Goal: Task Accomplishment & Management: Complete application form

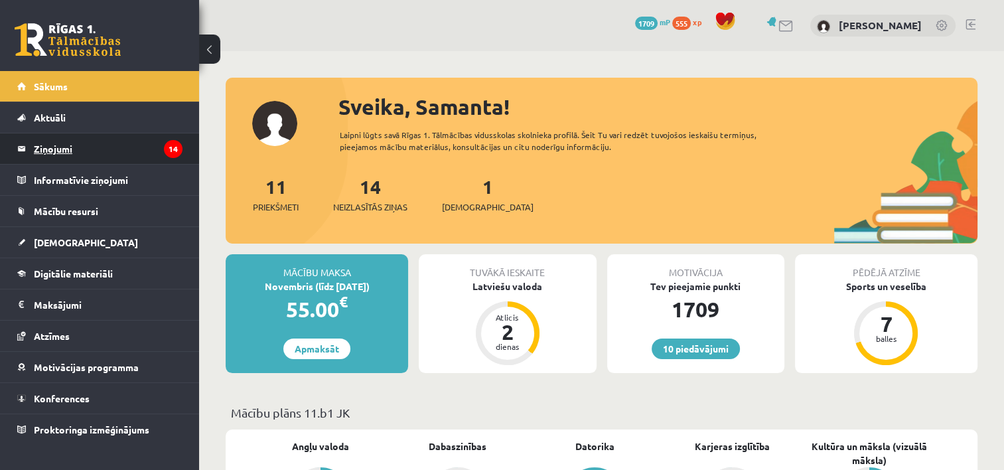
click at [43, 143] on legend "Ziņojumi 14" at bounding box center [108, 148] width 149 height 31
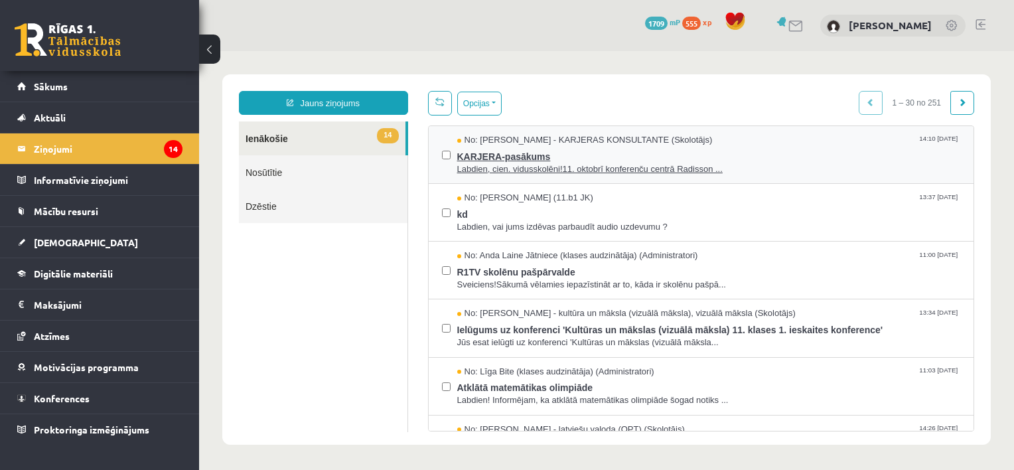
click at [568, 170] on span "Labdien, cien. vidusskolēni!11. oktobrī konferenču centrā Radisson ..." at bounding box center [709, 169] width 504 height 13
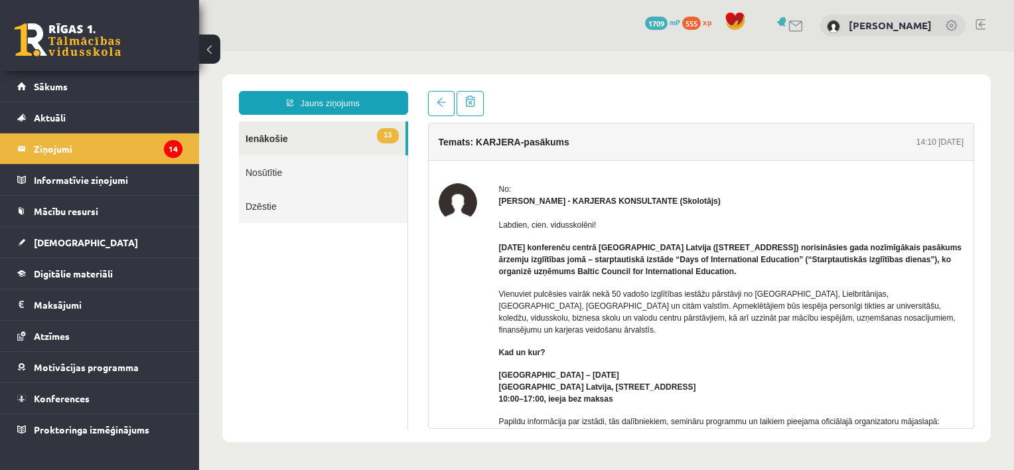
click at [327, 147] on link "13 Ienākošie" at bounding box center [322, 138] width 167 height 34
click at [338, 128] on link "13 Ienākošie" at bounding box center [322, 138] width 167 height 34
click at [433, 108] on link at bounding box center [441, 103] width 27 height 25
click at [378, 98] on link "Jauns ziņojums" at bounding box center [323, 103] width 169 height 24
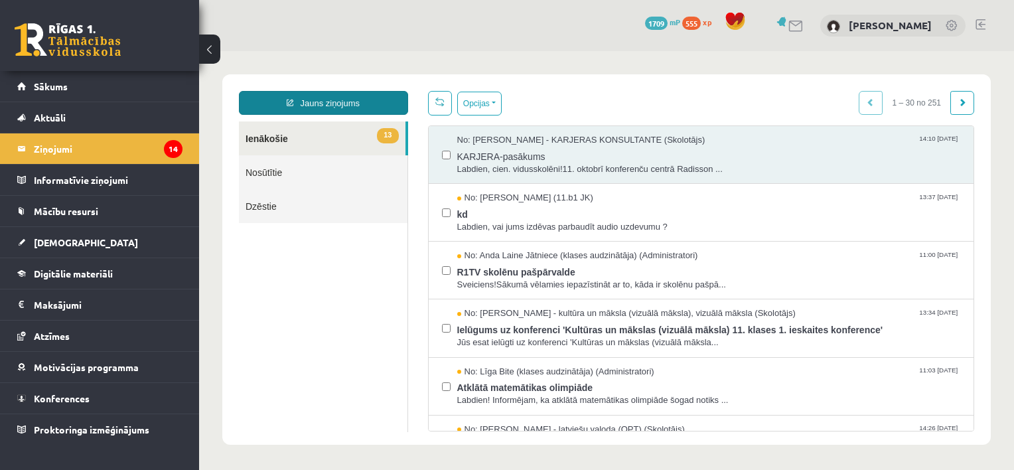
click at [356, 101] on link "Jauns ziņojums" at bounding box center [323, 103] width 169 height 24
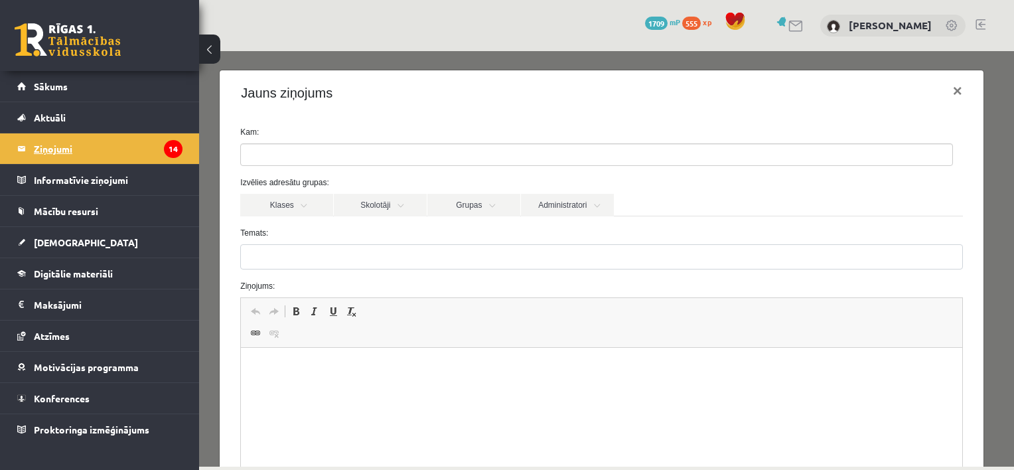
click at [92, 155] on legend "Ziņojumi 14" at bounding box center [108, 148] width 149 height 31
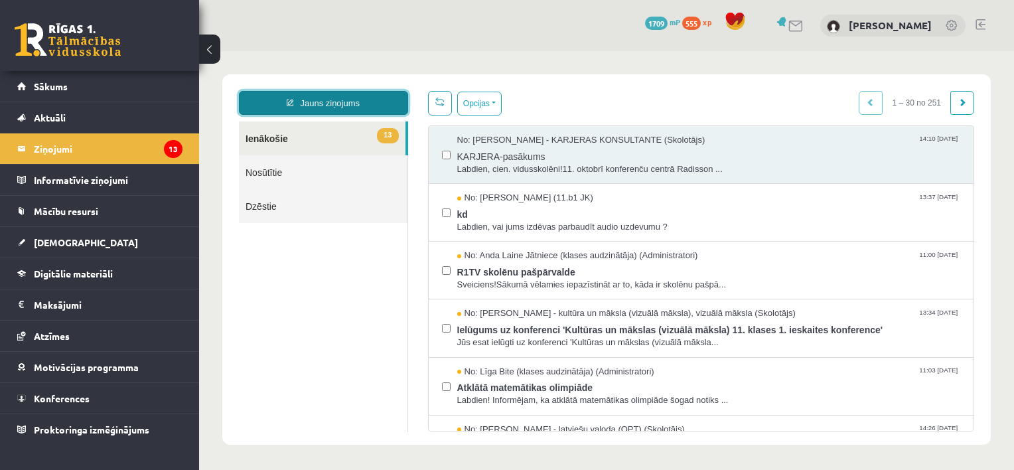
click at [302, 94] on link "Jauns ziņojums" at bounding box center [323, 103] width 169 height 24
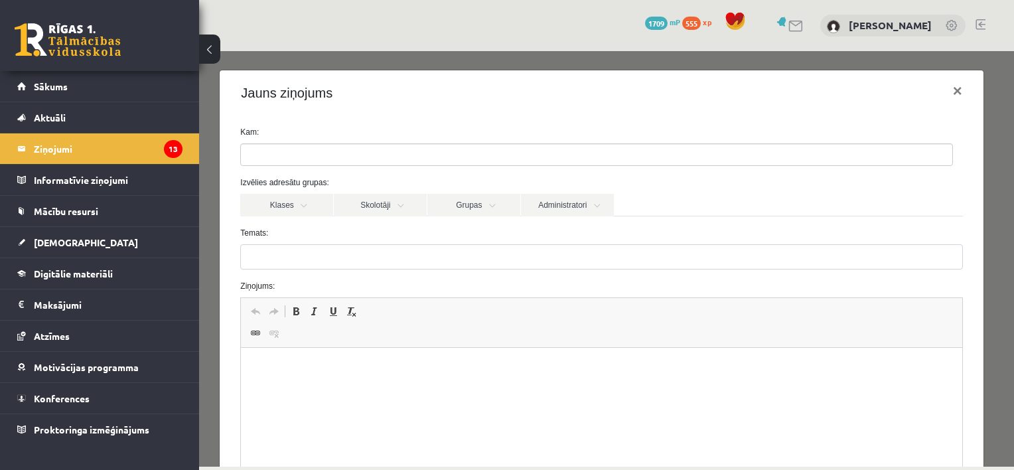
click at [367, 162] on ul at bounding box center [597, 154] width 712 height 21
click at [396, 207] on link "Skolotāji" at bounding box center [380, 205] width 93 height 23
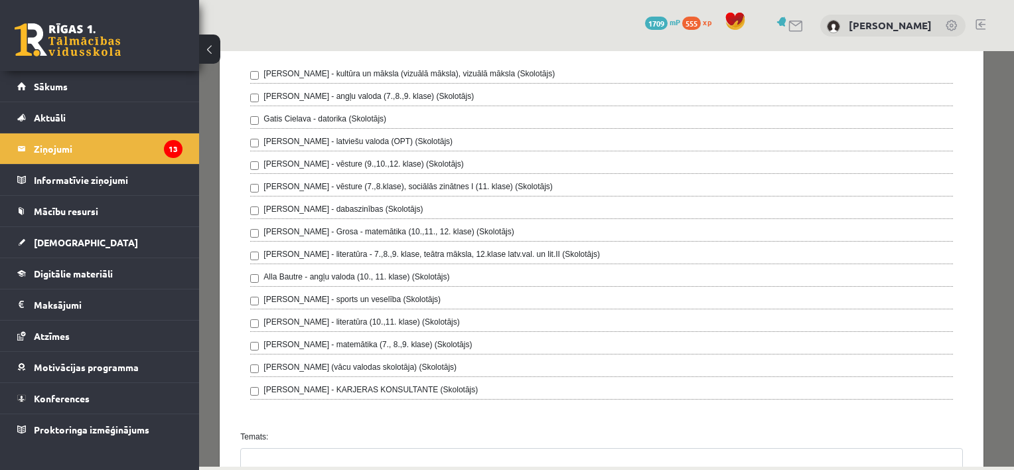
scroll to position [141, 0]
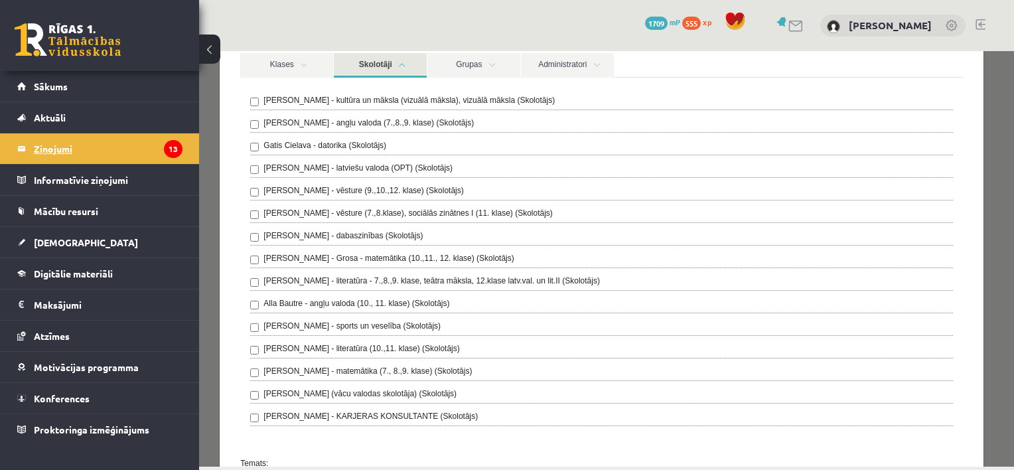
click at [120, 152] on legend "Ziņojumi 13" at bounding box center [108, 148] width 149 height 31
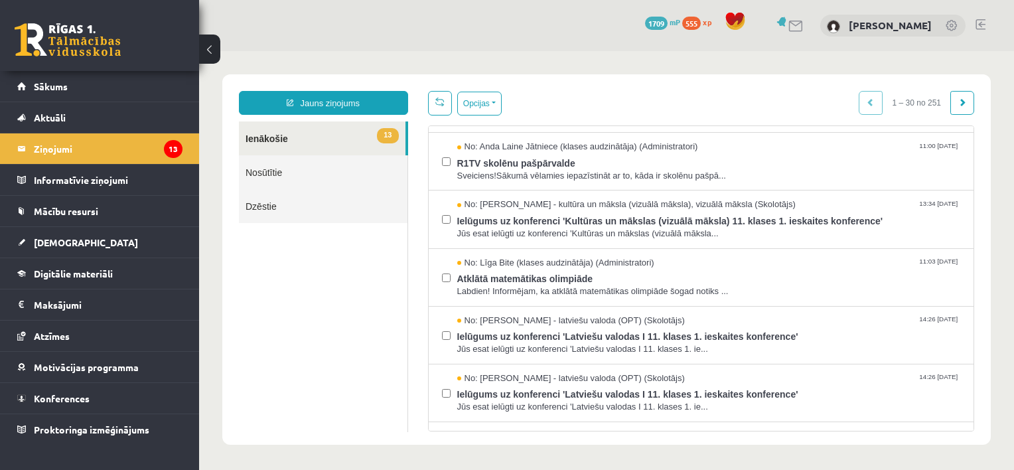
scroll to position [141, 0]
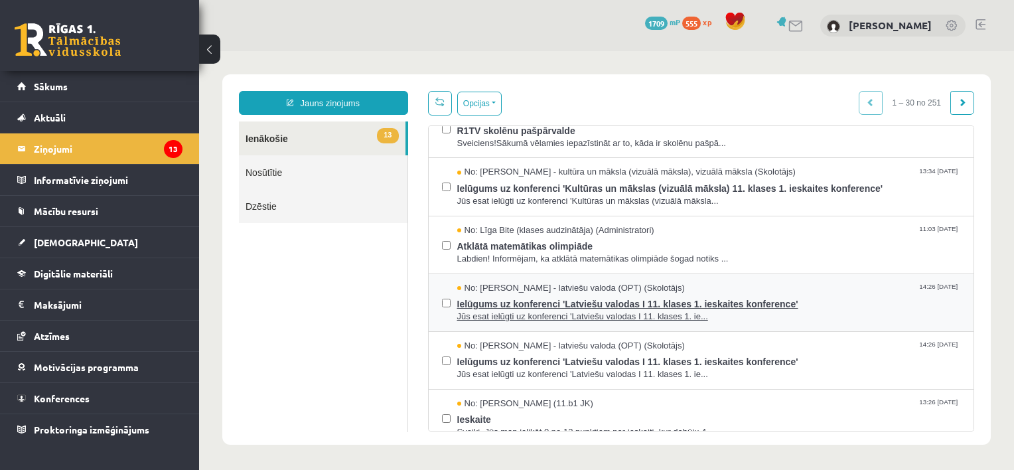
click at [542, 308] on span "Ielūgums uz konferenci 'Latviešu valodas I 11. klases 1. ieskaites konference'" at bounding box center [709, 302] width 504 height 17
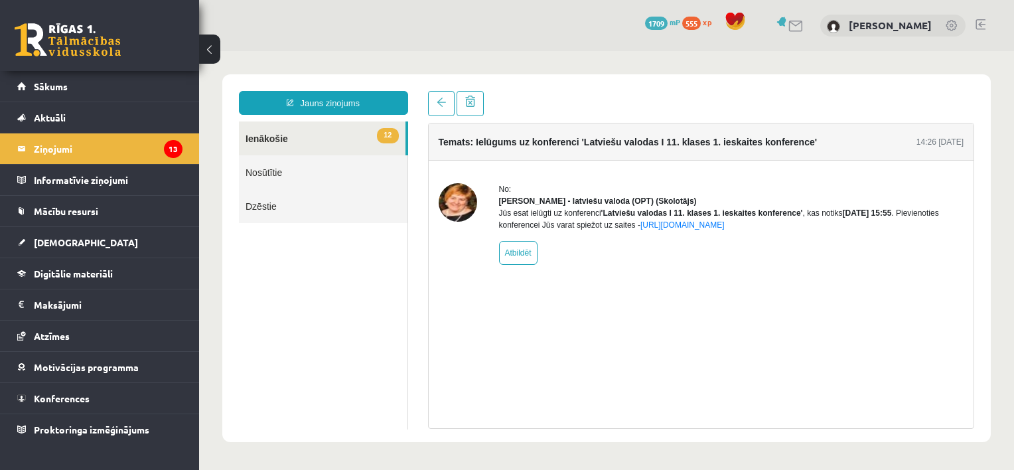
scroll to position [0, 0]
click at [104, 156] on legend "Ziņojumi 13" at bounding box center [108, 148] width 149 height 31
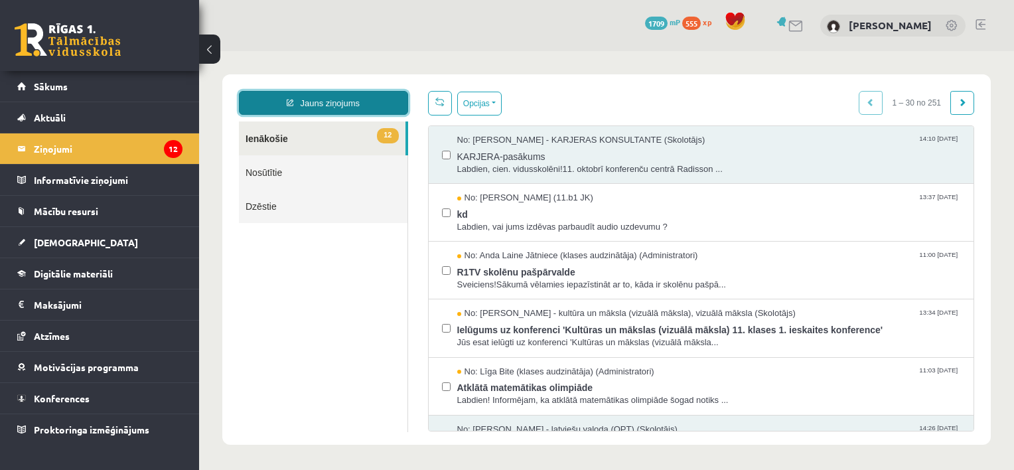
click at [352, 109] on link "Jauns ziņojums" at bounding box center [323, 103] width 169 height 24
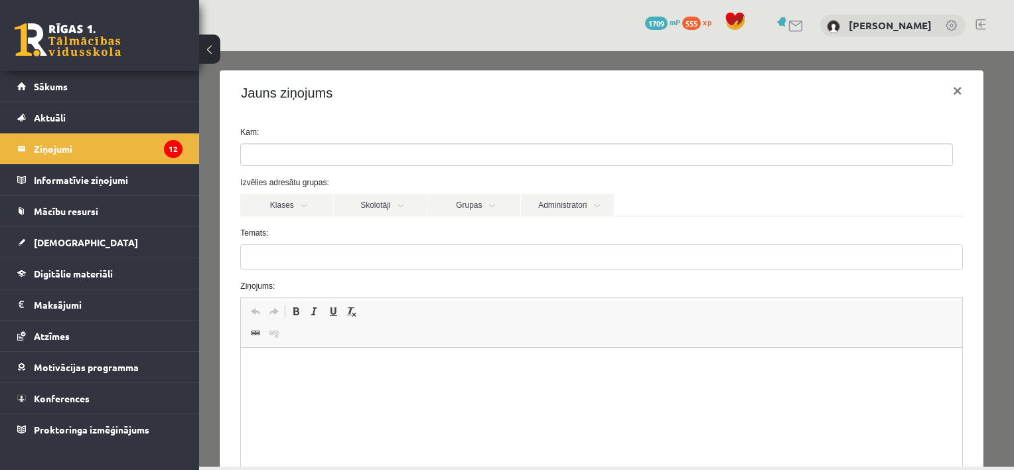
click at [372, 156] on ul at bounding box center [597, 154] width 712 height 21
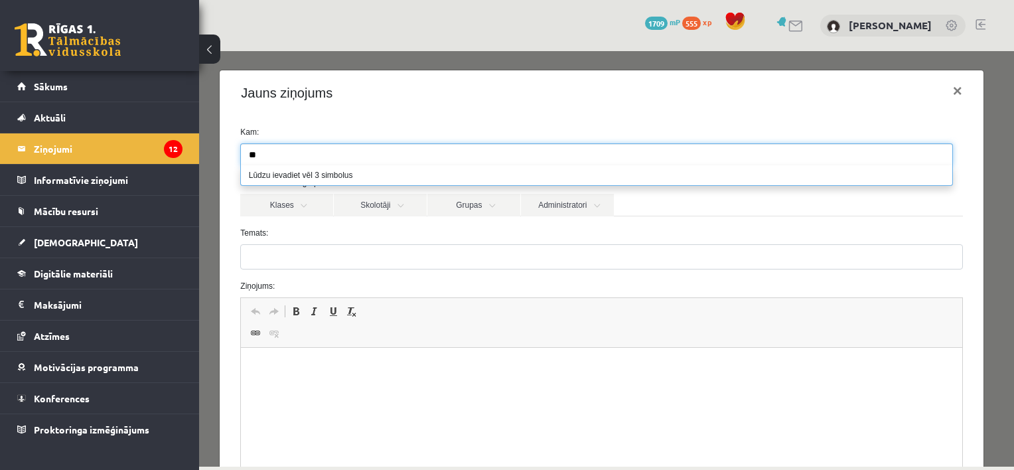
type input "*"
click at [398, 214] on link "Skolotāji" at bounding box center [380, 205] width 93 height 23
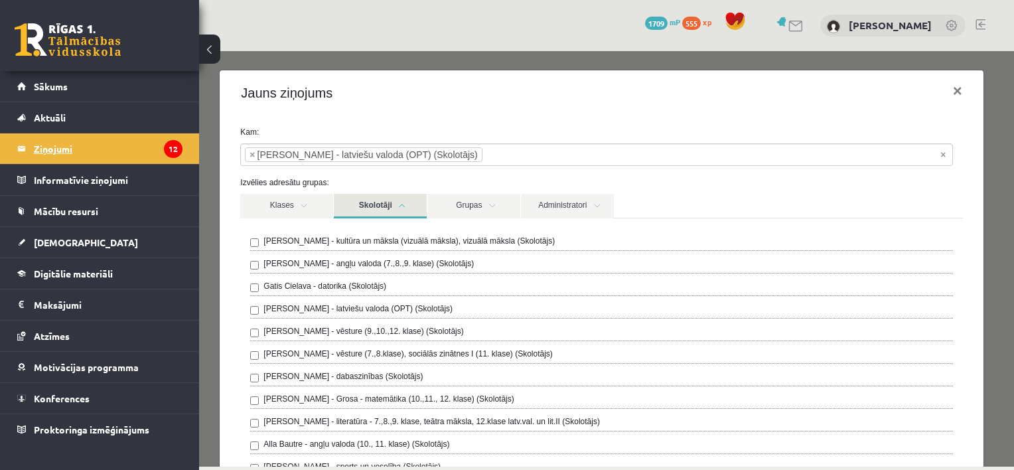
click at [75, 145] on legend "Ziņojumi 12" at bounding box center [108, 148] width 149 height 31
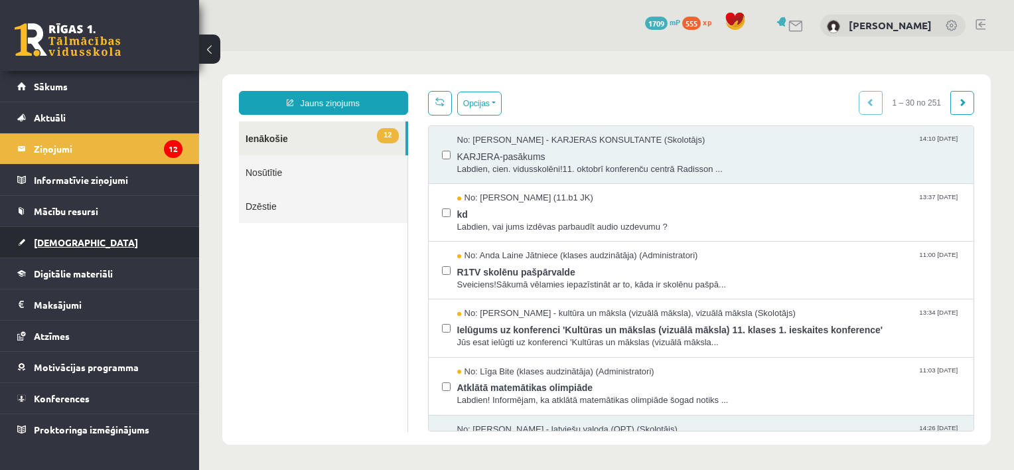
click at [68, 244] on span "[DEMOGRAPHIC_DATA]" at bounding box center [86, 242] width 104 height 12
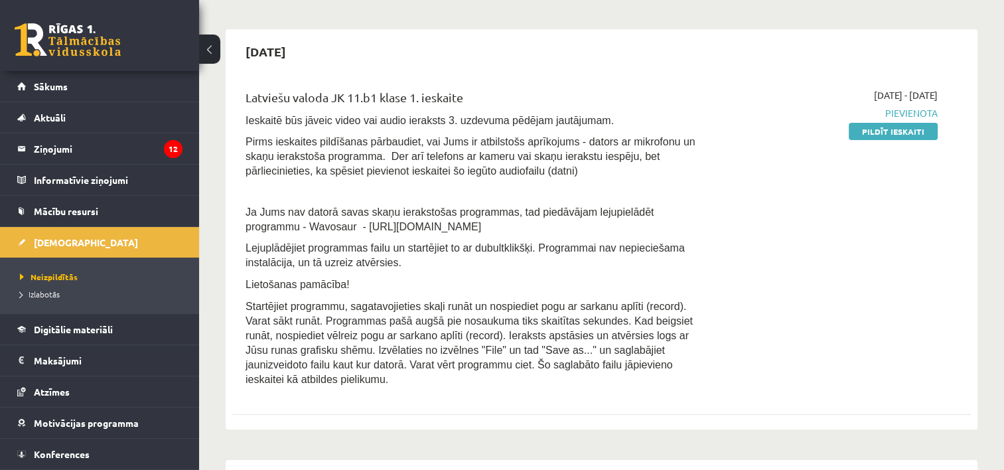
scroll to position [74, 0]
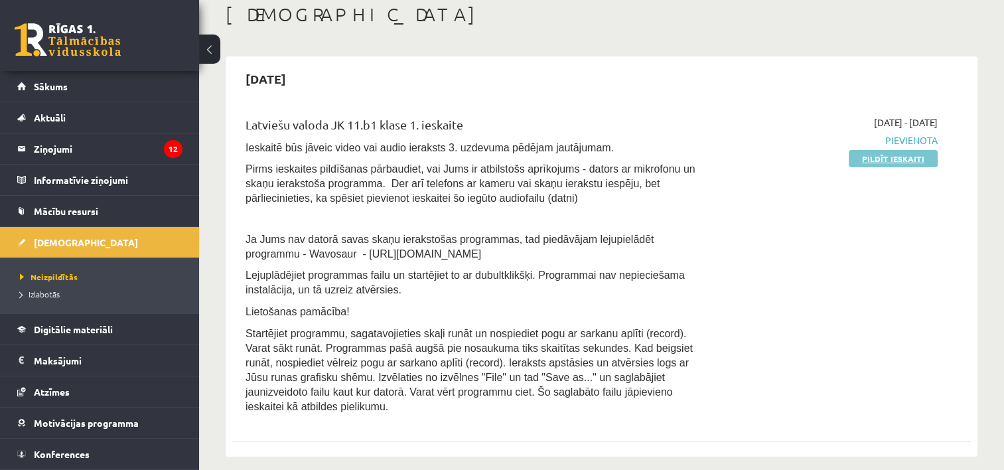
click at [927, 154] on link "Pildīt ieskaiti" at bounding box center [893, 158] width 89 height 17
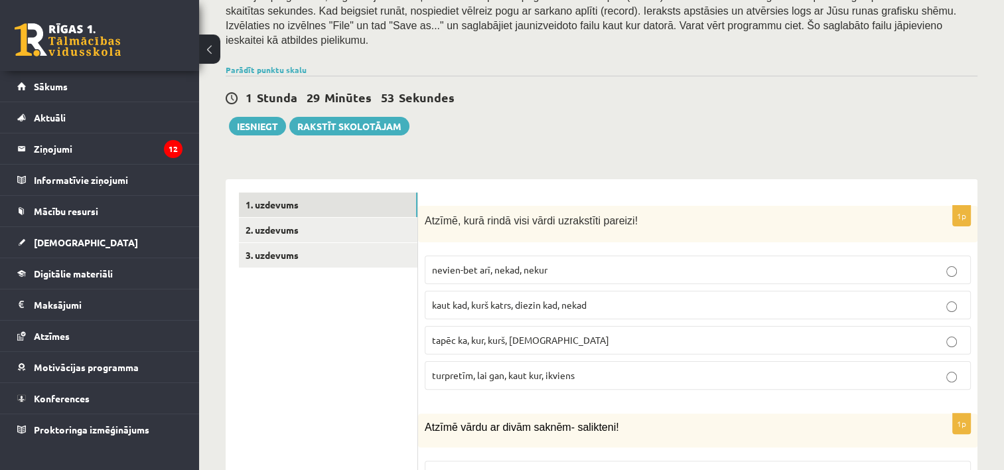
scroll to position [155, 0]
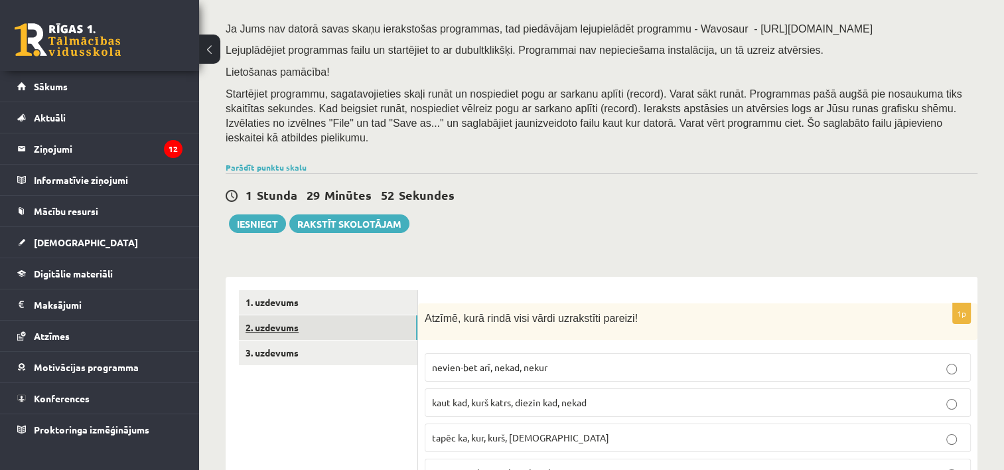
click at [339, 317] on link "2. uzdevums" at bounding box center [328, 327] width 179 height 25
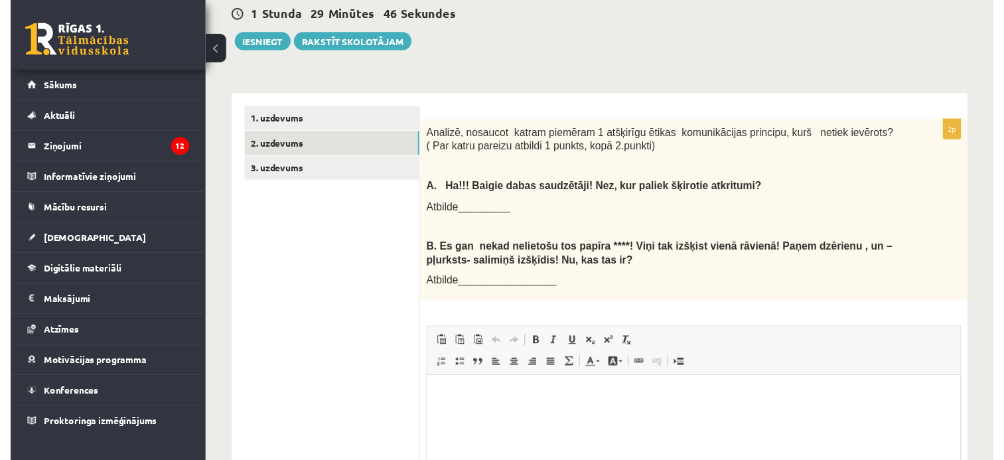
scroll to position [335, 0]
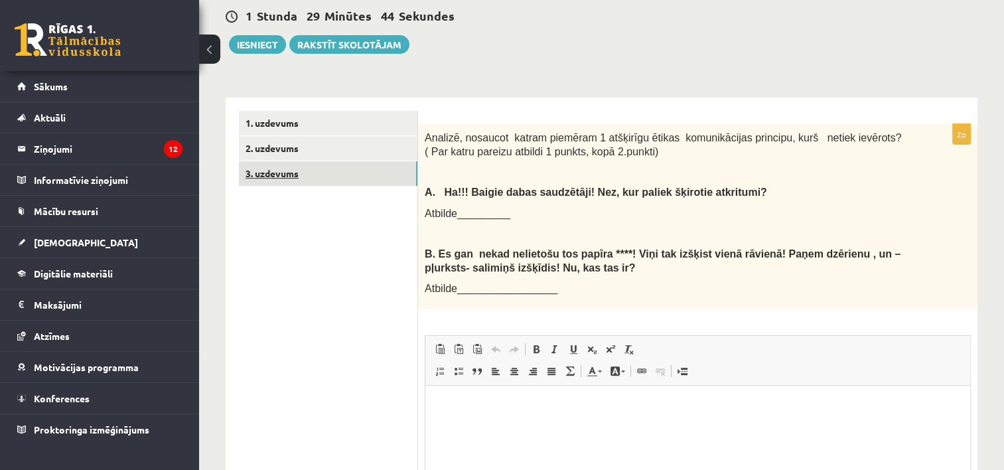
click at [294, 167] on link "3. uzdevums" at bounding box center [328, 173] width 179 height 25
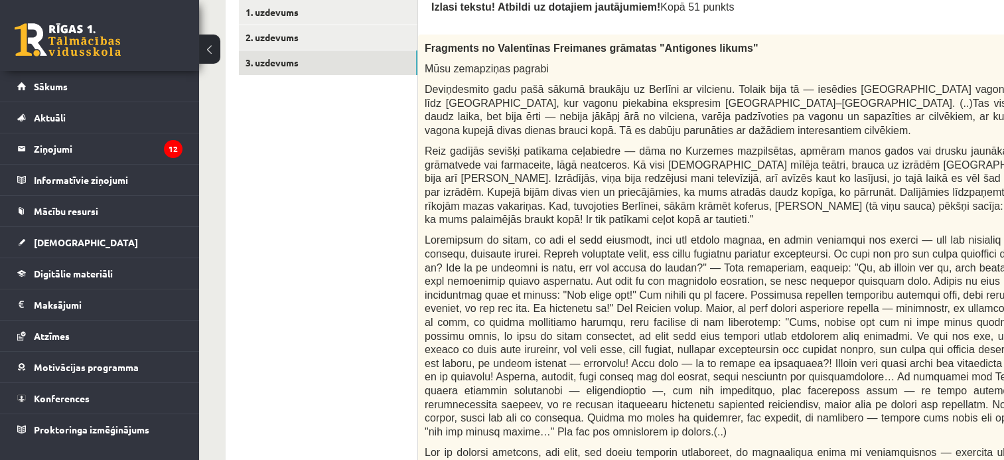
scroll to position [414, 0]
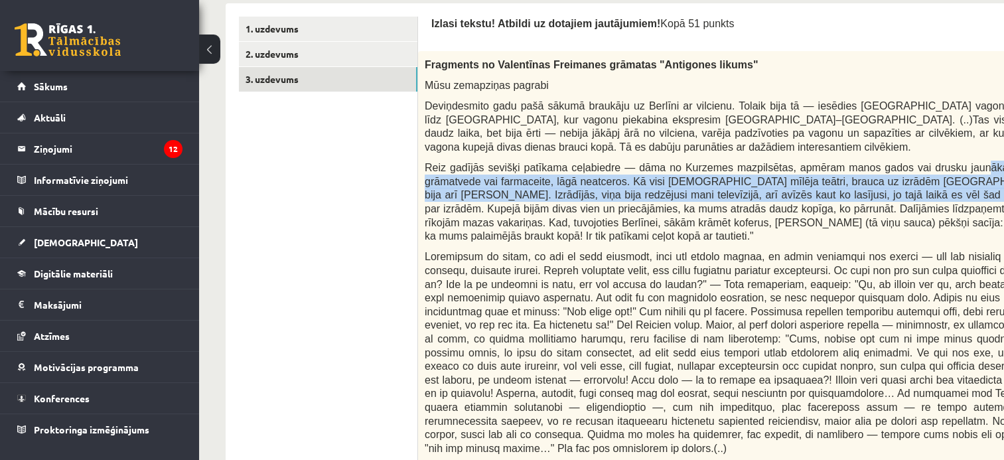
drag, startPoint x: 959, startPoint y: 168, endPoint x: 908, endPoint y: 190, distance: 56.2
click at [908, 190] on span "Reiz gadījās sevišķi patīkama ceļabiedre — dāma no Kurzemes mazpilsētas, apmēra…" at bounding box center [741, 202] width 632 height 80
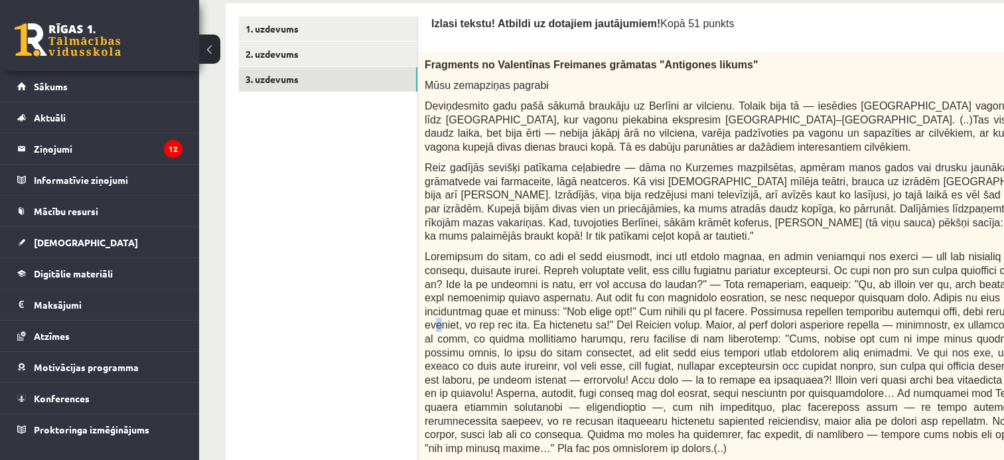
drag, startPoint x: 908, startPoint y: 190, endPoint x: 925, endPoint y: 308, distance: 119.5
click at [925, 308] on span at bounding box center [741, 352] width 632 height 202
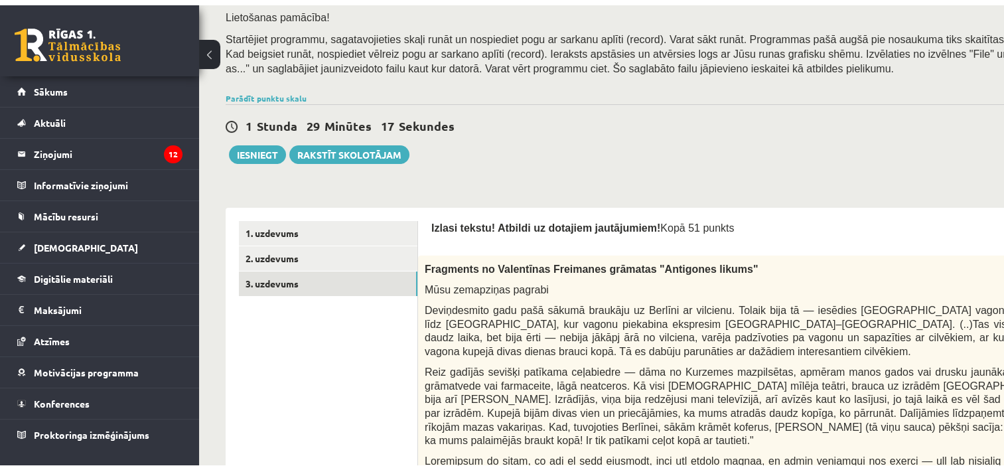
scroll to position [210, 0]
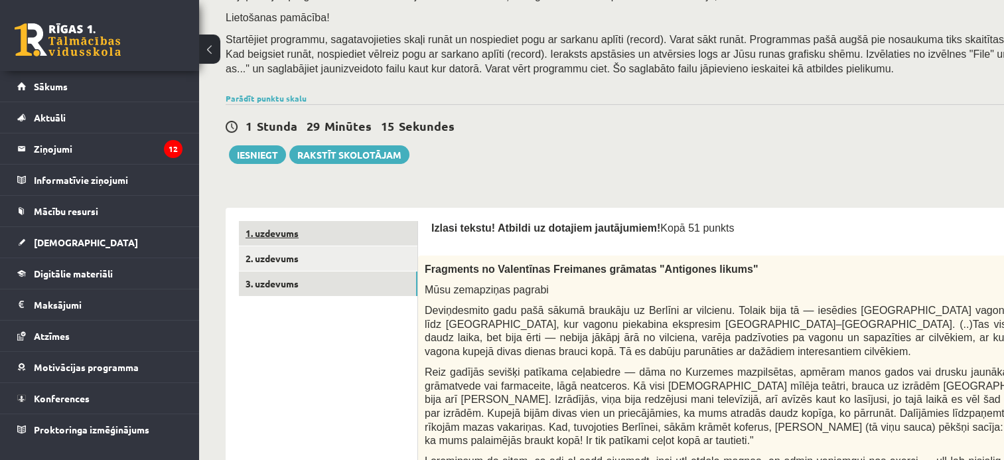
click at [349, 231] on link "1. uzdevums" at bounding box center [328, 233] width 179 height 25
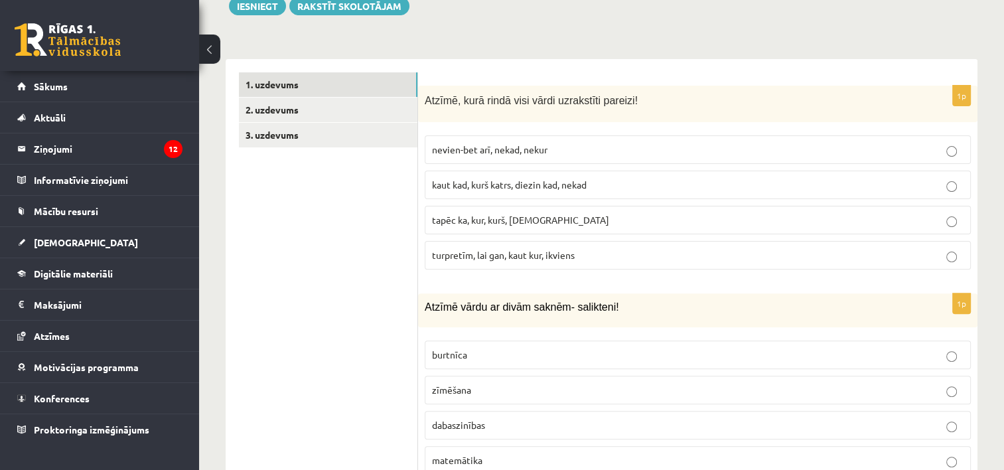
scroll to position [406, 0]
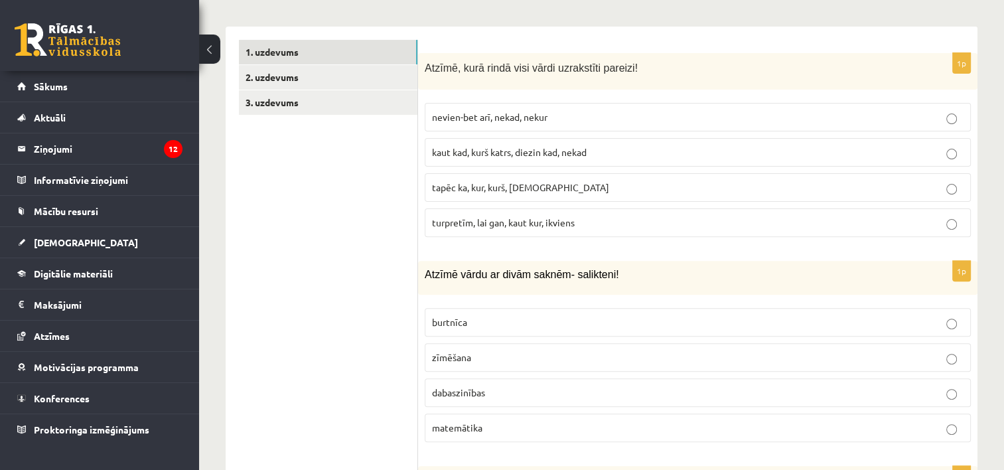
click at [505, 386] on p "dabaszinības" at bounding box center [698, 393] width 532 height 14
click at [549, 216] on span "turpretīm, lai gan, kaut kur, ikviens" at bounding box center [503, 222] width 143 height 12
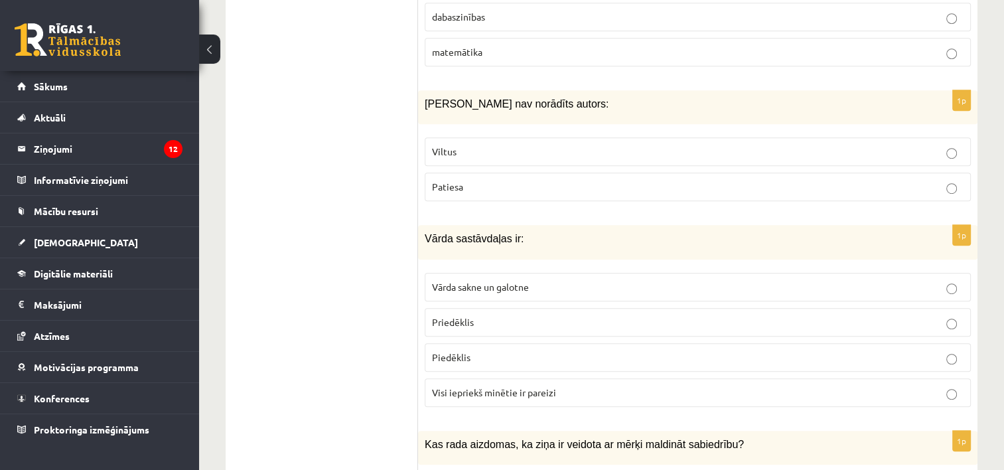
scroll to position [789, 0]
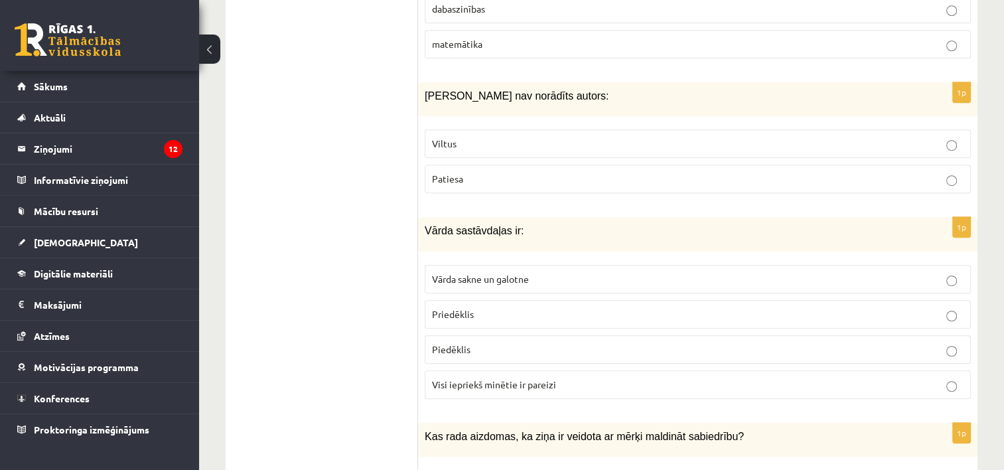
click at [536, 137] on p "Viltus" at bounding box center [698, 144] width 532 height 14
click at [584, 378] on p "Visi iepriekš minētie ir pareizi" at bounding box center [698, 385] width 532 height 14
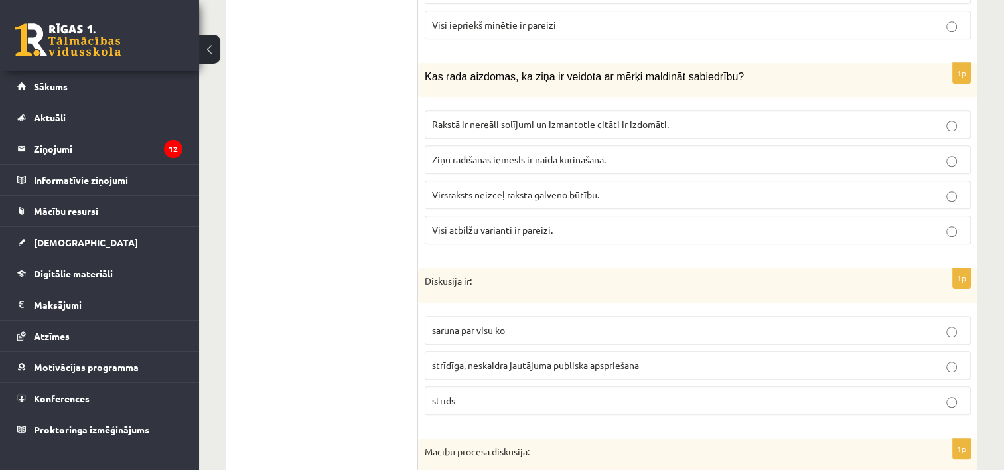
scroll to position [1166, 0]
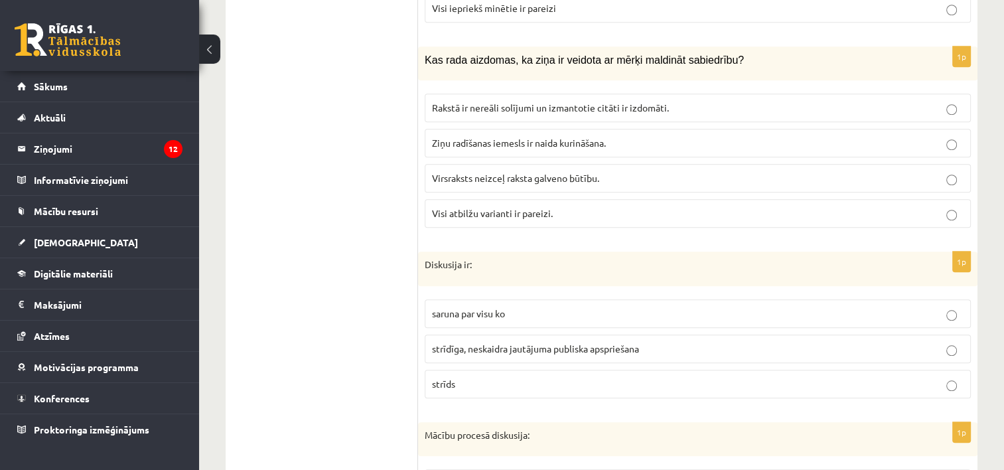
click at [605, 343] on span "strīdīga, neskaidra jautājuma publiska apspriešana" at bounding box center [535, 349] width 207 height 12
click at [536, 207] on span "Visi atbilžu varianti ir pareizi." at bounding box center [492, 213] width 121 height 12
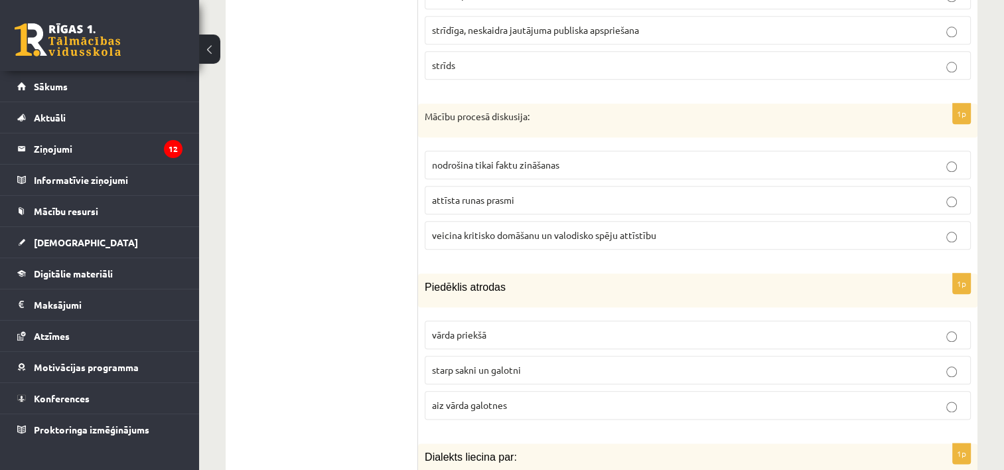
scroll to position [1525, 0]
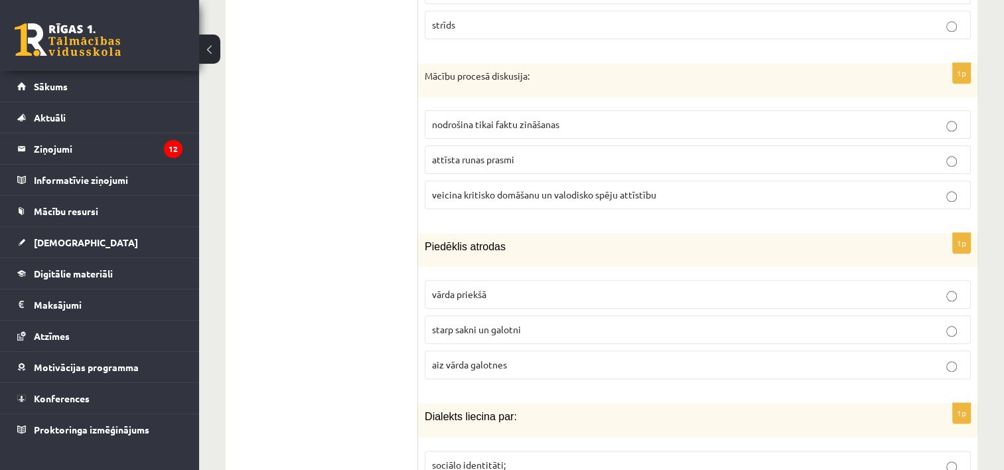
click at [621, 189] on span "veicina kritisko domāšanu un valodisko spēju attīstību" at bounding box center [544, 195] width 224 height 12
click at [491, 323] on span "starp sakni un galotni" at bounding box center [476, 329] width 89 height 12
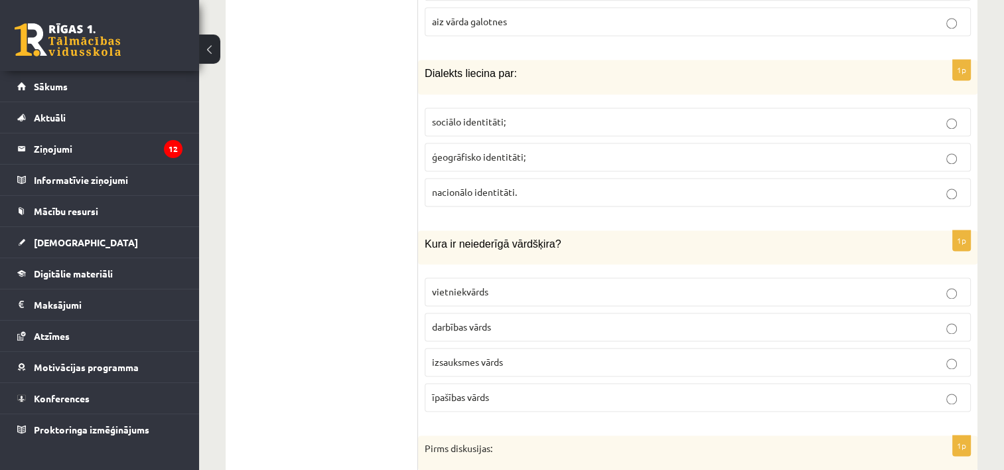
scroll to position [1893, 0]
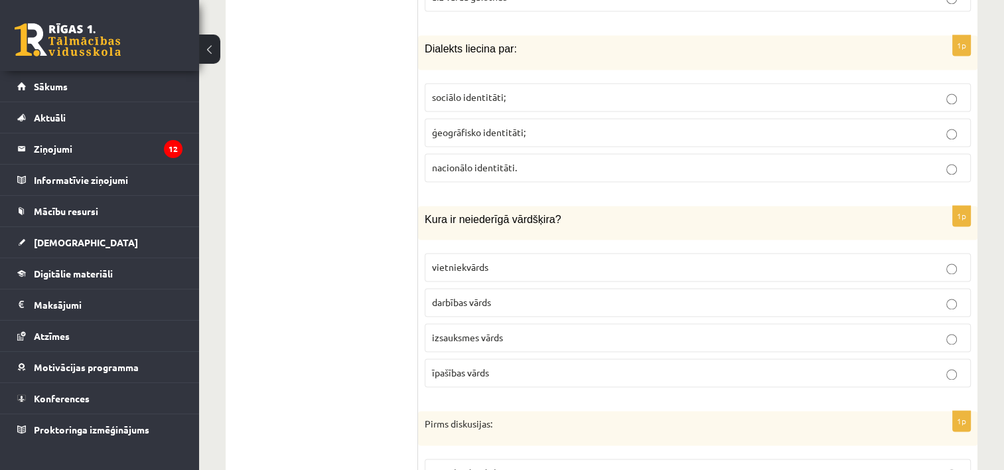
click at [561, 125] on p "ģeogrāfisko identitāti;" at bounding box center [698, 132] width 532 height 14
click at [481, 366] on span "īpašības vārds" at bounding box center [460, 372] width 57 height 12
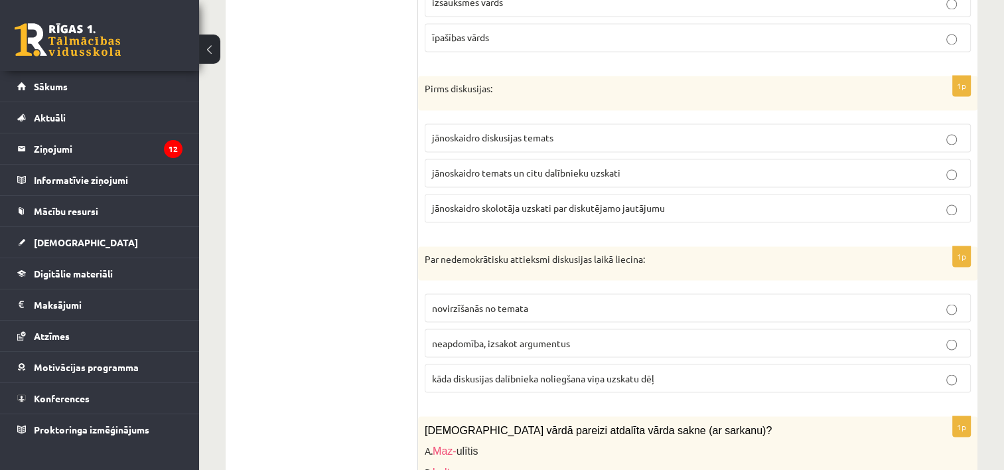
scroll to position [2236, 0]
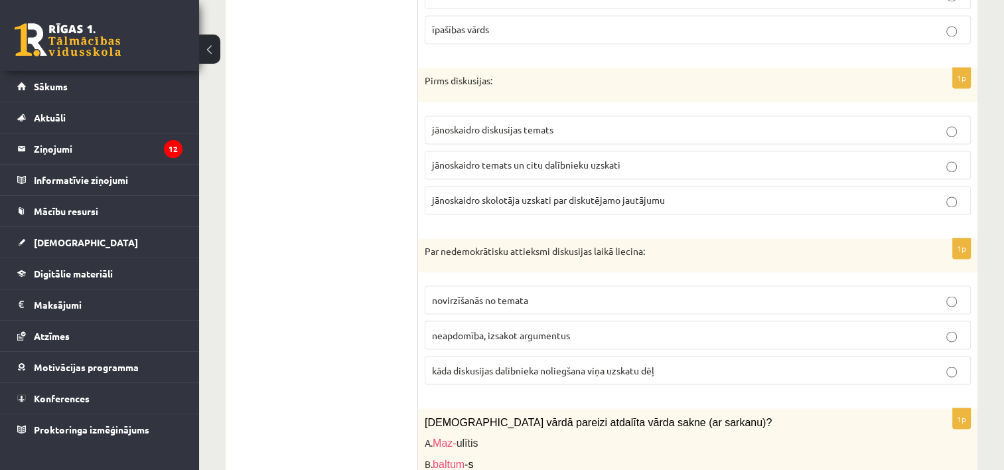
click at [515, 159] on span "jānoskaidro temats un citu dalībnieku uzskati" at bounding box center [526, 165] width 189 height 12
click at [511, 293] on span "novirzīšanās no temata" at bounding box center [480, 299] width 96 height 12
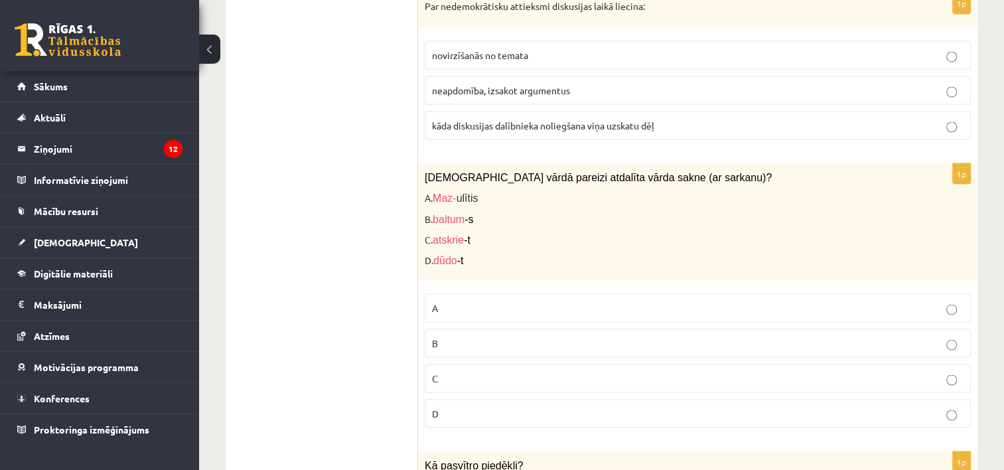
scroll to position [2489, 0]
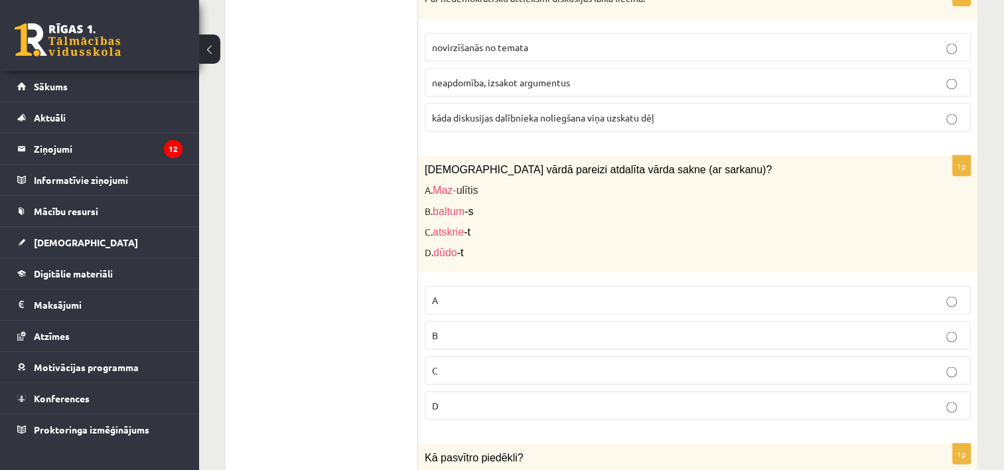
click at [572, 285] on label "A" at bounding box center [698, 299] width 546 height 29
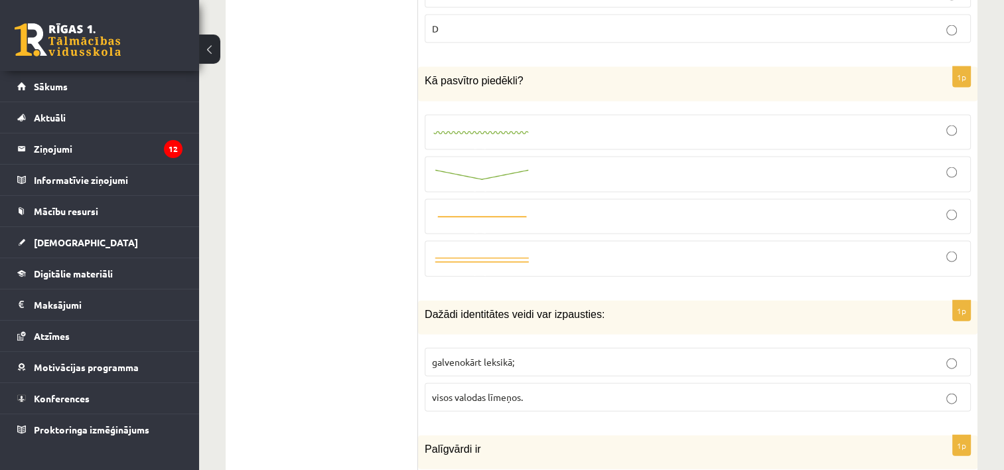
scroll to position [2881, 0]
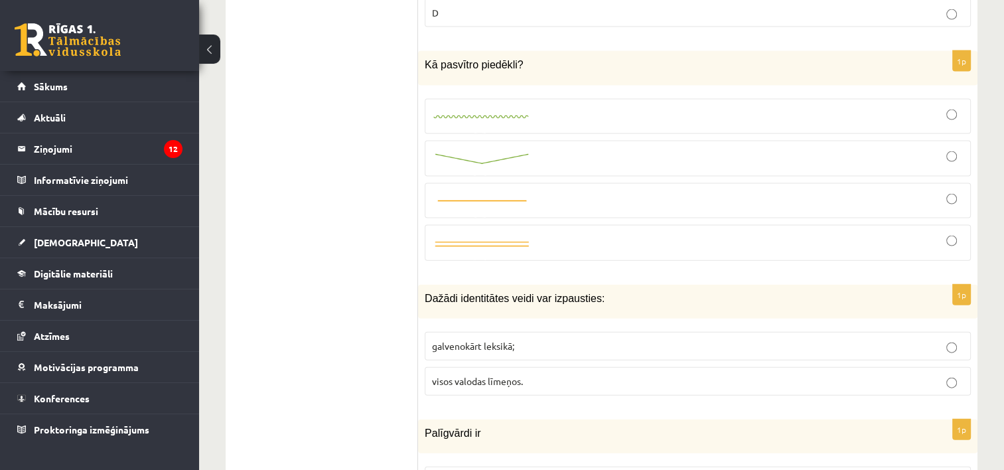
click at [513, 375] on span "visos valodas līmeņos." at bounding box center [477, 381] width 91 height 12
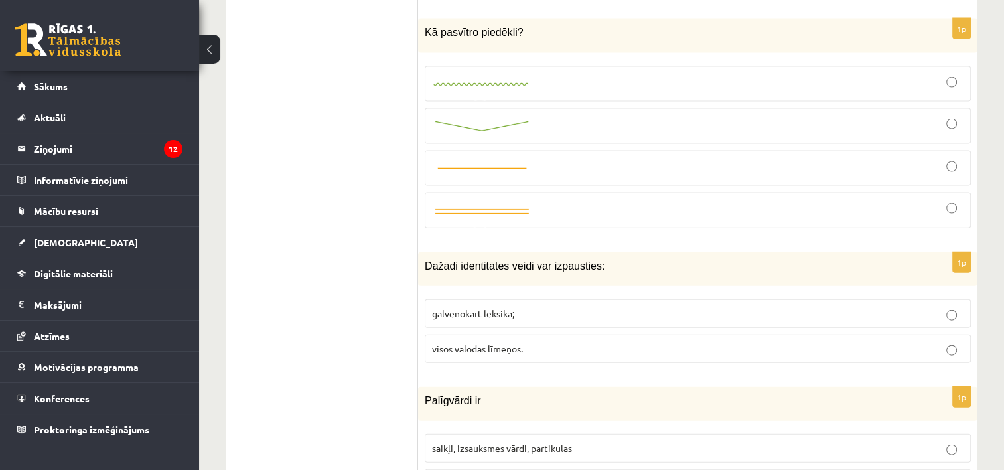
click at [668, 116] on div at bounding box center [698, 127] width 532 height 22
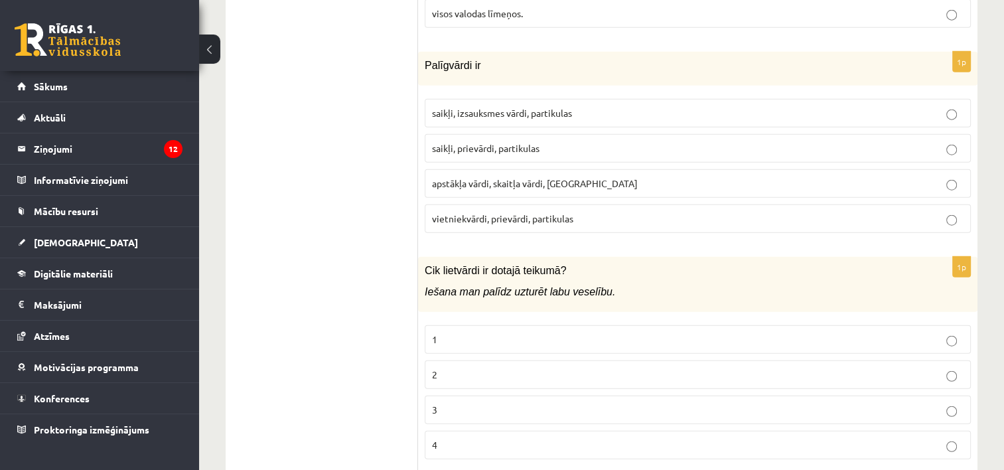
scroll to position [3225, 0]
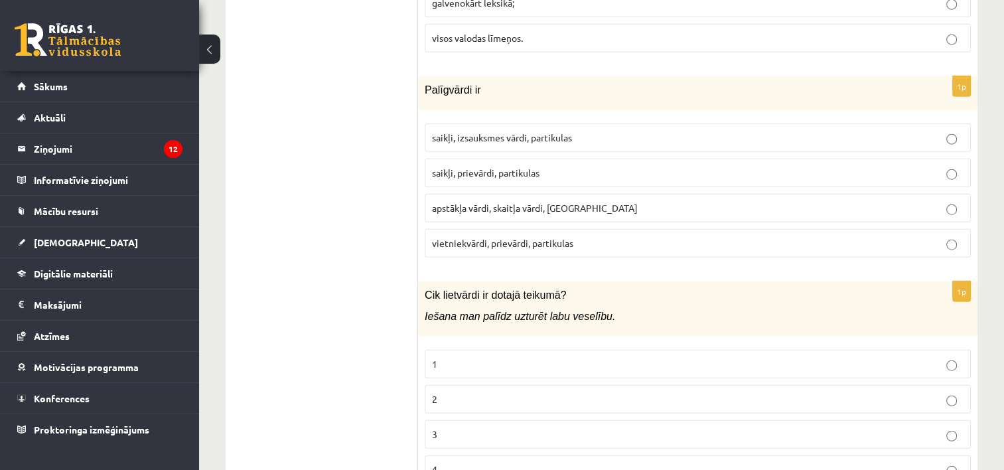
click at [470, 392] on p "2" at bounding box center [698, 399] width 532 height 14
click at [497, 167] on span "saikļi, prievārdi, partikulas" at bounding box center [486, 173] width 108 height 12
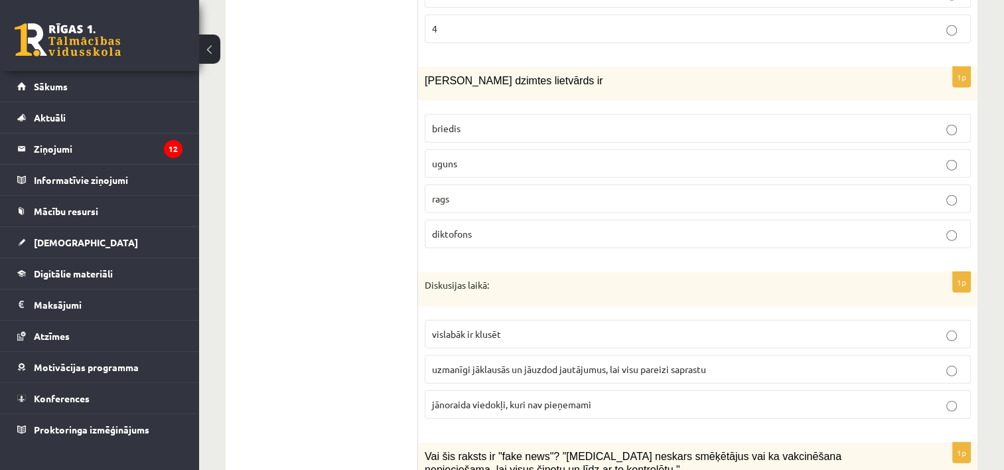
scroll to position [3674, 0]
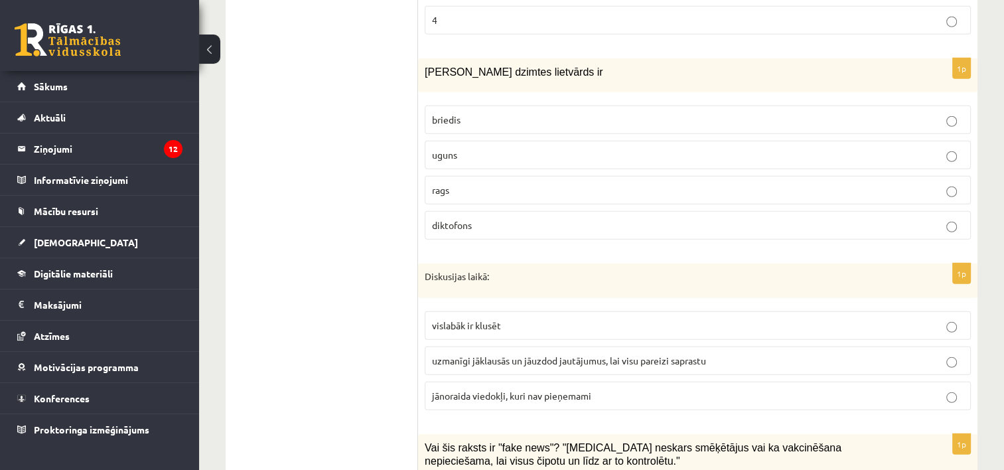
click at [707, 148] on p "uguns" at bounding box center [698, 155] width 532 height 14
click at [587, 354] on p "uzmanīgi jāklausās un jāuzdod jautājumus, lai visu pareizi saprastu" at bounding box center [698, 361] width 532 height 14
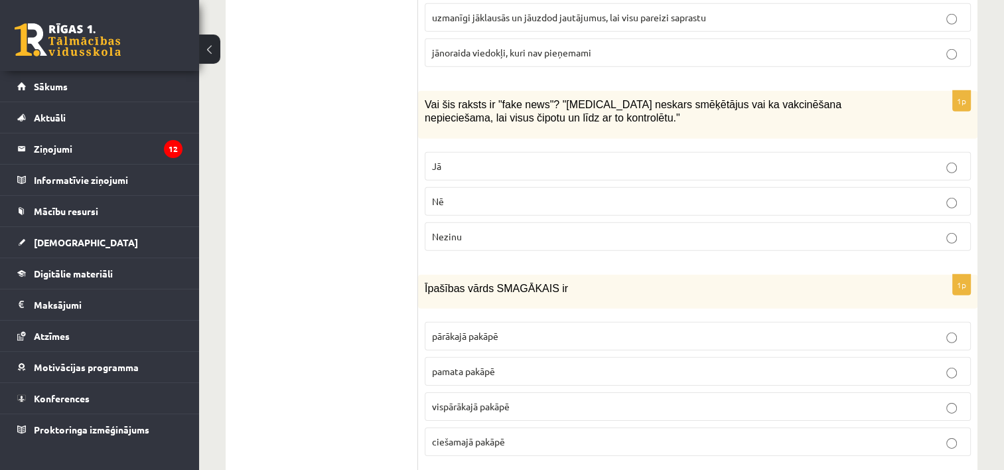
scroll to position [4025, 0]
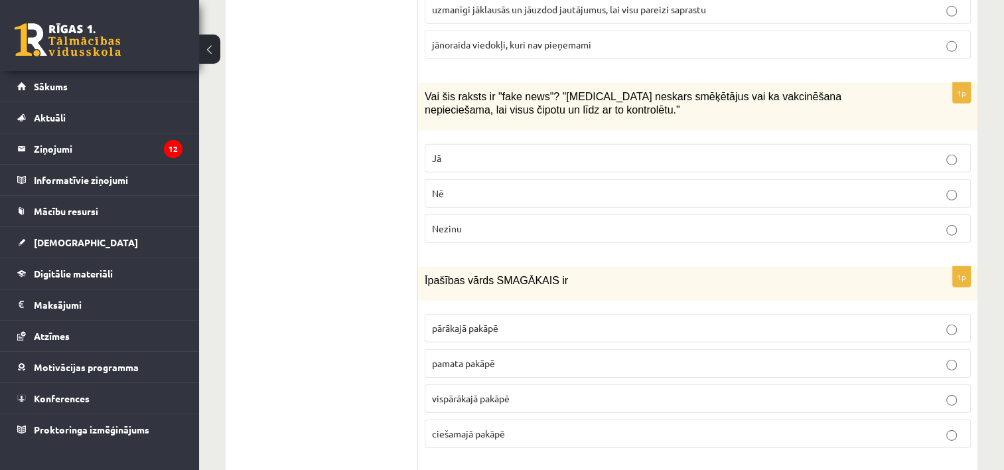
click at [629, 151] on p "Jā" at bounding box center [698, 158] width 532 height 14
click at [522, 392] on p "vispārākajā pakāpē" at bounding box center [698, 399] width 532 height 14
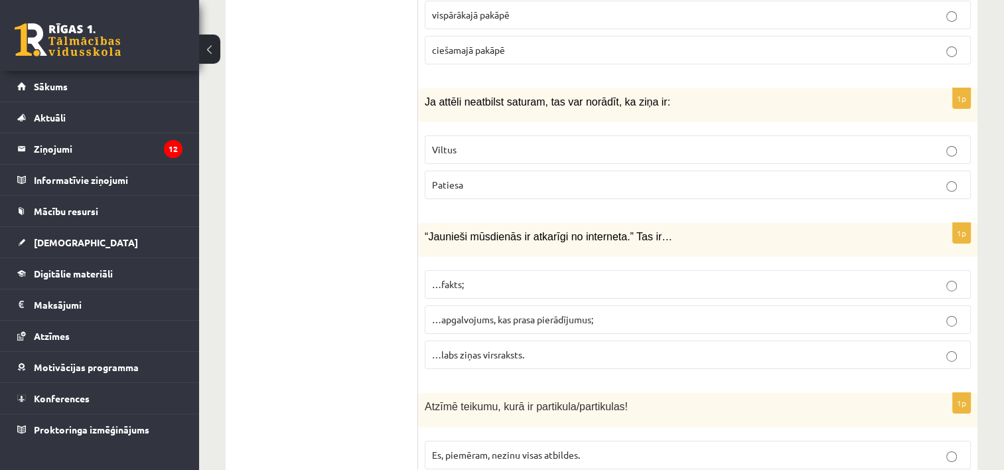
scroll to position [4401, 0]
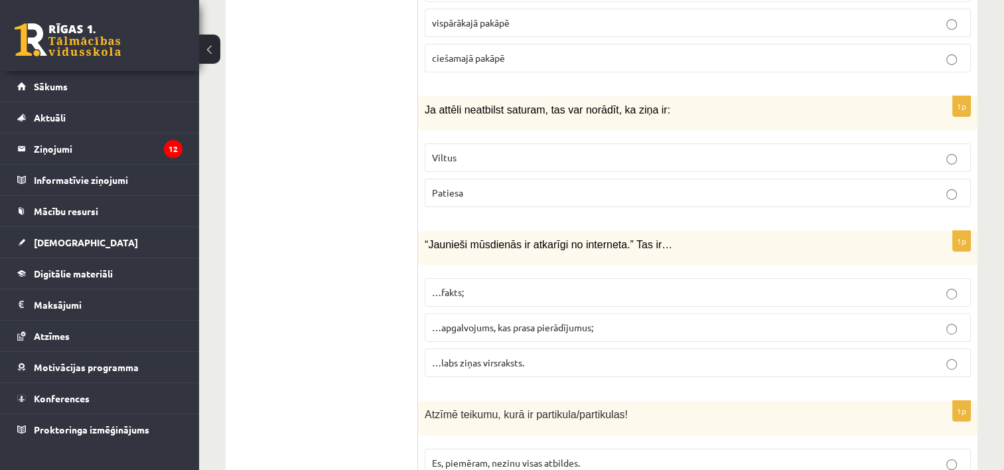
click at [481, 151] on p "Viltus" at bounding box center [698, 158] width 532 height 14
click at [527, 321] on span "…apgalvojums, kas prasa pierādījumus;" at bounding box center [512, 327] width 161 height 12
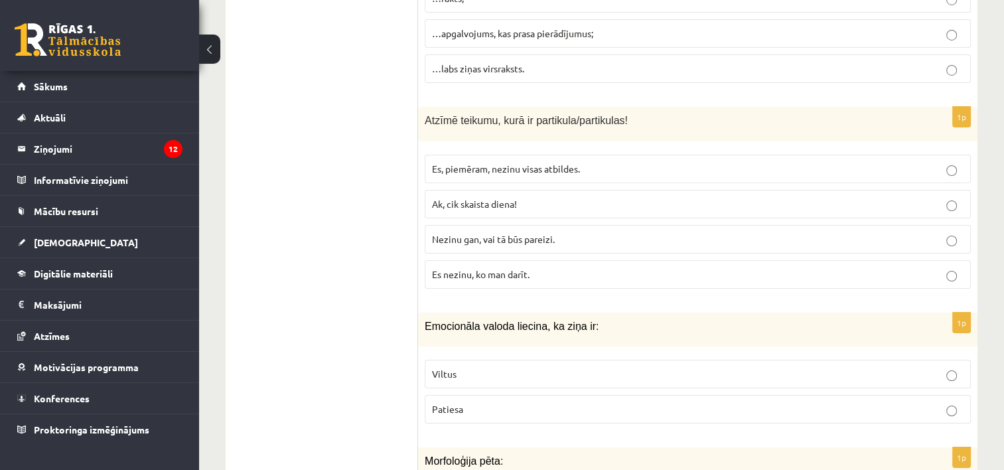
scroll to position [4703, 0]
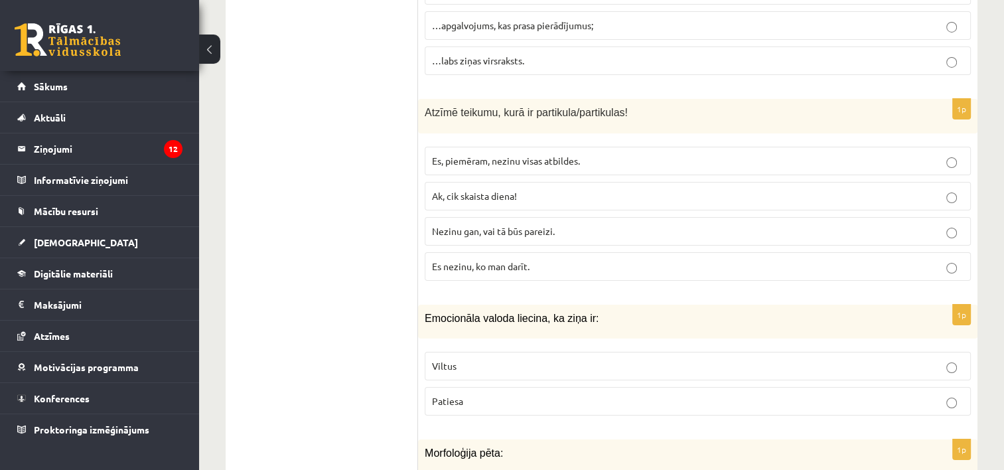
click at [714, 154] on p "Es, piemēram, nezinu visas atbildes." at bounding box center [698, 161] width 532 height 14
click at [453, 395] on span "Patiesa" at bounding box center [447, 401] width 31 height 12
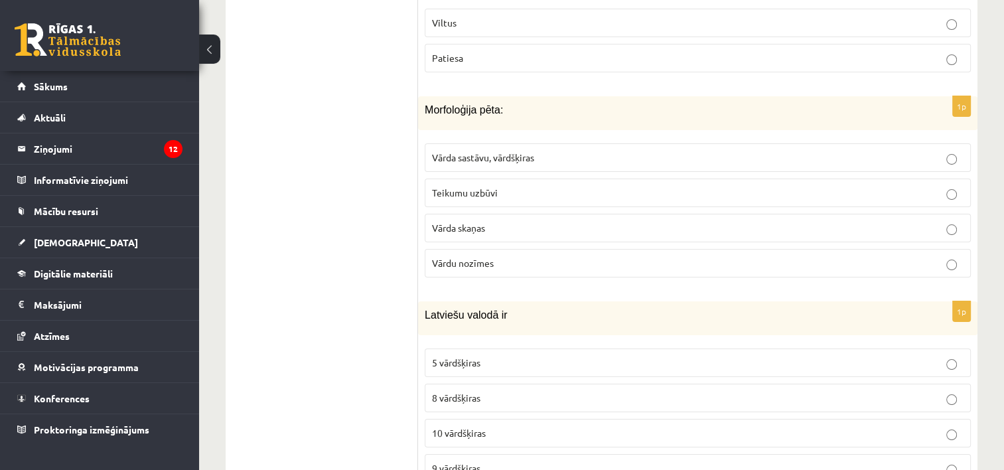
scroll to position [5063, 0]
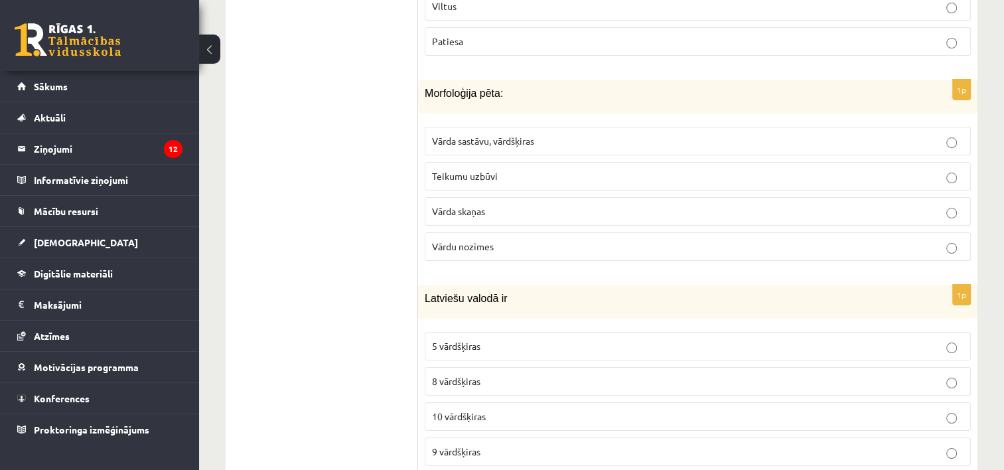
click at [552, 134] on p "Vārda sastāvu, vārdšķiras" at bounding box center [698, 141] width 532 height 14
click at [495, 374] on p "8 vārdšķiras" at bounding box center [698, 381] width 532 height 14
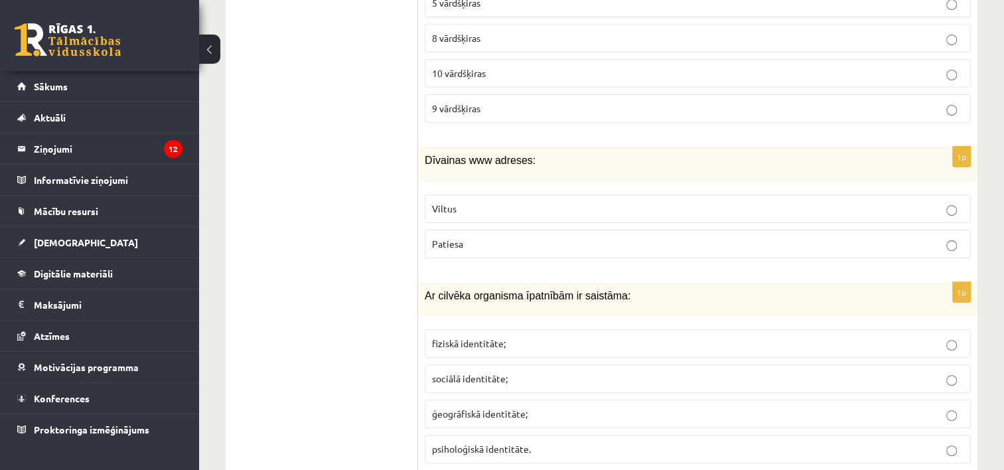
scroll to position [5463, 0]
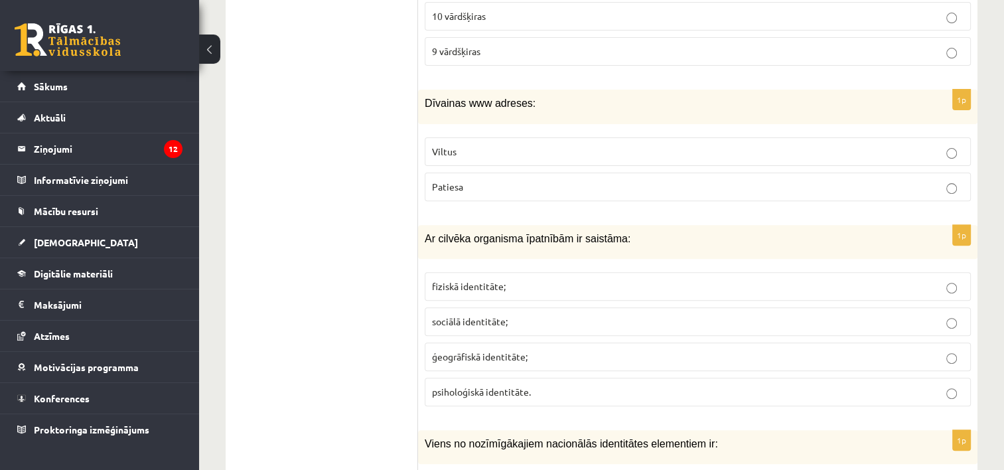
click at [514, 145] on p "Viltus" at bounding box center [698, 152] width 532 height 14
click at [502, 280] on p "fiziskā identitāte;" at bounding box center [698, 287] width 532 height 14
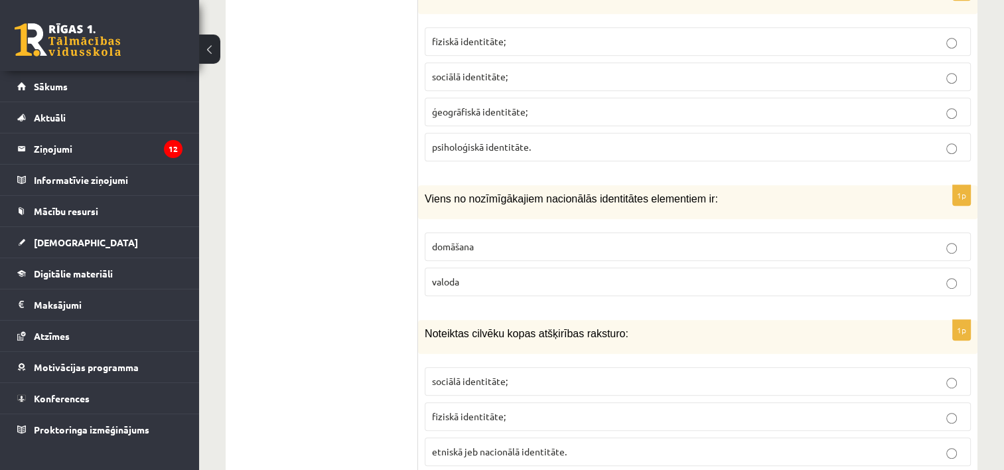
scroll to position [5717, 0]
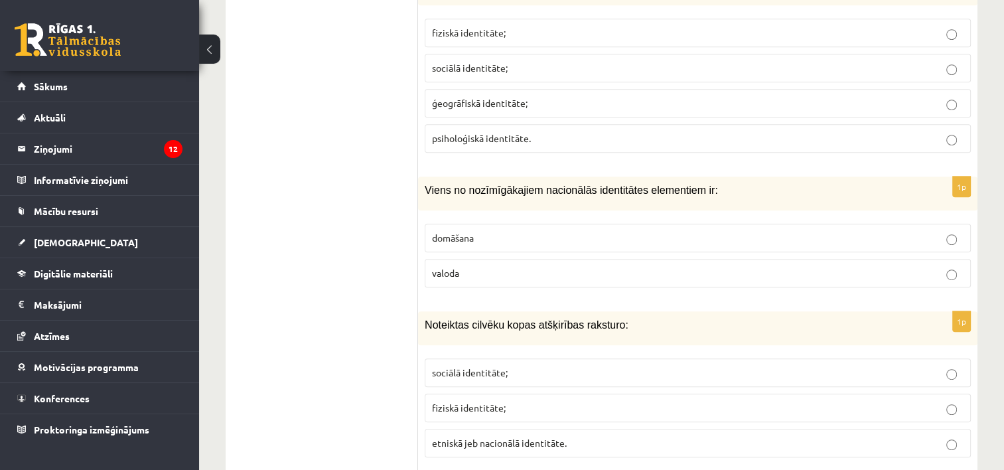
click at [775, 266] on p "valoda" at bounding box center [698, 273] width 532 height 14
click at [552, 436] on p "etniskā jeb nacionālā identitāte." at bounding box center [698, 443] width 532 height 14
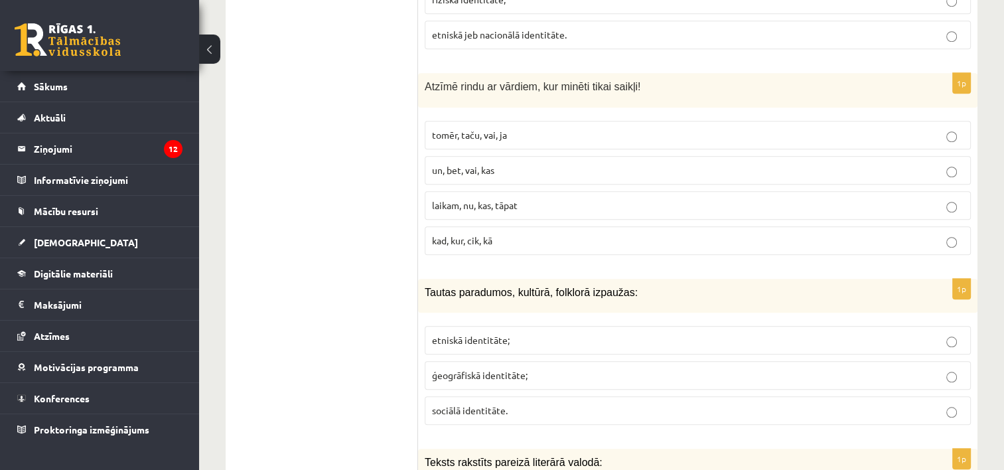
scroll to position [6109, 0]
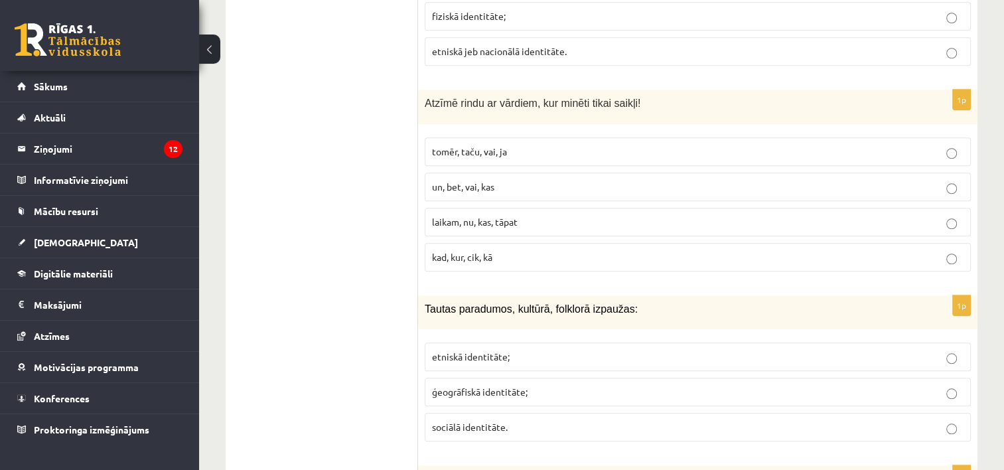
click at [508, 180] on p "un, bet, vai, kas" at bounding box center [698, 187] width 532 height 14
click at [471, 351] on span "etniskā identitāte;" at bounding box center [471, 357] width 78 height 12
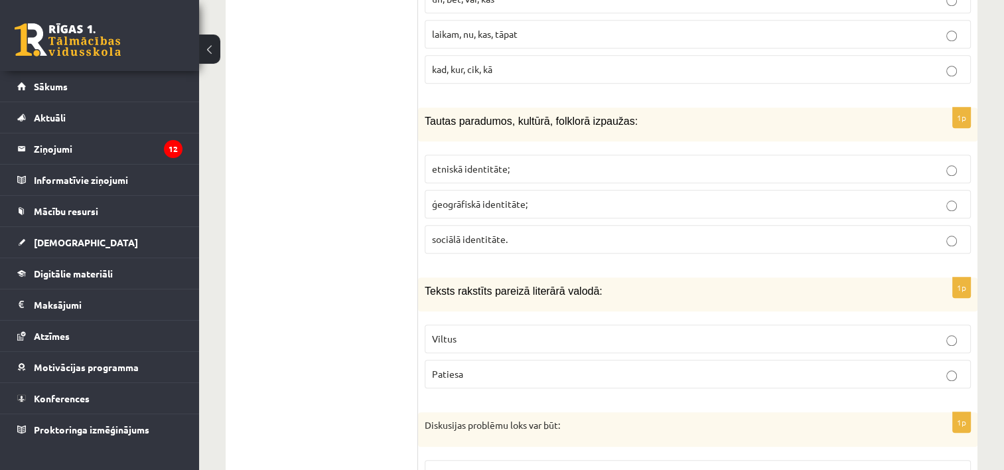
scroll to position [6389, 0]
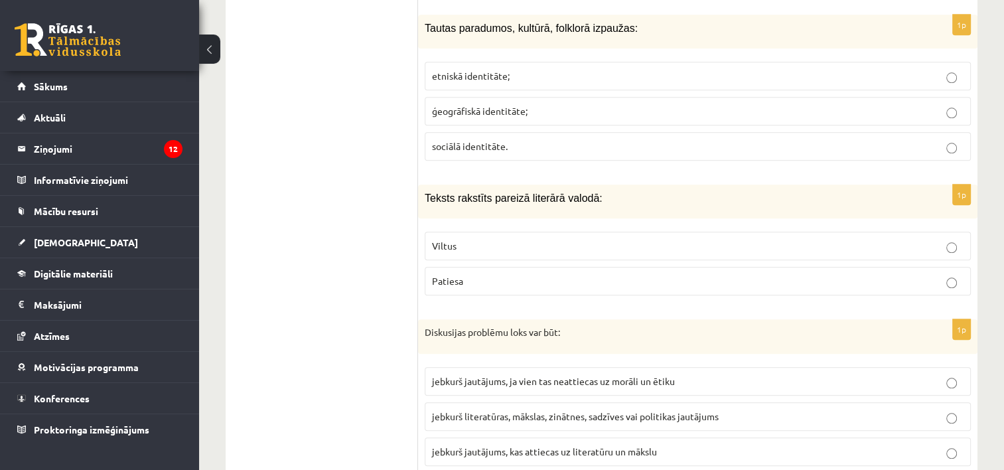
click at [725, 274] on p "Patiesa" at bounding box center [698, 281] width 532 height 14
click at [635, 402] on label "jebkurš literatūras, mākslas, zinātnes, sadzīves vai politikas jautājums" at bounding box center [698, 416] width 546 height 29
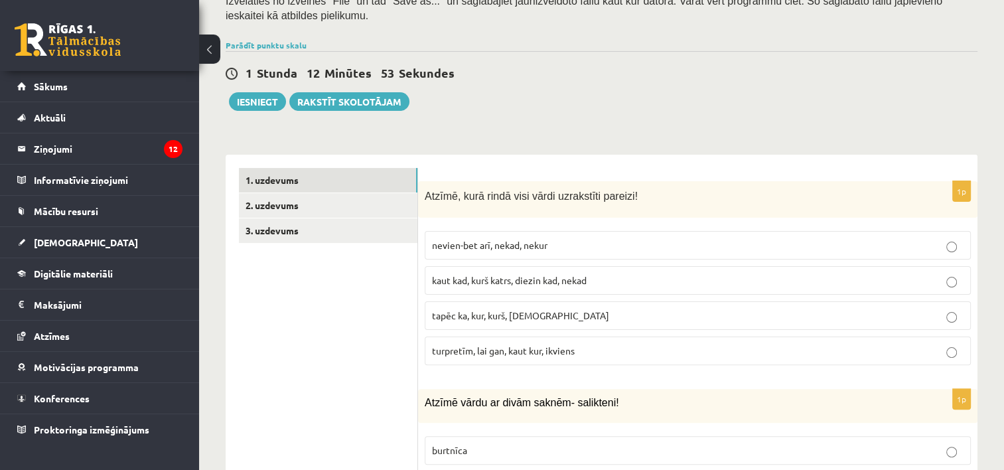
scroll to position [228, 0]
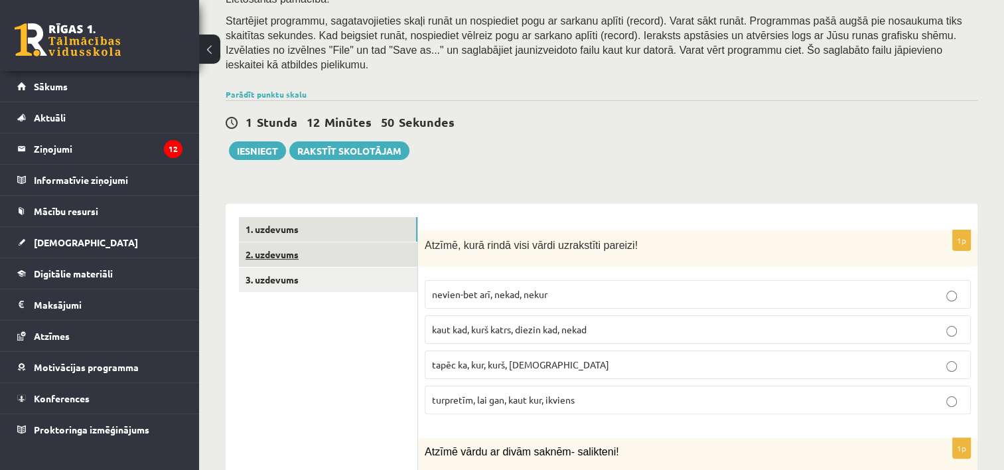
click at [364, 242] on link "2. uzdevums" at bounding box center [328, 254] width 179 height 25
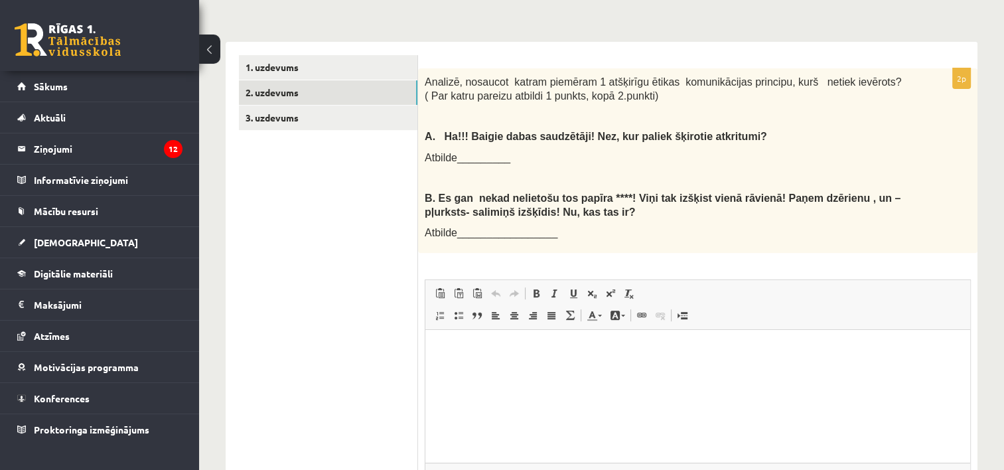
scroll to position [387, 0]
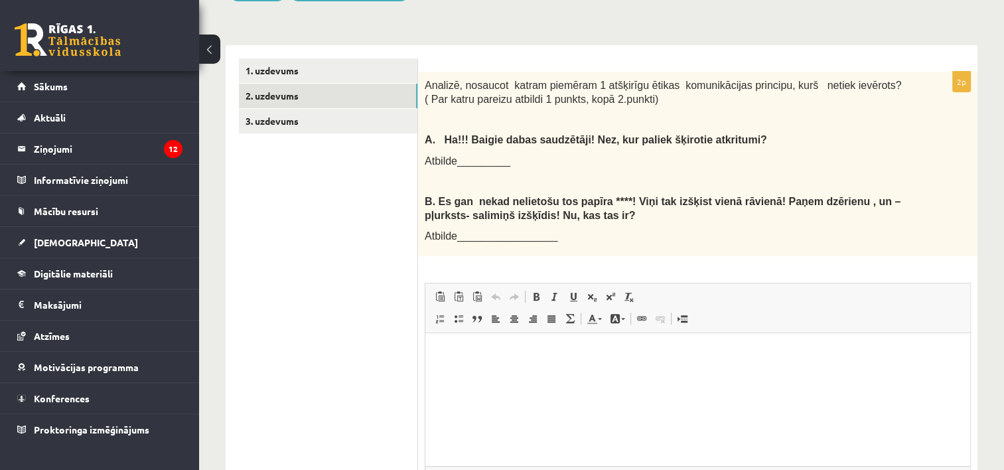
click at [915, 365] on html at bounding box center [698, 353] width 545 height 40
click at [593, 353] on p "**********" at bounding box center [698, 354] width 519 height 14
click at [592, 353] on p "**********" at bounding box center [698, 354] width 519 height 14
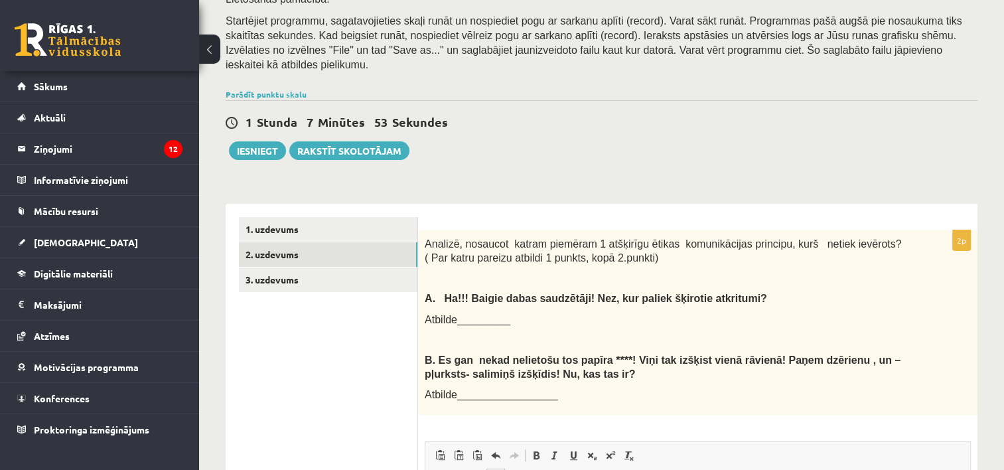
scroll to position [226, 0]
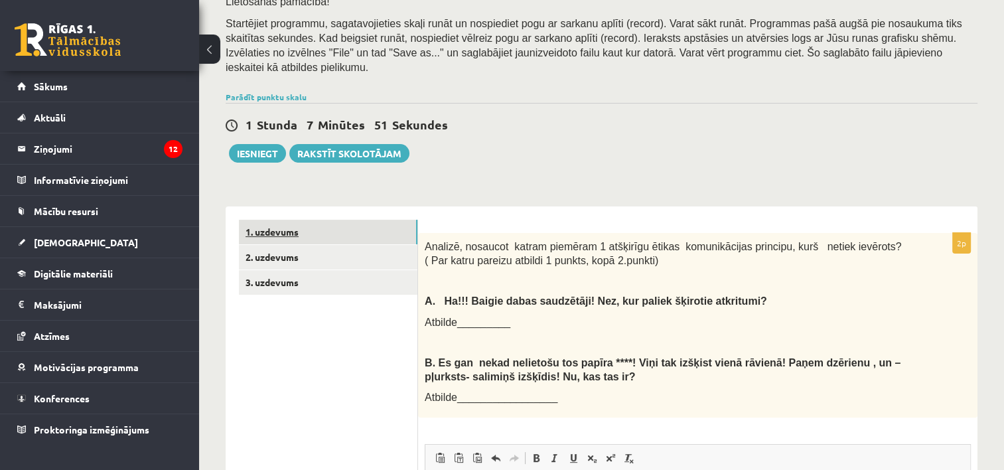
click at [323, 220] on link "1. uzdevums" at bounding box center [328, 232] width 179 height 25
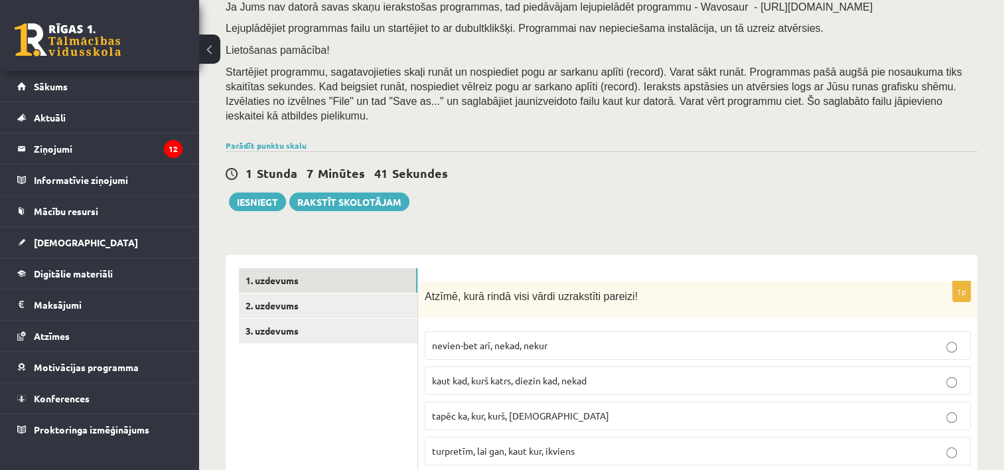
scroll to position [136, 0]
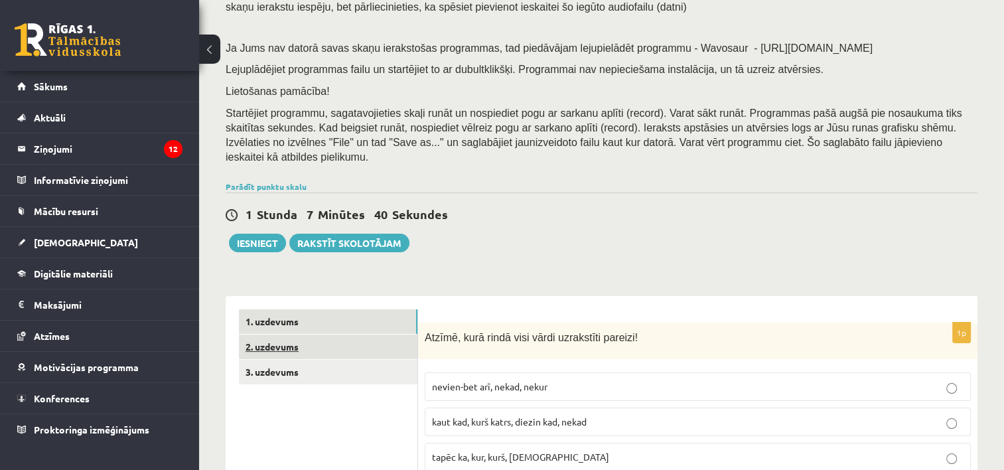
click at [352, 335] on link "2. uzdevums" at bounding box center [328, 347] width 179 height 25
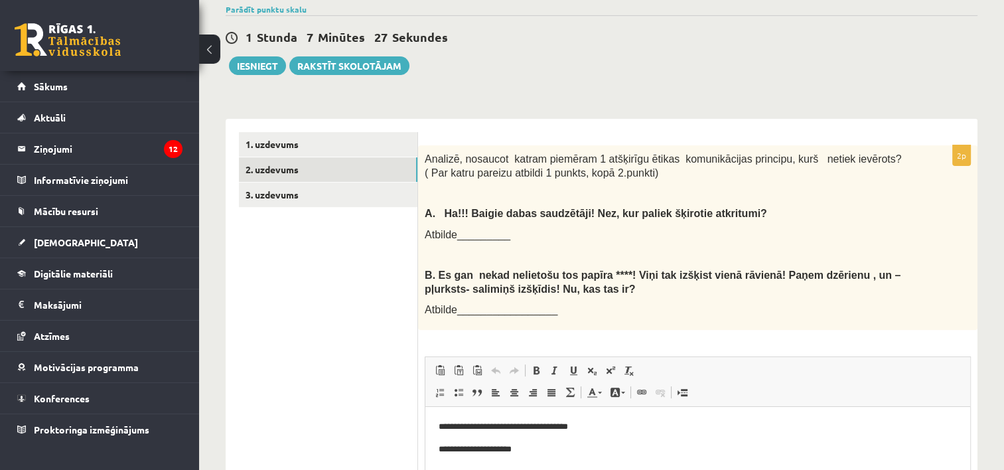
scroll to position [309, 0]
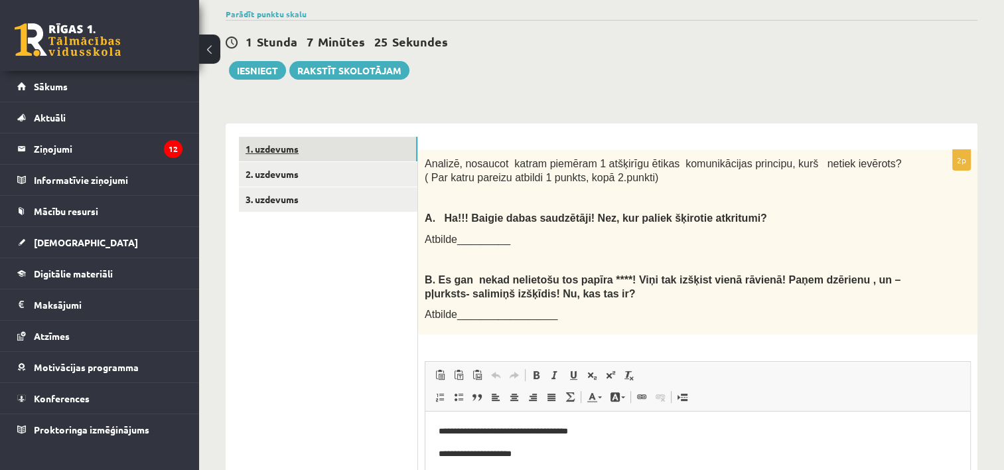
click at [390, 137] on link "1. uzdevums" at bounding box center [328, 149] width 179 height 25
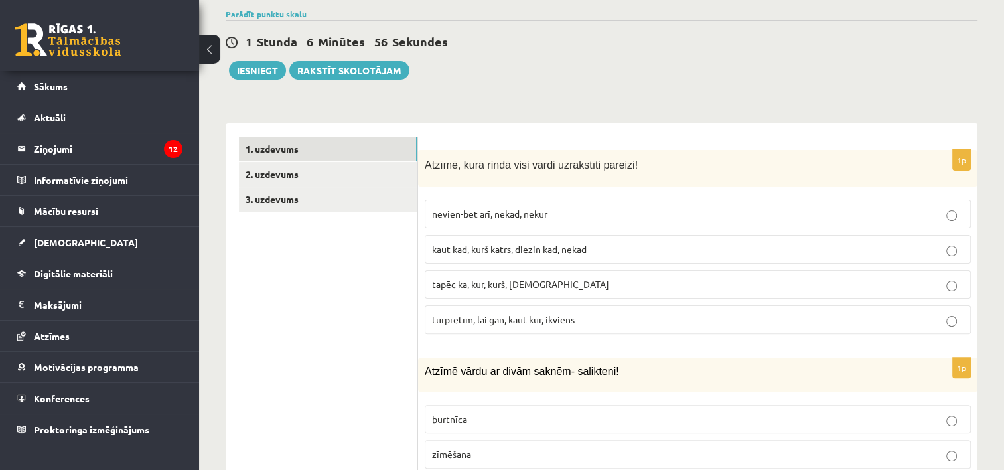
click at [761, 313] on p "turpretīm, lai gan, kaut kur, ikviens" at bounding box center [698, 320] width 532 height 14
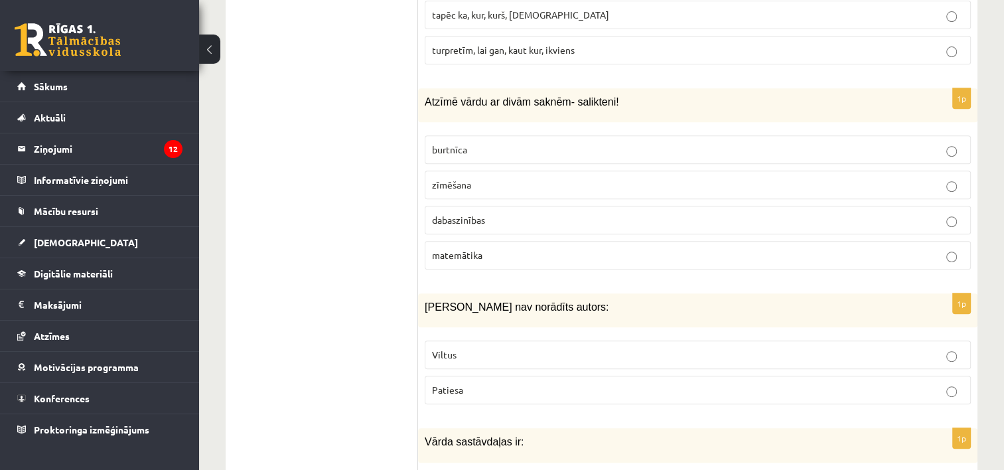
scroll to position [562, 0]
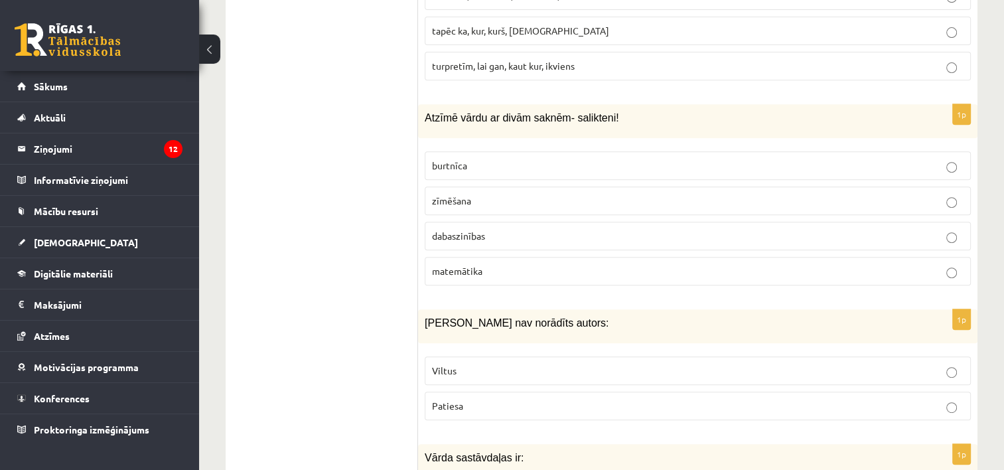
click at [701, 229] on p "dabaszinības" at bounding box center [698, 236] width 532 height 14
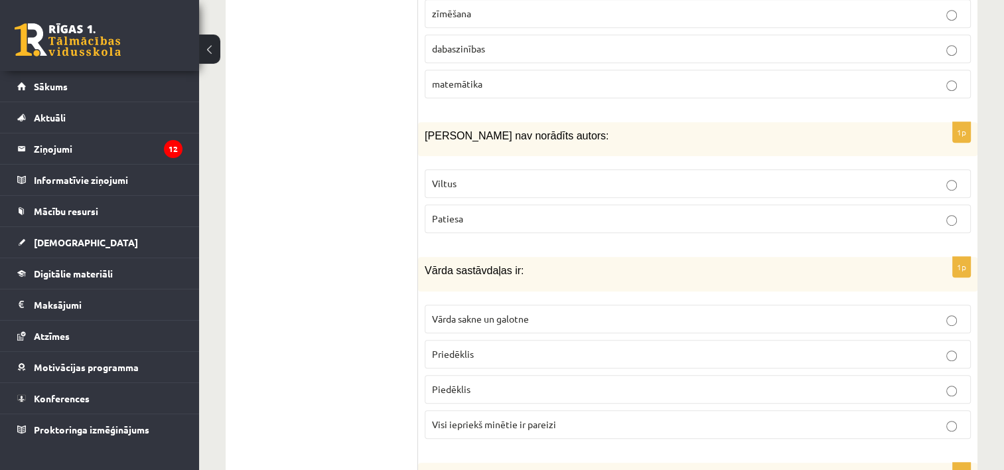
scroll to position [775, 0]
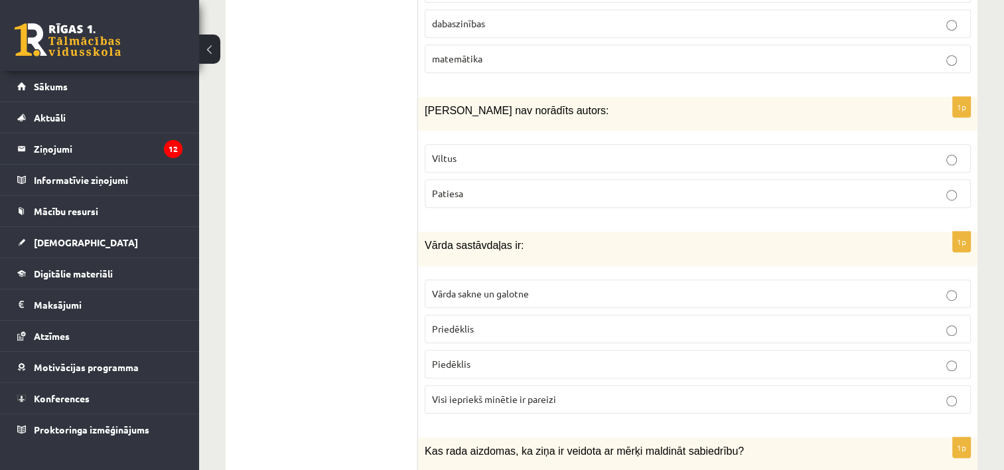
click at [680, 151] on p "Viltus" at bounding box center [698, 158] width 532 height 14
click at [640, 392] on p "Visi iepriekš minētie ir pareizi" at bounding box center [698, 399] width 532 height 14
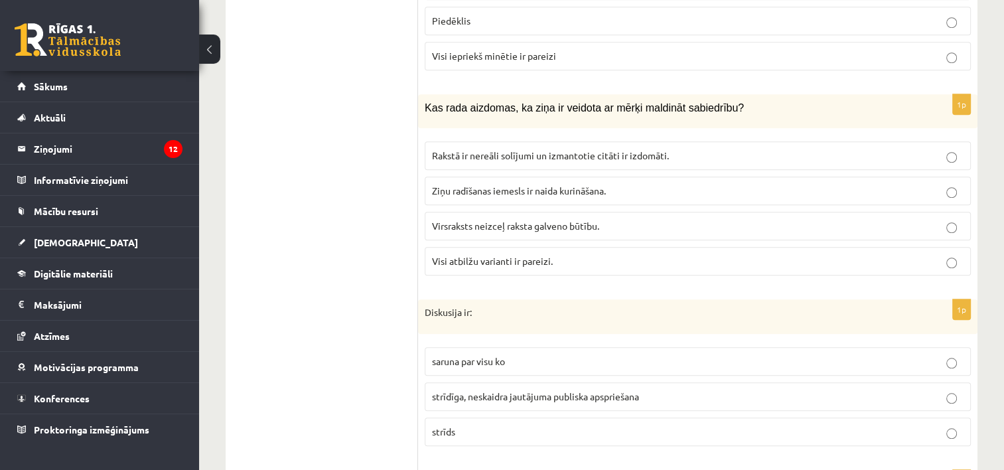
scroll to position [1134, 0]
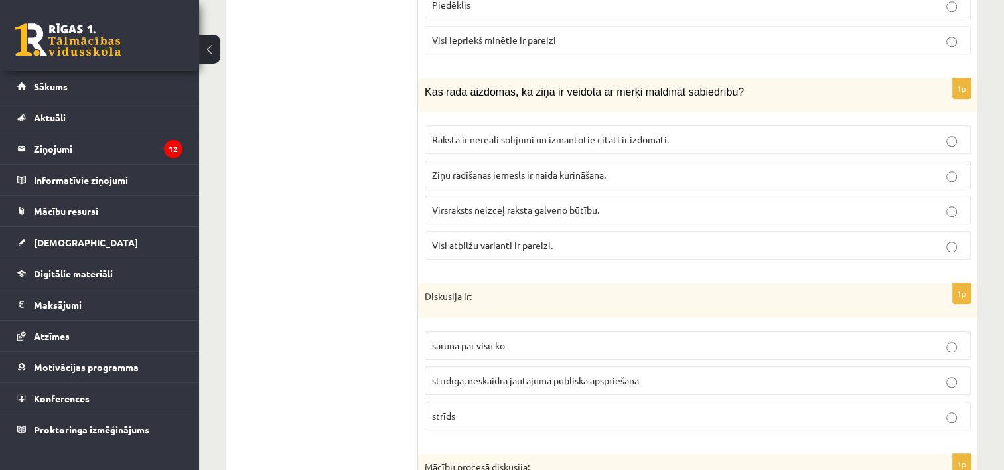
click at [621, 238] on p "Visi atbilžu varianti ir pareizi." at bounding box center [698, 245] width 532 height 14
click at [553, 374] on span "strīdīga, neskaidra jautājuma publiska apspriešana" at bounding box center [535, 380] width 207 height 12
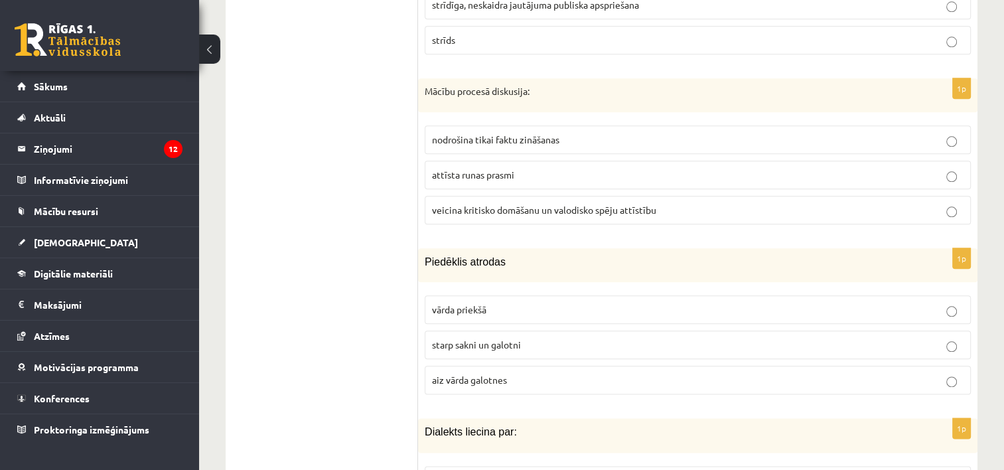
scroll to position [1518, 0]
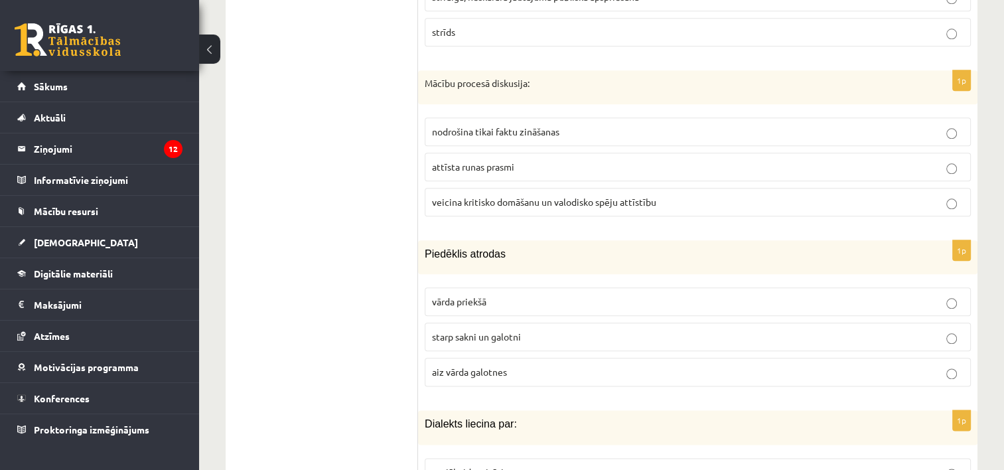
click at [677, 195] on p "veicina kritisko domāšanu un valodisko spēju attīstību" at bounding box center [698, 202] width 532 height 14
click at [568, 324] on label "starp sakni un galotni" at bounding box center [698, 337] width 546 height 29
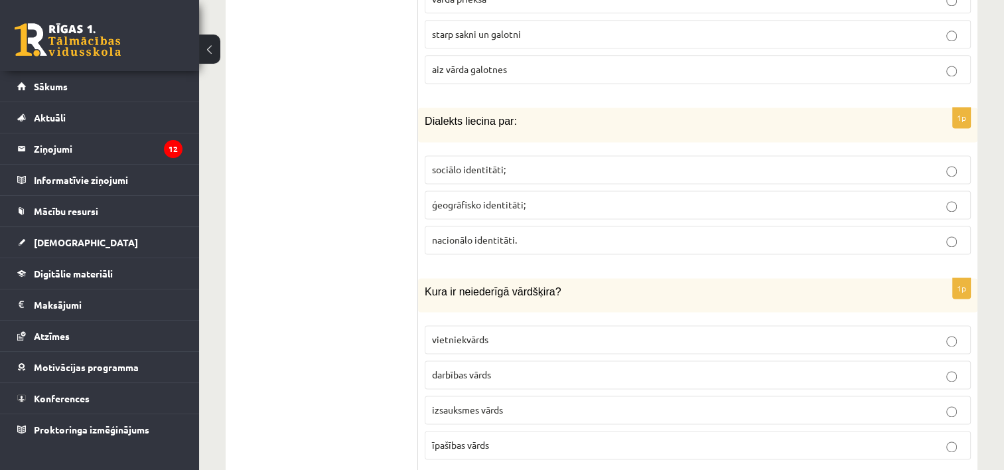
scroll to position [1828, 0]
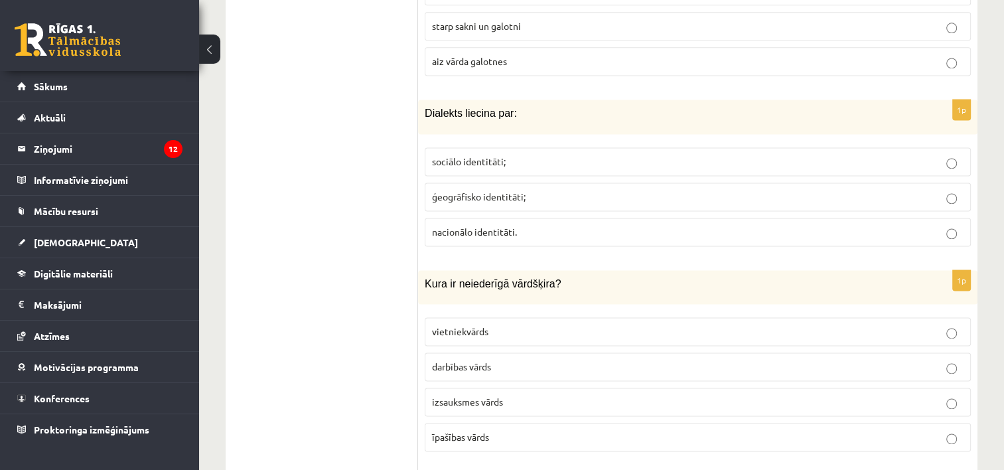
click at [852, 430] on p "īpašības vārds" at bounding box center [698, 437] width 532 height 14
click at [520, 191] on span "ģeogrāfisko identitāti;" at bounding box center [479, 197] width 94 height 12
click at [613, 225] on p "nacionālo identitāti." at bounding box center [698, 232] width 532 height 14
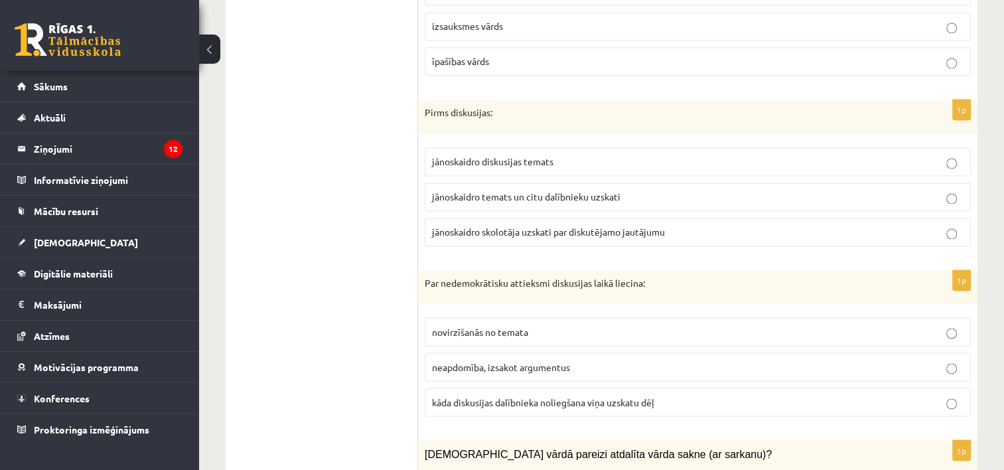
scroll to position [2212, 0]
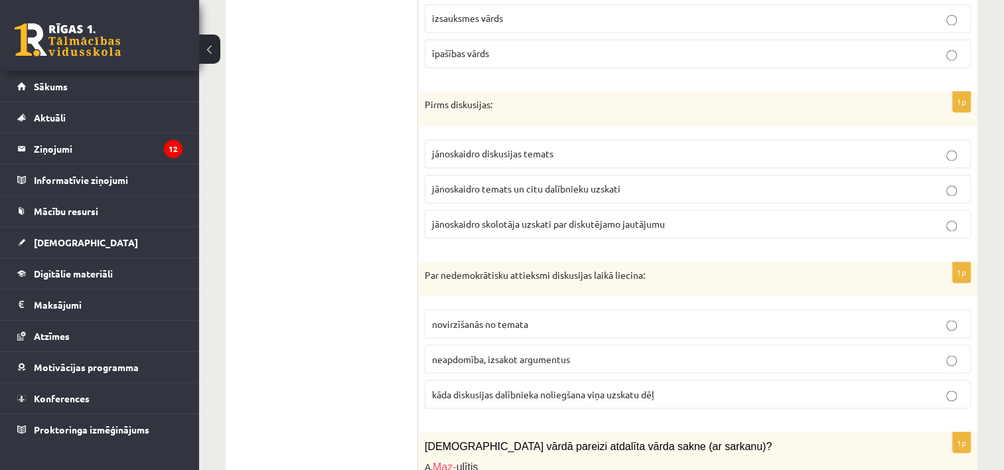
click at [530, 183] on span "jānoskaidro temats un citu dalībnieku uzskati" at bounding box center [526, 189] width 189 height 12
click at [520, 317] on span "novirzīšanās no temata" at bounding box center [480, 323] width 96 height 12
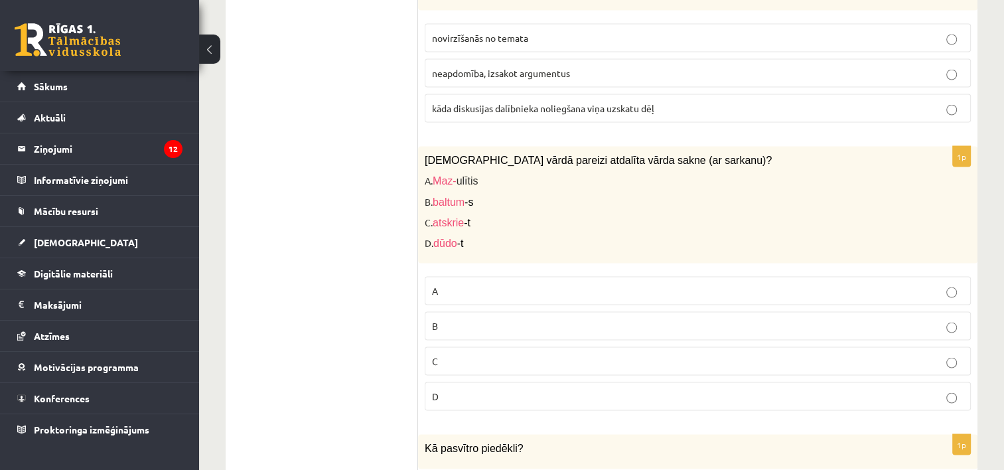
scroll to position [2531, 0]
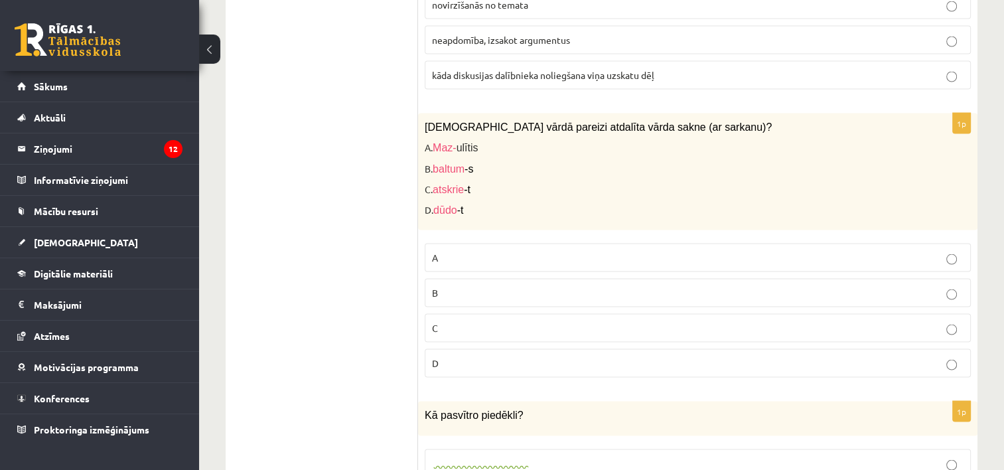
click at [599, 251] on p "A" at bounding box center [698, 258] width 532 height 14
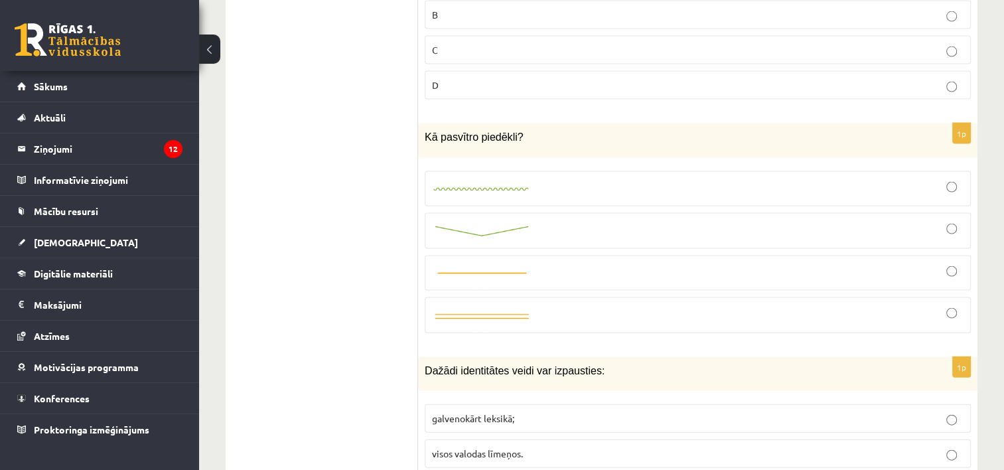
scroll to position [2849, 0]
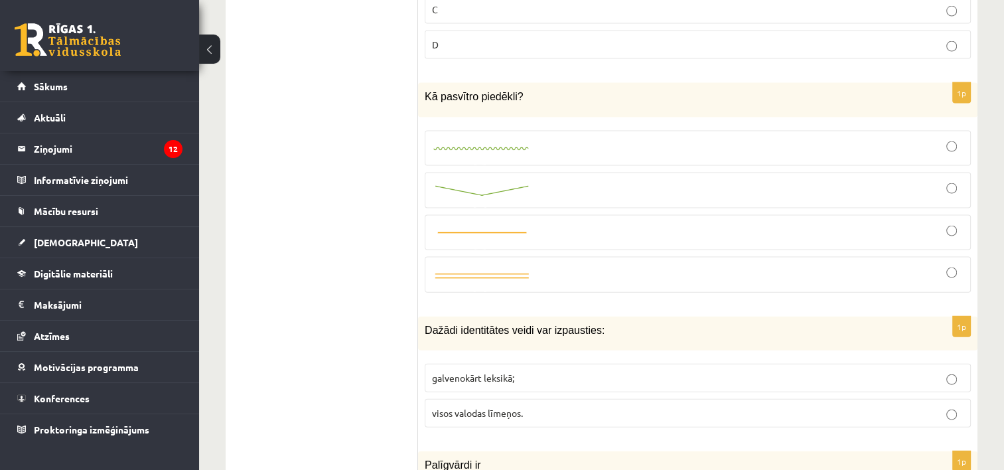
click at [643, 180] on div at bounding box center [698, 191] width 532 height 22
click at [494, 407] on span "visos valodas līmeņos." at bounding box center [477, 413] width 91 height 12
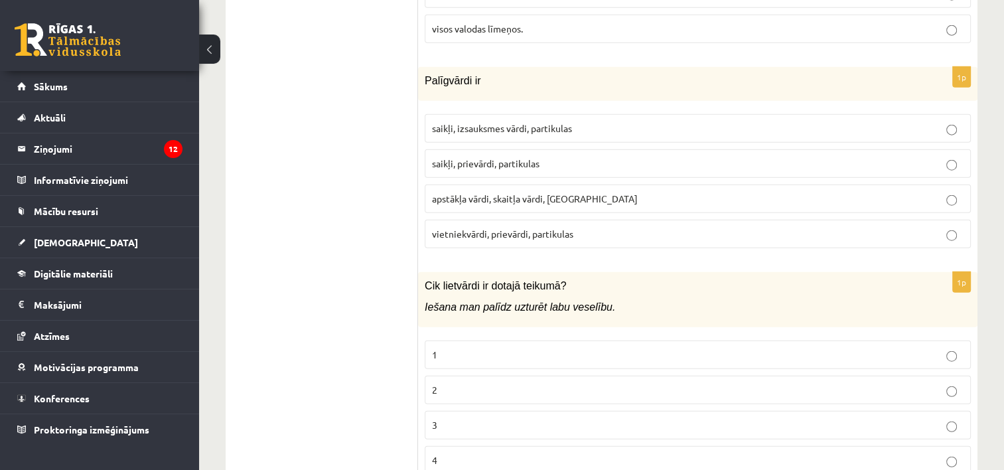
scroll to position [3209, 0]
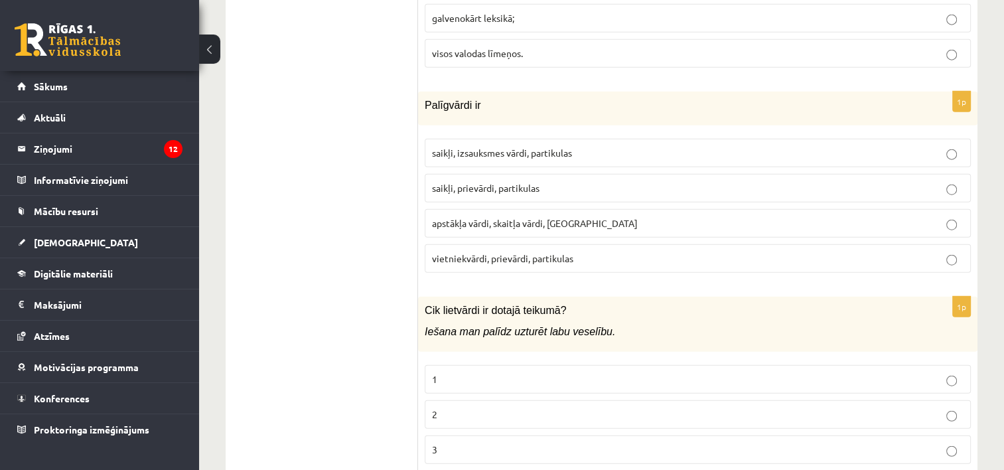
click at [507, 182] on span "saikļi, prievārdi, partikulas" at bounding box center [486, 188] width 108 height 12
click at [526, 408] on p "2" at bounding box center [698, 415] width 532 height 14
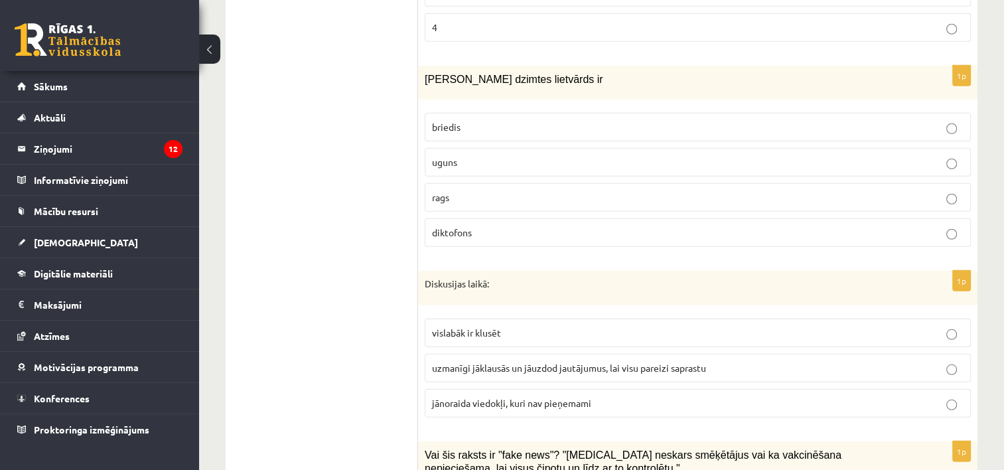
scroll to position [3659, 0]
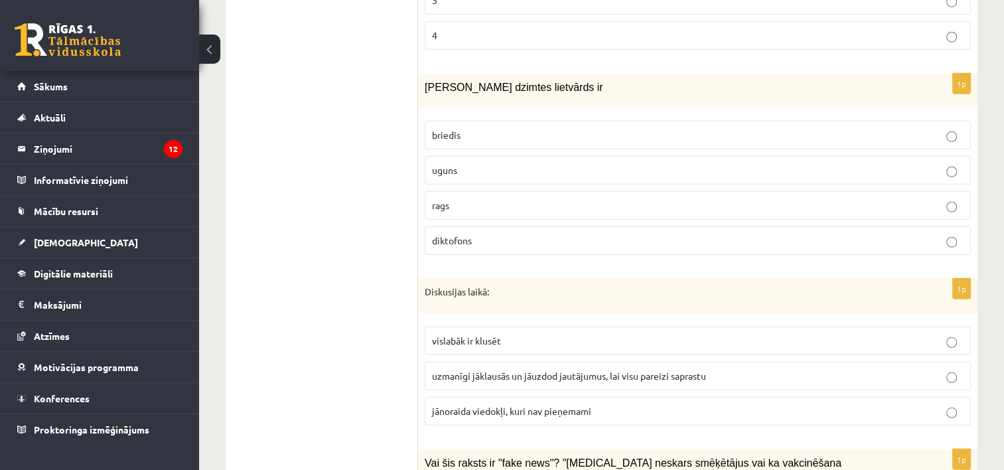
click at [642, 163] on p "uguns" at bounding box center [698, 170] width 532 height 14
click at [566, 370] on span "uzmanīgi jāklausās un jāuzdod jautājumus, lai visu pareizi saprastu" at bounding box center [569, 376] width 274 height 12
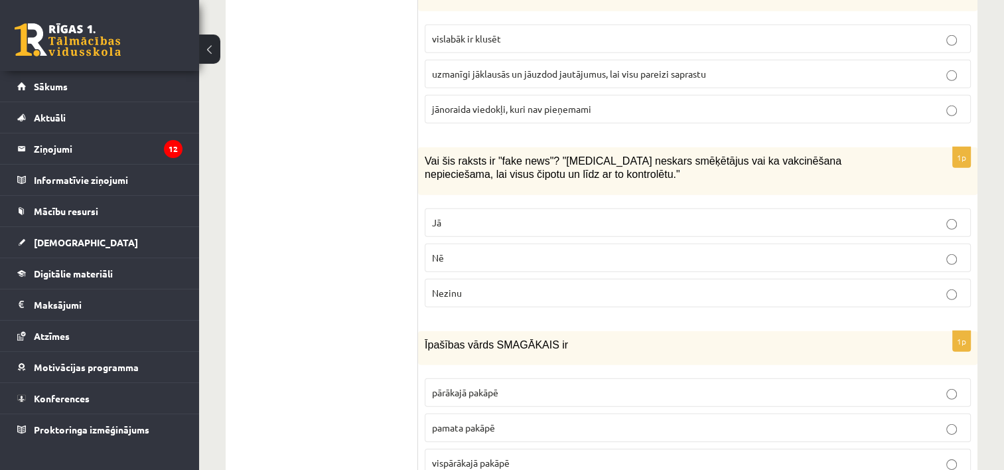
scroll to position [3969, 0]
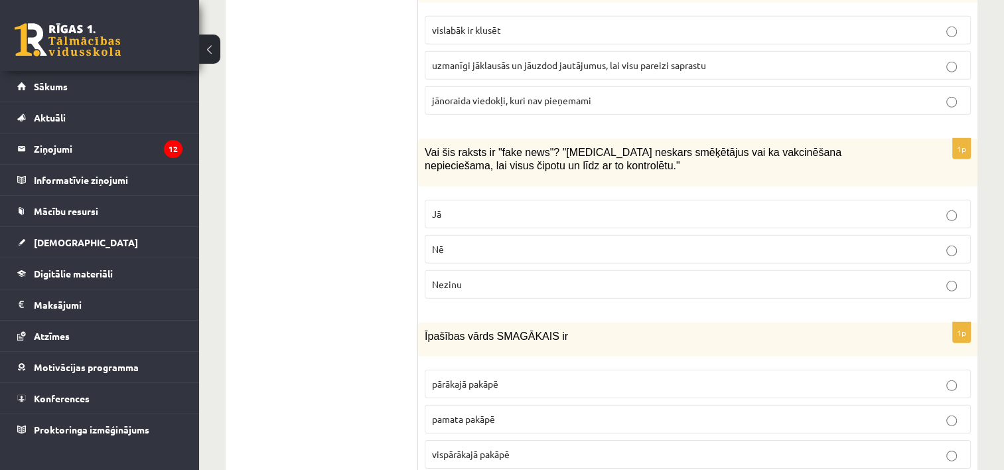
click at [568, 207] on p "Jā" at bounding box center [698, 214] width 532 height 14
click at [502, 448] on span "vispārākajā pakāpē" at bounding box center [471, 454] width 78 height 12
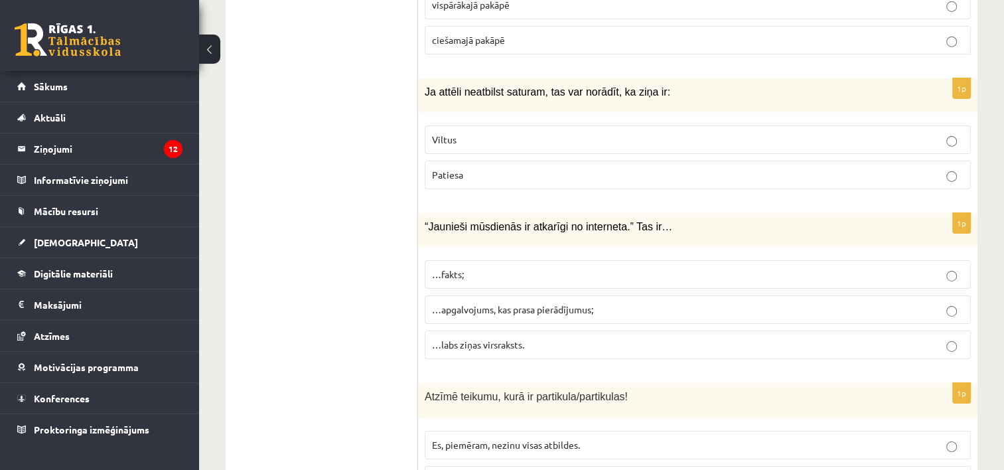
scroll to position [4386, 0]
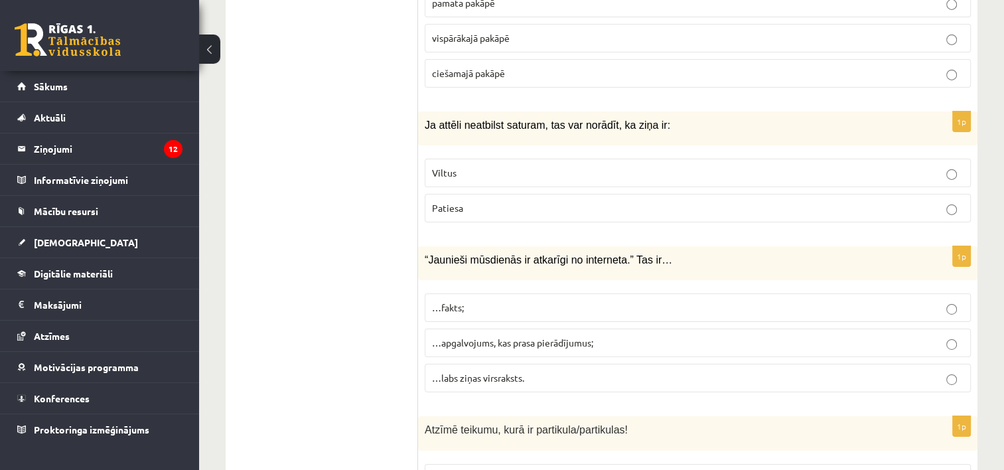
click at [557, 166] on p "Viltus" at bounding box center [698, 173] width 532 height 14
click at [586, 337] on span "…apgalvojums, kas prasa pierādījumus;" at bounding box center [512, 343] width 161 height 12
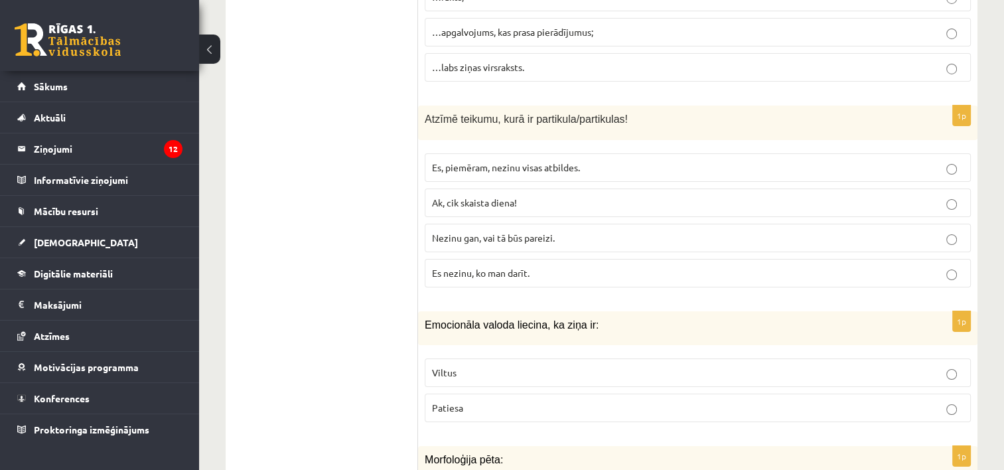
scroll to position [4712, 0]
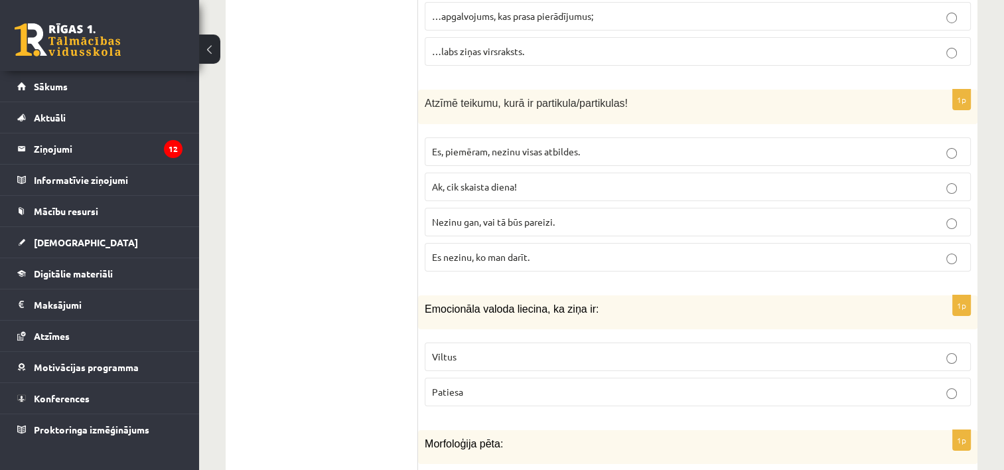
click at [653, 145] on p "Es, piemēram, nezinu visas atbildes." at bounding box center [698, 152] width 532 height 14
click at [515, 385] on p "Patiesa" at bounding box center [698, 392] width 532 height 14
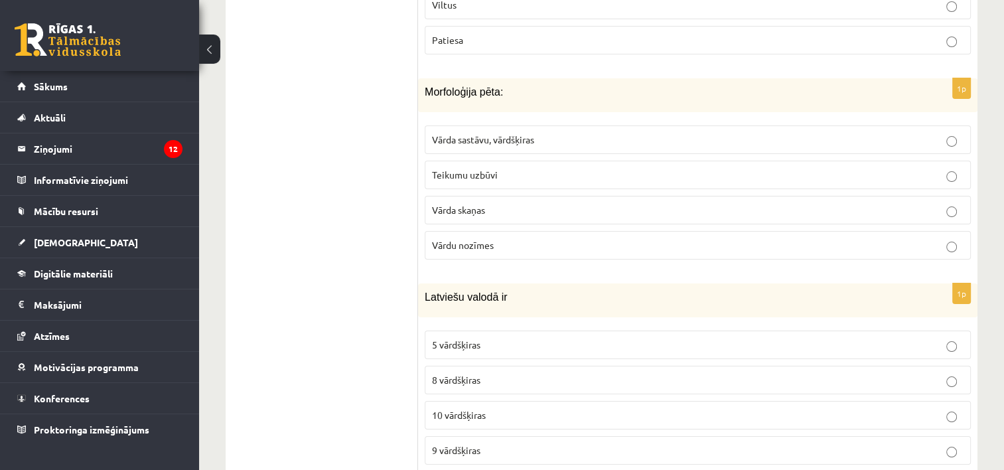
scroll to position [5072, 0]
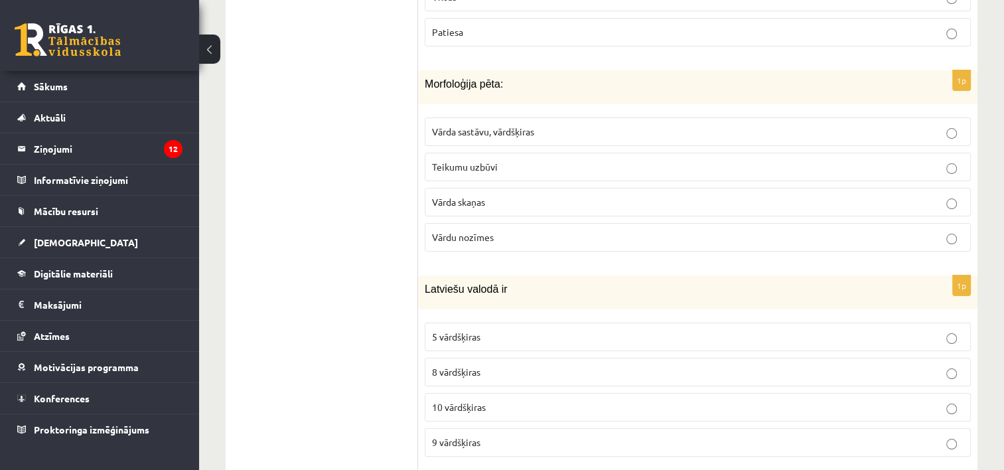
click at [531, 125] on span "Vārda sastāvu, vārdšķiras" at bounding box center [483, 131] width 102 height 12
click at [513, 365] on p "8 vārdšķiras" at bounding box center [698, 372] width 532 height 14
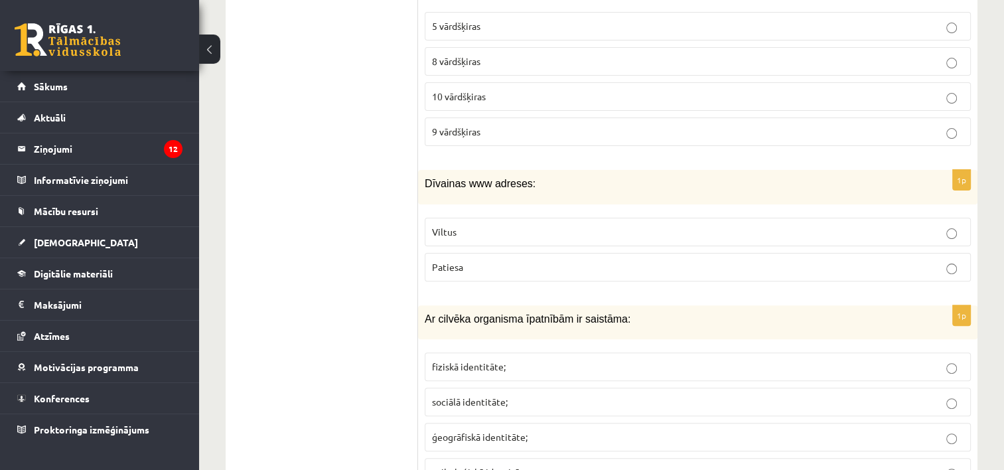
scroll to position [5448, 0]
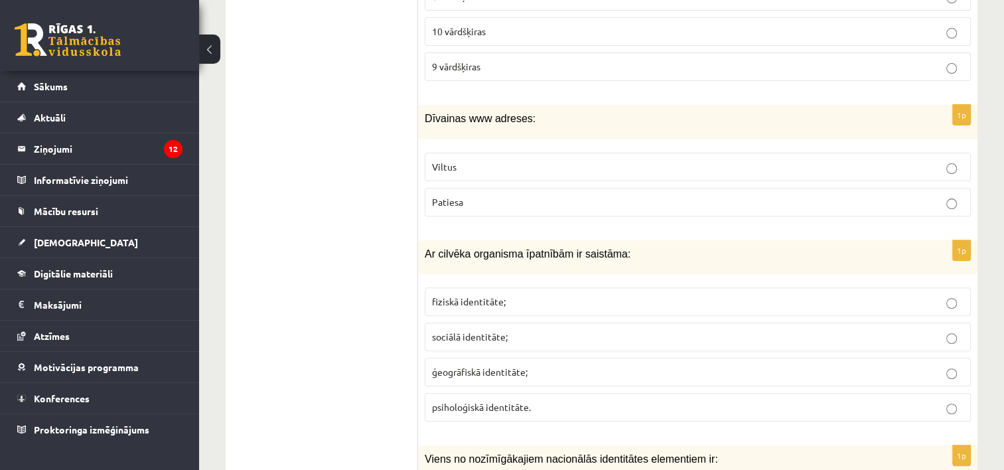
click at [717, 160] on p "Viltus" at bounding box center [698, 167] width 532 height 14
click at [647, 295] on p "fiziskā identitāte;" at bounding box center [698, 302] width 532 height 14
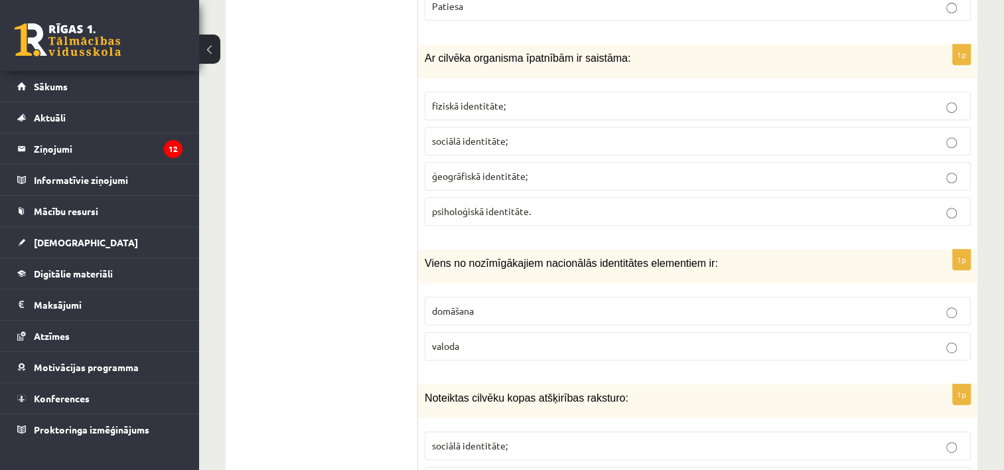
scroll to position [5668, 0]
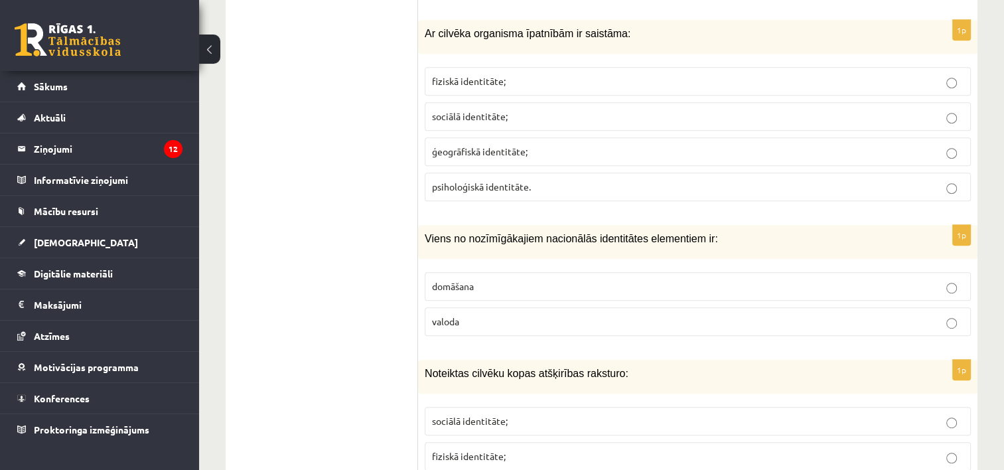
click at [765, 315] on p "valoda" at bounding box center [698, 322] width 532 height 14
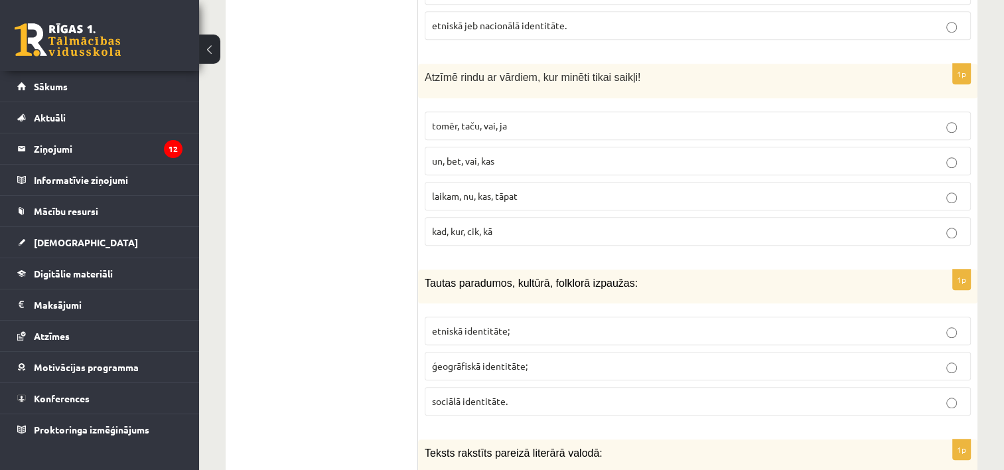
scroll to position [6126, 0]
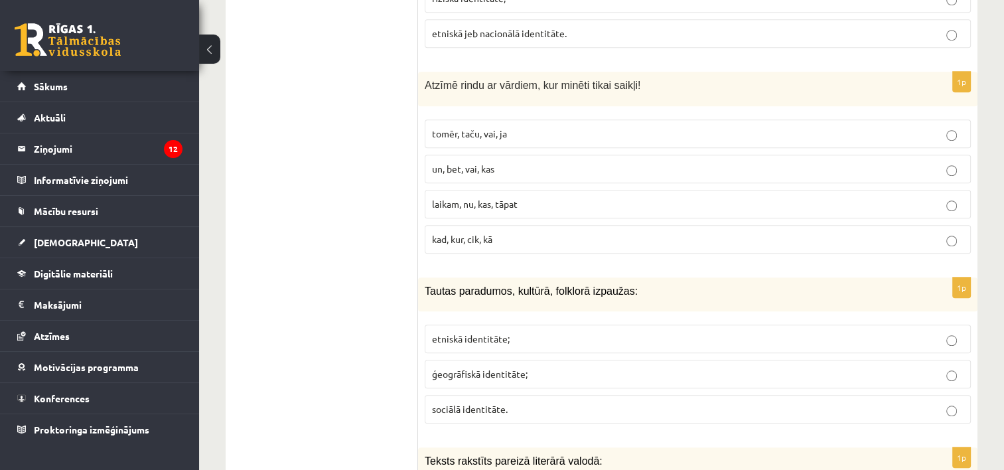
click at [523, 162] on p "un, bet, vai, kas" at bounding box center [698, 169] width 532 height 14
click at [534, 332] on p "etniskā identitāte;" at bounding box center [698, 339] width 532 height 14
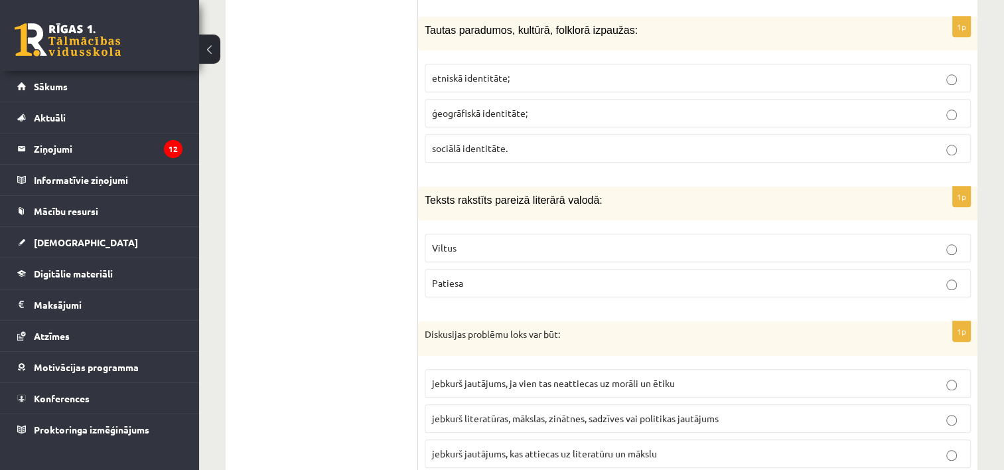
scroll to position [6389, 0]
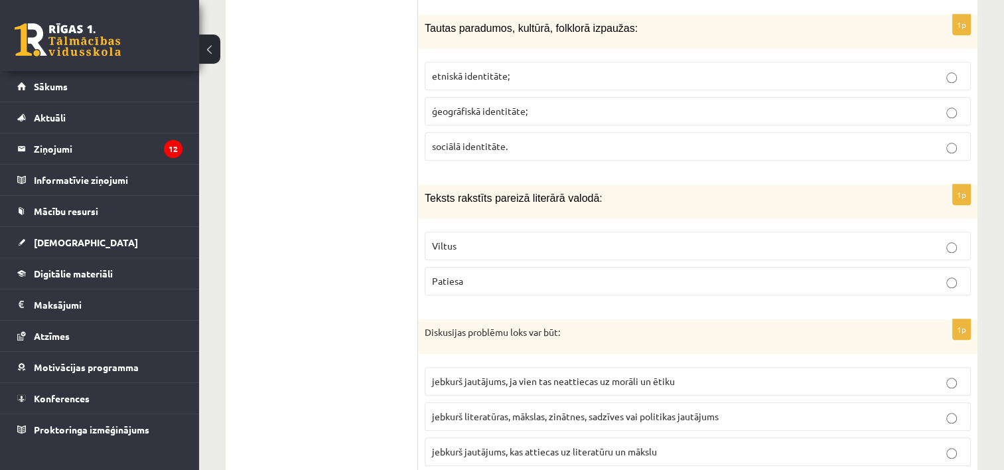
click at [701, 410] on span "jebkurš literatūras, mākslas, zinātnes, sadzīves vai politikas jautājums" at bounding box center [575, 416] width 287 height 12
click at [584, 274] on p "Patiesa" at bounding box center [698, 281] width 532 height 14
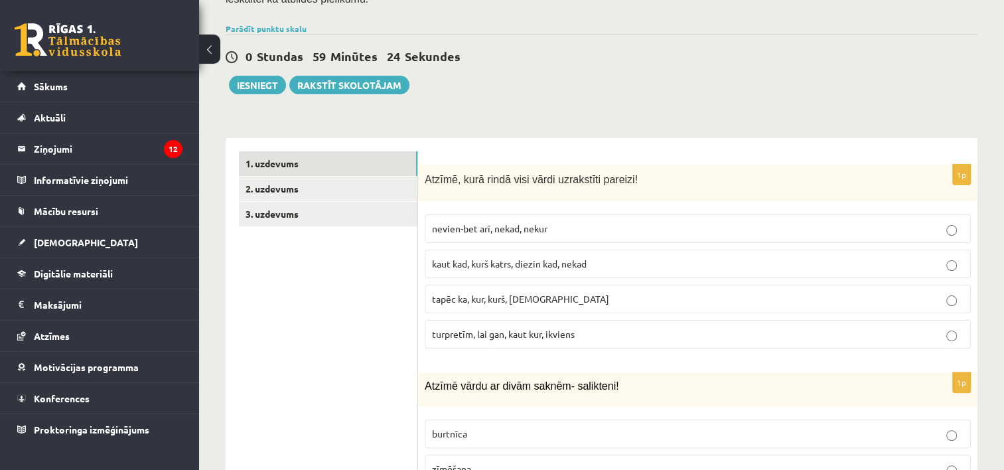
scroll to position [270, 0]
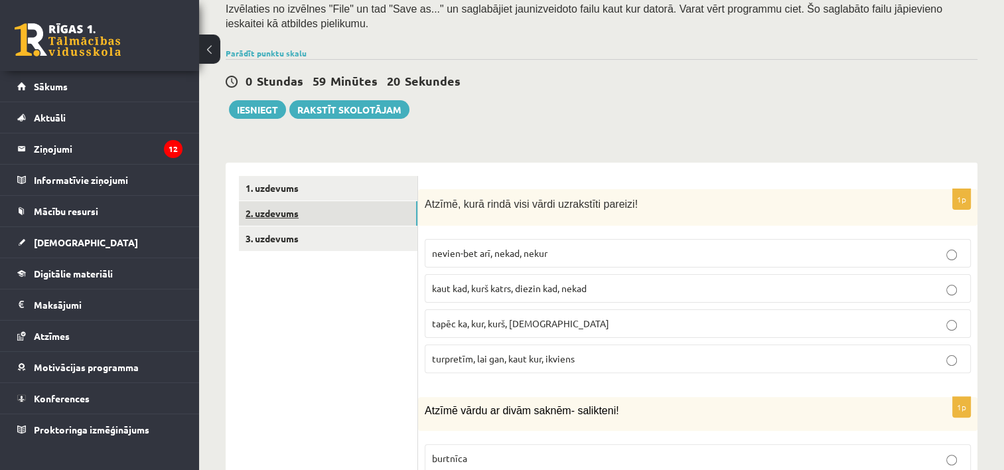
click at [295, 201] on link "2. uzdevums" at bounding box center [328, 213] width 179 height 25
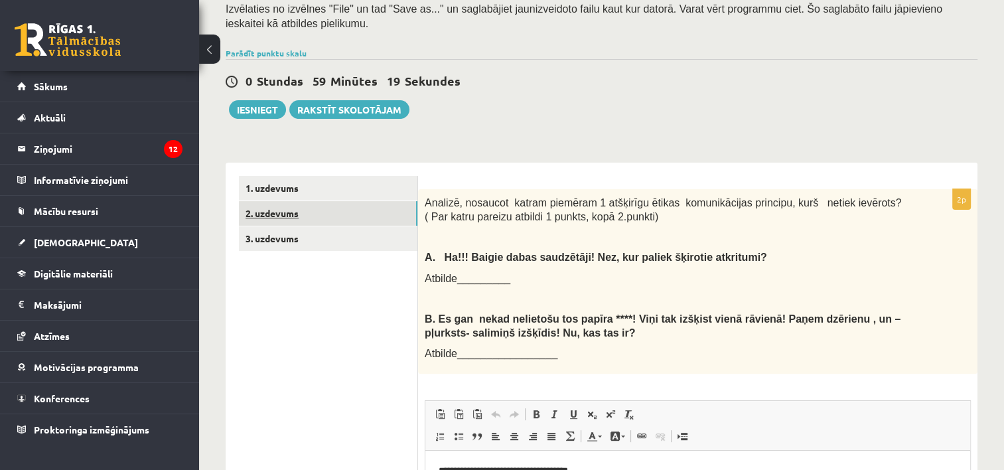
scroll to position [0, 0]
click at [302, 178] on link "1. uzdevums" at bounding box center [328, 188] width 179 height 25
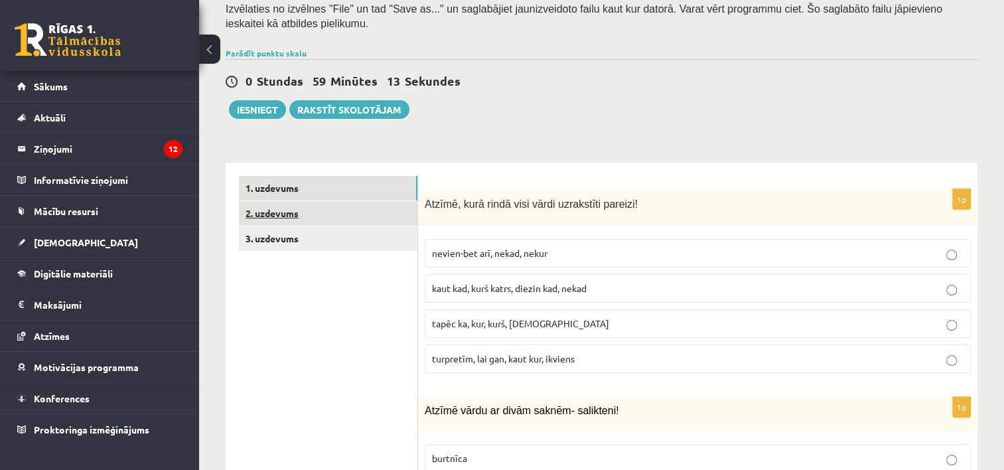
click at [299, 201] on link "2. uzdevums" at bounding box center [328, 213] width 179 height 25
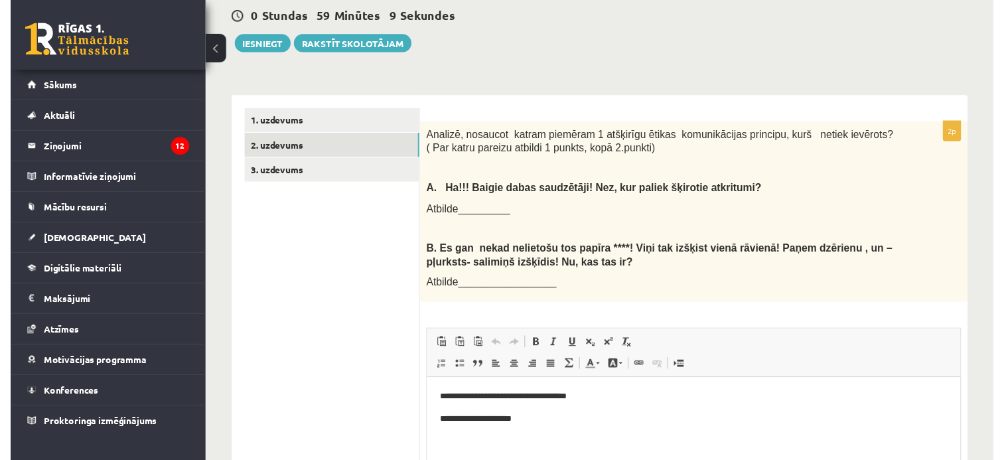
scroll to position [312, 0]
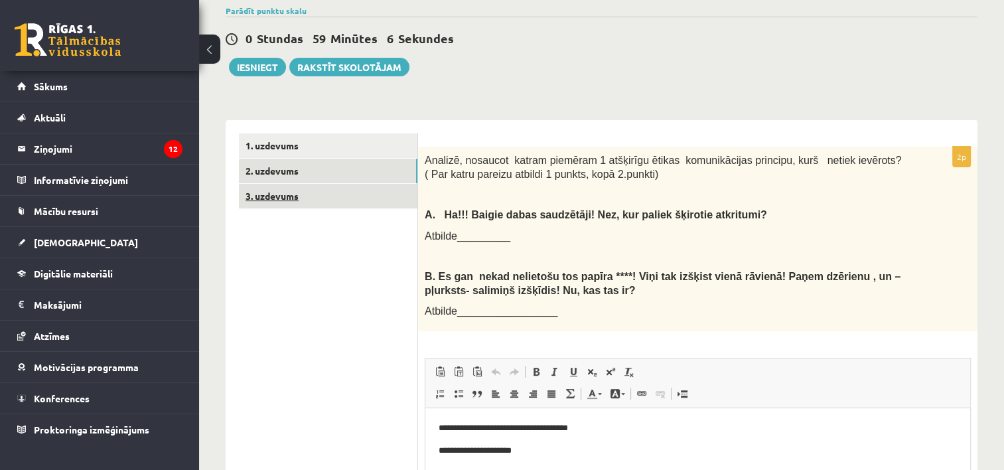
click at [303, 187] on link "3. uzdevums" at bounding box center [328, 196] width 179 height 25
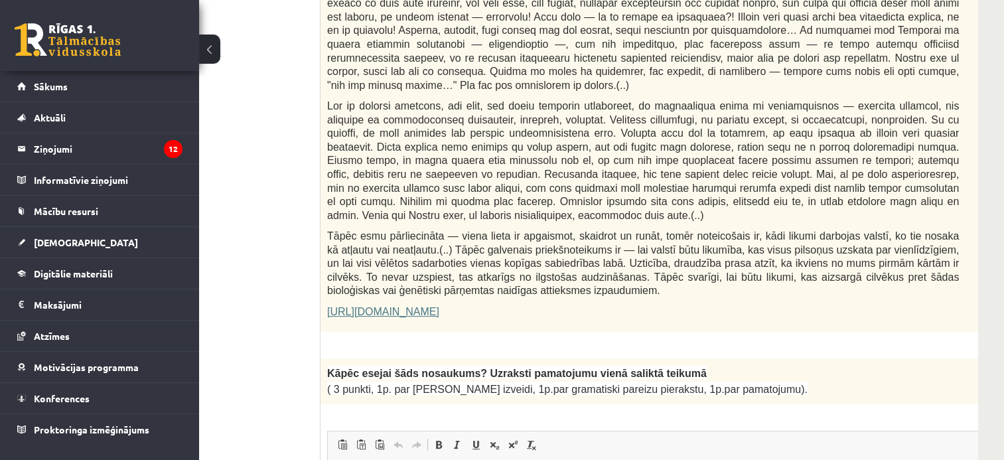
scroll to position [794, 98]
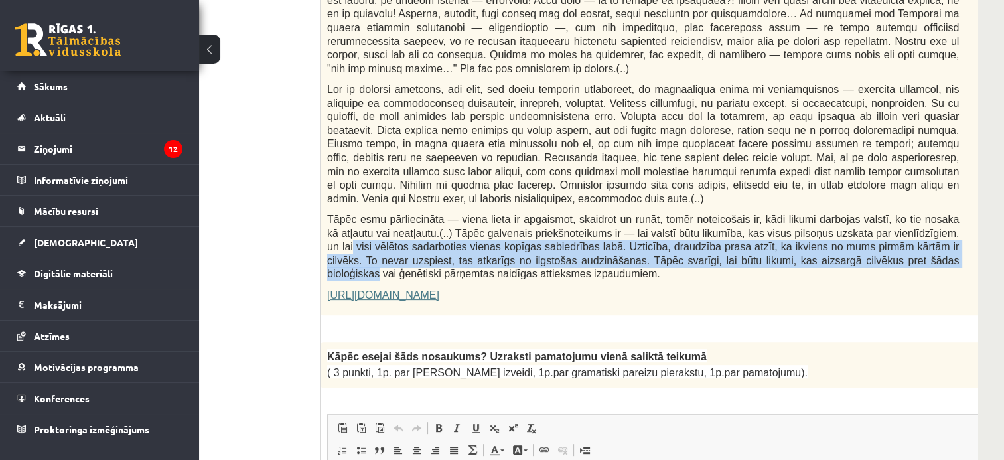
drag, startPoint x: 995, startPoint y: 204, endPoint x: 906, endPoint y: 227, distance: 91.8
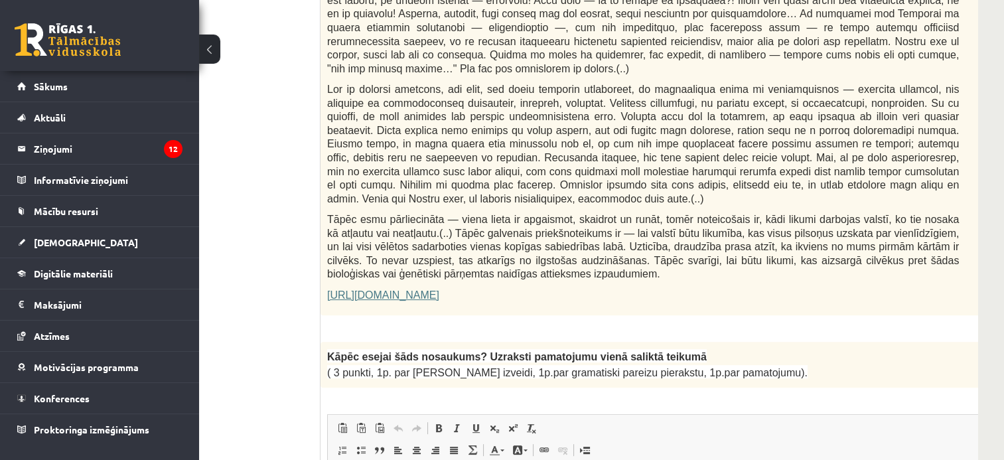
drag, startPoint x: 906, startPoint y: 227, endPoint x: 884, endPoint y: 284, distance: 61.2
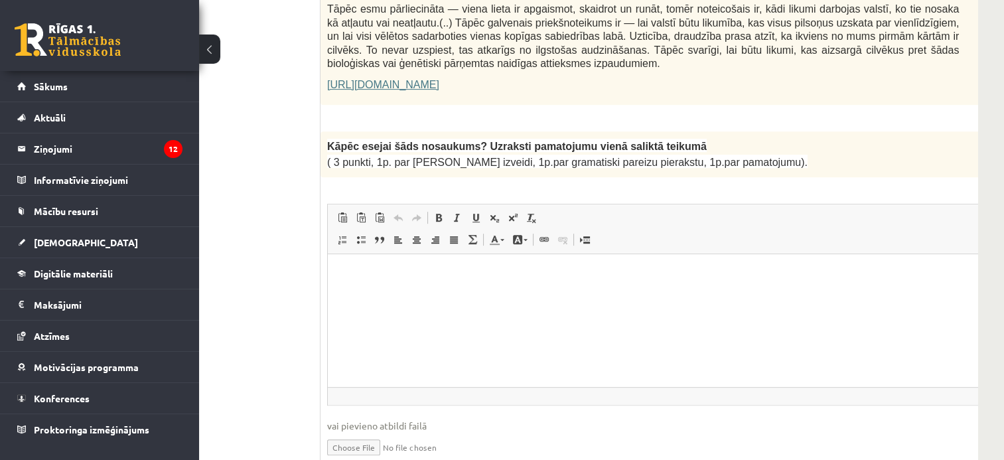
scroll to position [1033, 98]
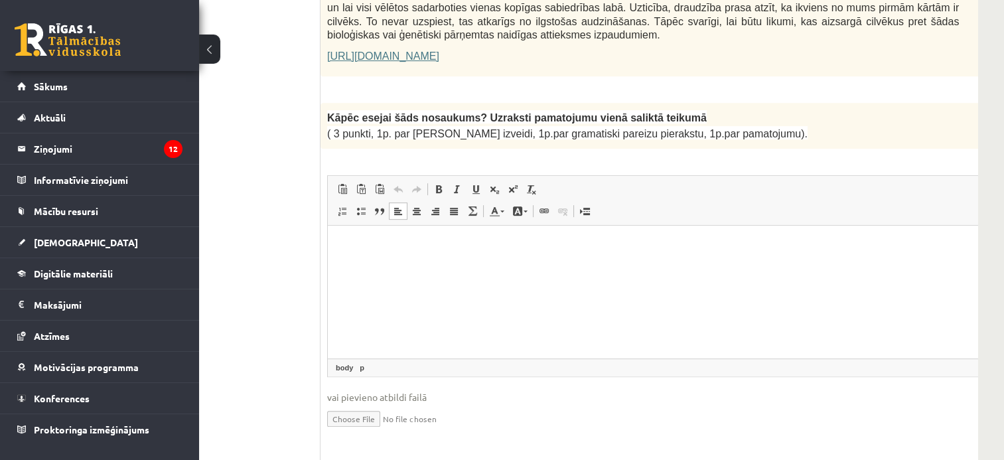
click at [851, 266] on html at bounding box center [676, 245] width 697 height 40
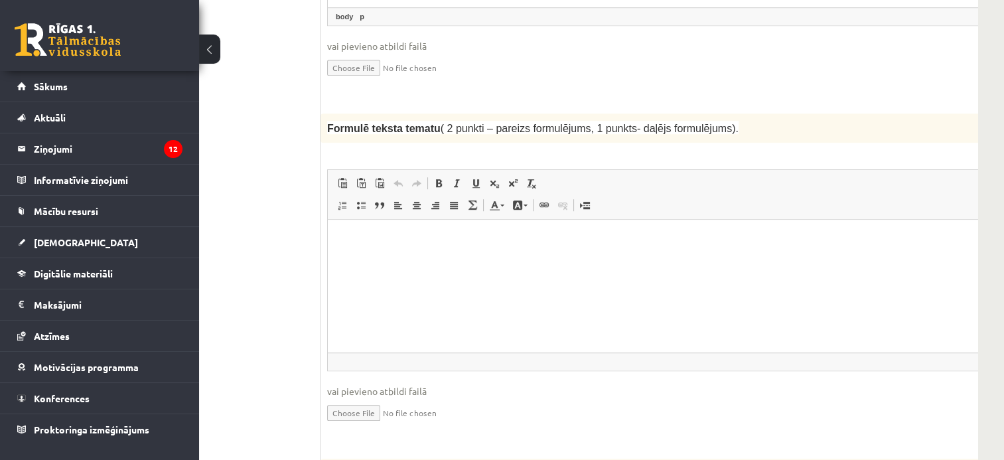
scroll to position [1396, 98]
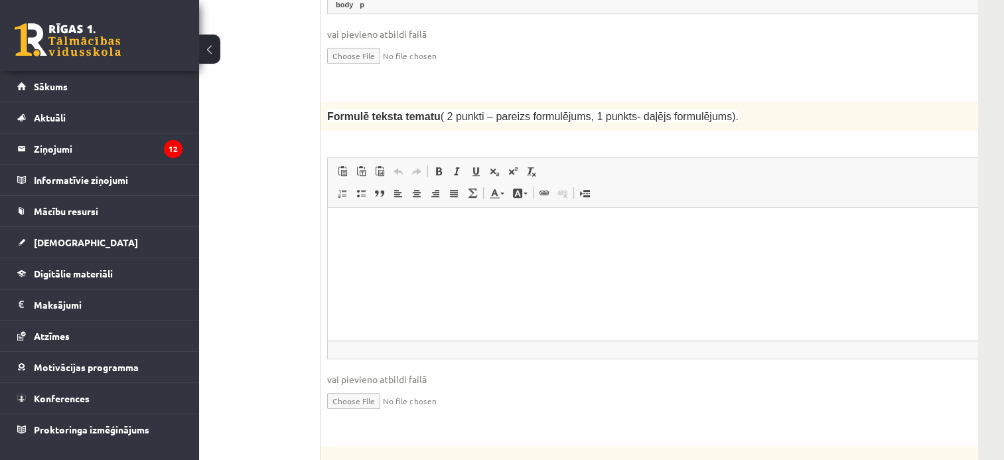
click at [793, 248] on html at bounding box center [676, 228] width 697 height 40
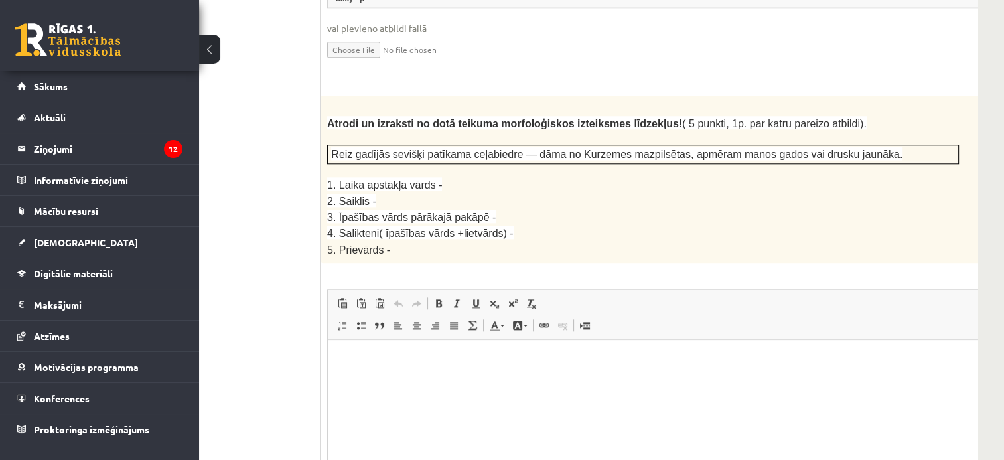
scroll to position [1759, 98]
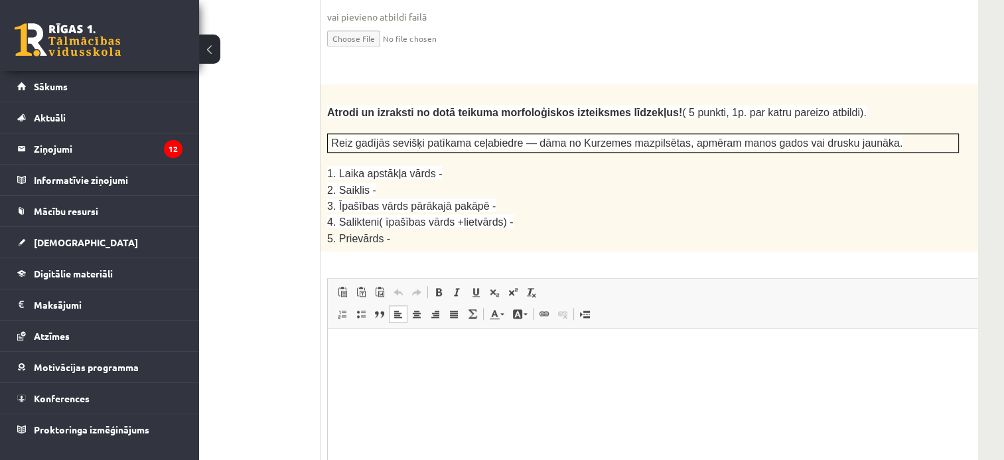
click at [715, 369] on html at bounding box center [676, 349] width 697 height 40
click at [376, 420] on p "**********" at bounding box center [658, 416] width 635 height 14
click at [378, 421] on p "**********" at bounding box center [658, 416] width 635 height 14
click at [409, 420] on p "**********" at bounding box center [658, 416] width 635 height 14
click at [372, 416] on p "**********" at bounding box center [658, 416] width 635 height 14
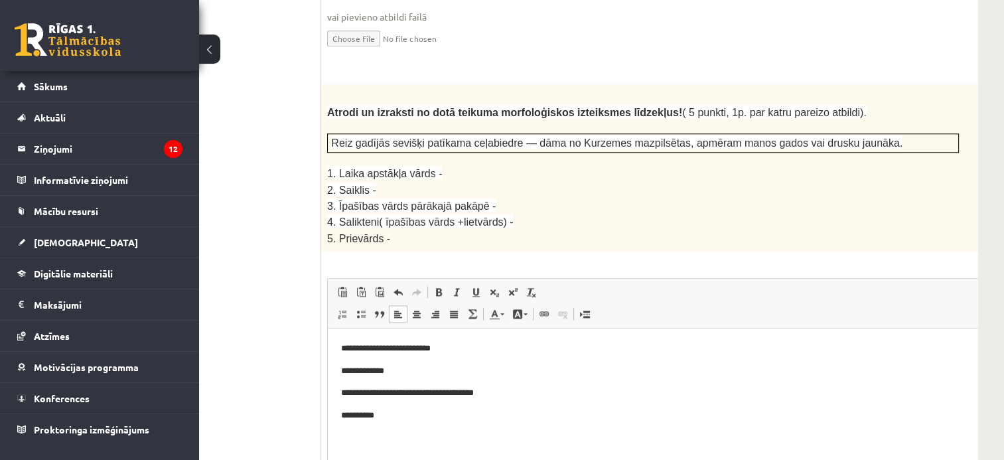
click at [373, 416] on p "**********" at bounding box center [658, 416] width 635 height 14
click at [503, 416] on p "**********" at bounding box center [658, 416] width 635 height 14
click at [345, 439] on p "**********" at bounding box center [658, 439] width 635 height 14
click at [412, 445] on p "**********" at bounding box center [658, 439] width 635 height 14
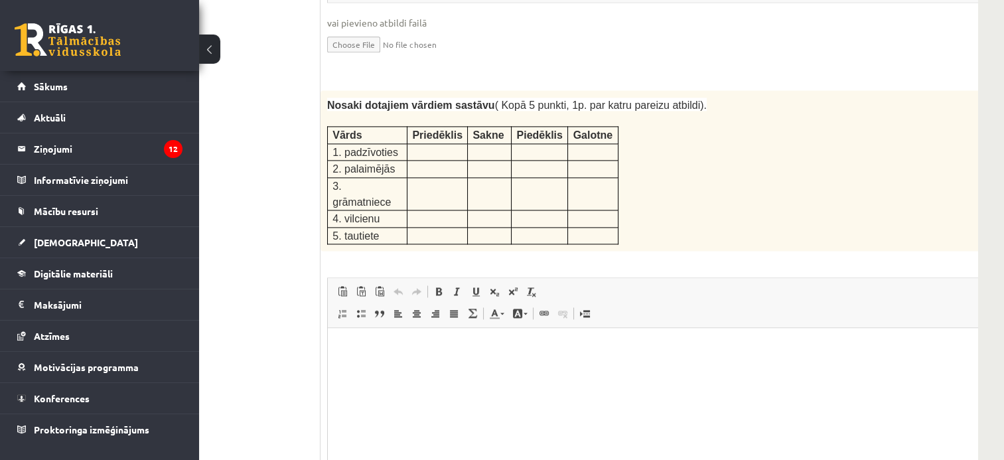
scroll to position [2253, 98]
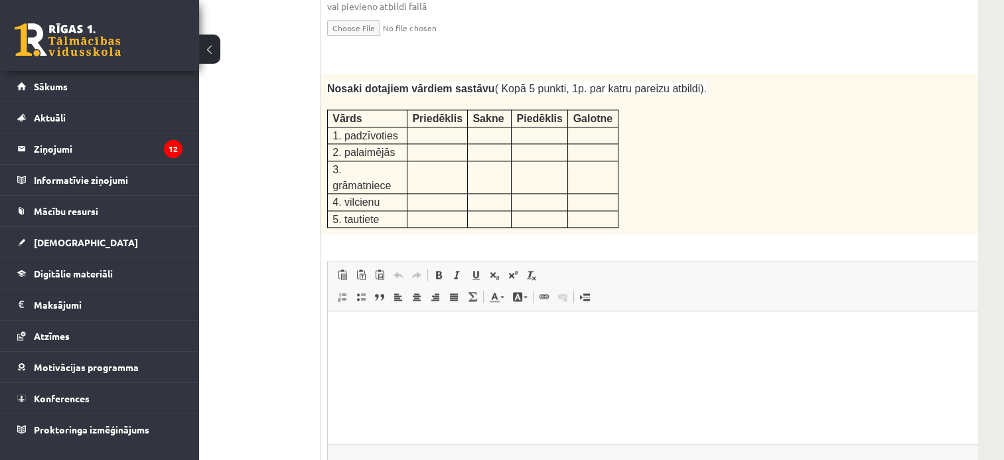
click at [609, 352] on html at bounding box center [676, 331] width 697 height 40
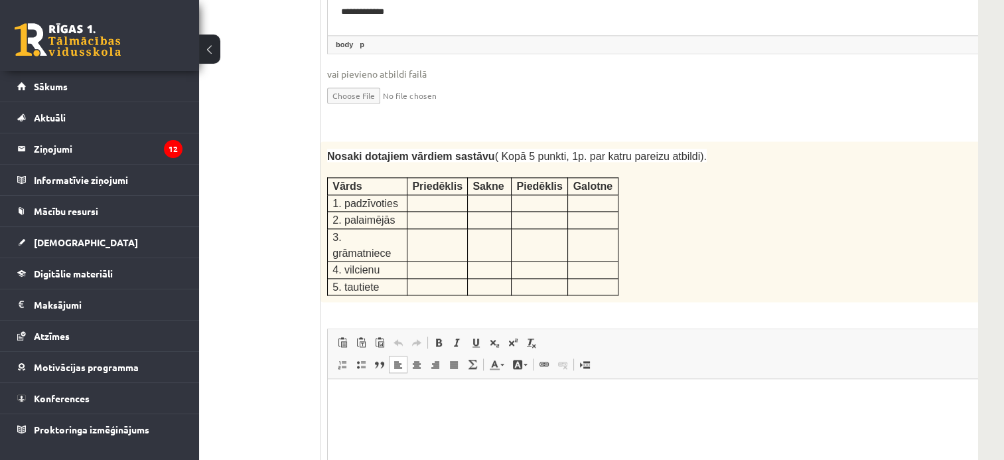
scroll to position [2162, 98]
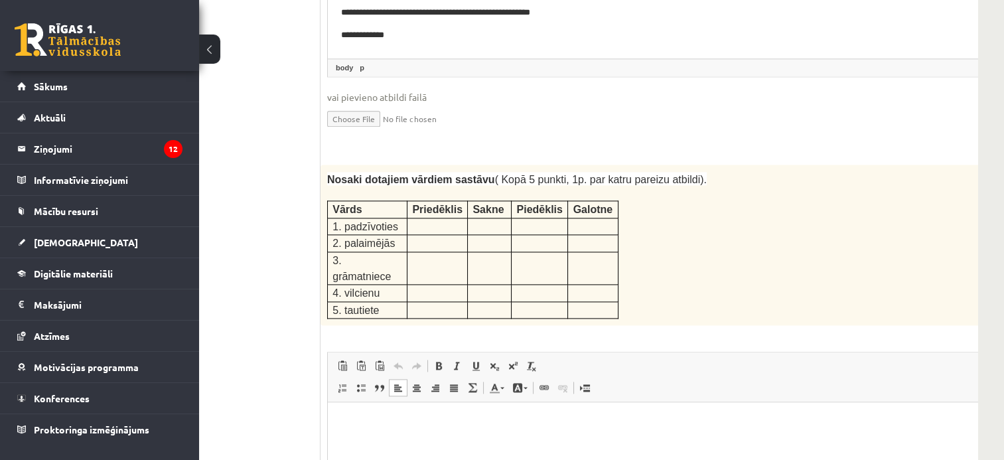
click at [908, 425] on p "Bagātinātā teksta redaktors, wiswyg-editor-user-answer-47433778726460" at bounding box center [676, 423] width 671 height 14
click at [739, 443] on html at bounding box center [676, 422] width 697 height 40
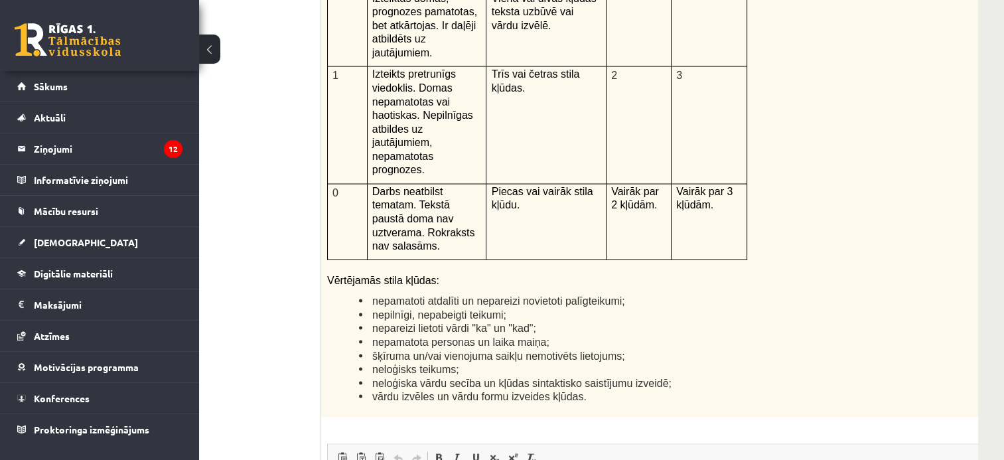
scroll to position [3104, 98]
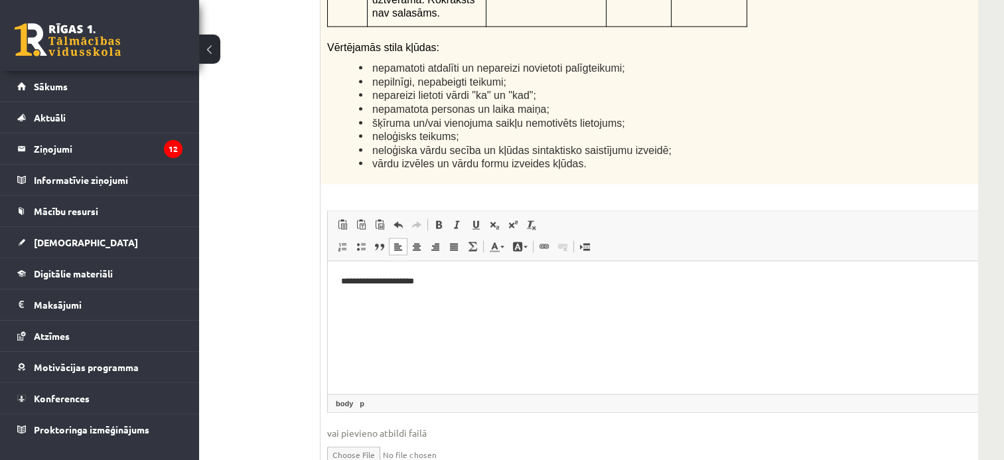
scroll to position [3280, 98]
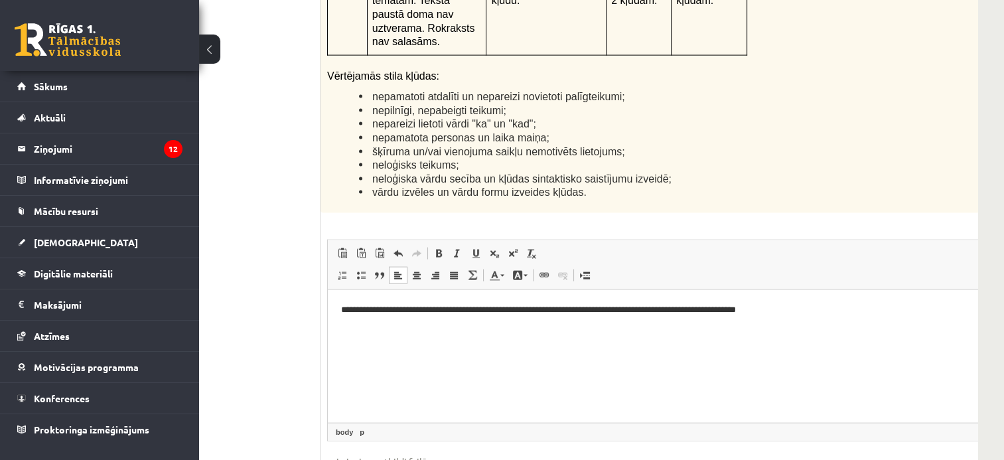
click at [754, 311] on p "**********" at bounding box center [658, 310] width 635 height 14
click at [827, 317] on html "**********" at bounding box center [676, 309] width 697 height 40
click at [373, 324] on p "**********" at bounding box center [658, 317] width 635 height 28
click at [483, 331] on html "**********" at bounding box center [676, 316] width 697 height 54
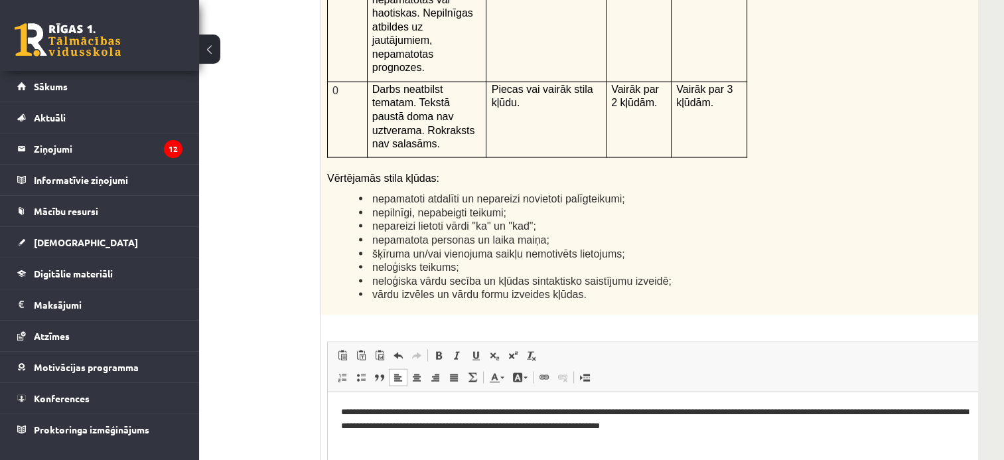
scroll to position [3206, 98]
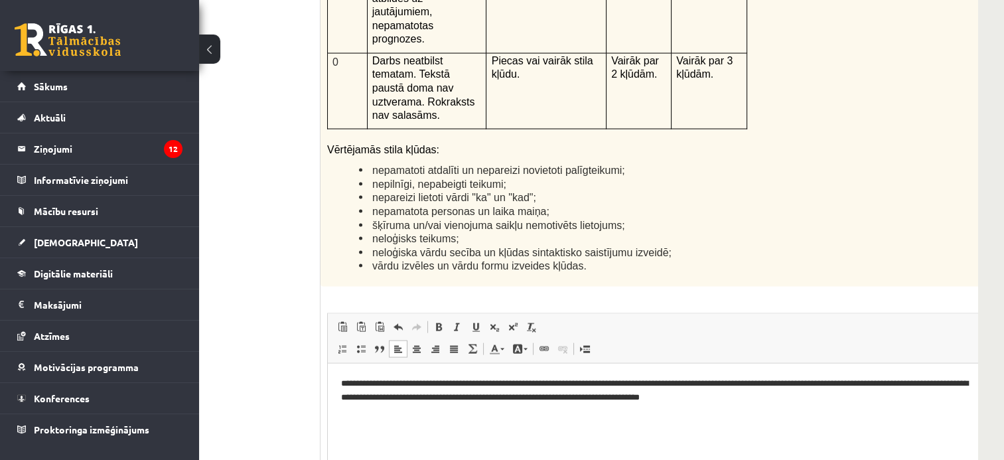
click at [759, 403] on p "**********" at bounding box center [658, 390] width 635 height 28
click at [809, 411] on html "**********" at bounding box center [676, 390] width 697 height 54
click at [854, 398] on p "**********" at bounding box center [658, 390] width 635 height 28
click at [947, 402] on p "**********" at bounding box center [658, 390] width 635 height 28
click at [371, 400] on p "**********" at bounding box center [658, 396] width 635 height 41
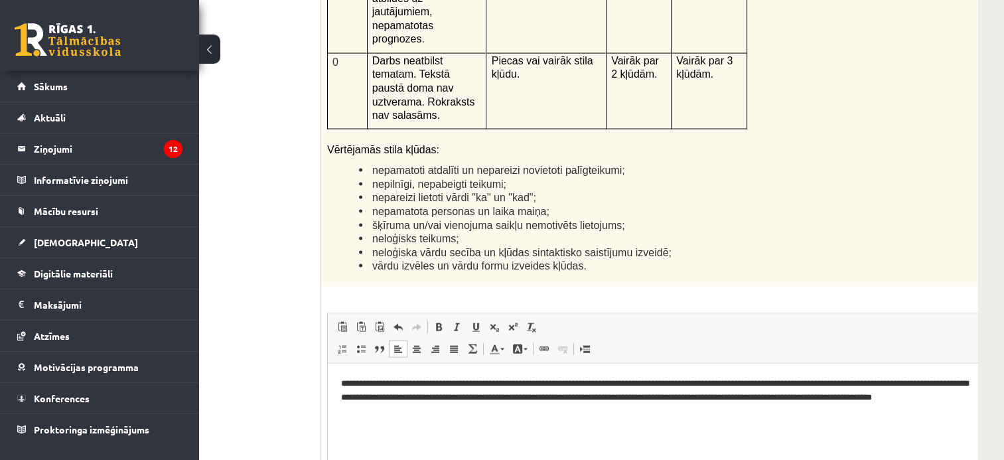
click at [427, 418] on html "**********" at bounding box center [676, 397] width 697 height 68
click at [623, 398] on p "**********" at bounding box center [658, 396] width 635 height 41
click at [622, 398] on p "**********" at bounding box center [658, 396] width 635 height 41
click at [641, 399] on p "**********" at bounding box center [658, 396] width 635 height 41
click at [648, 419] on html "**********" at bounding box center [676, 397] width 697 height 68
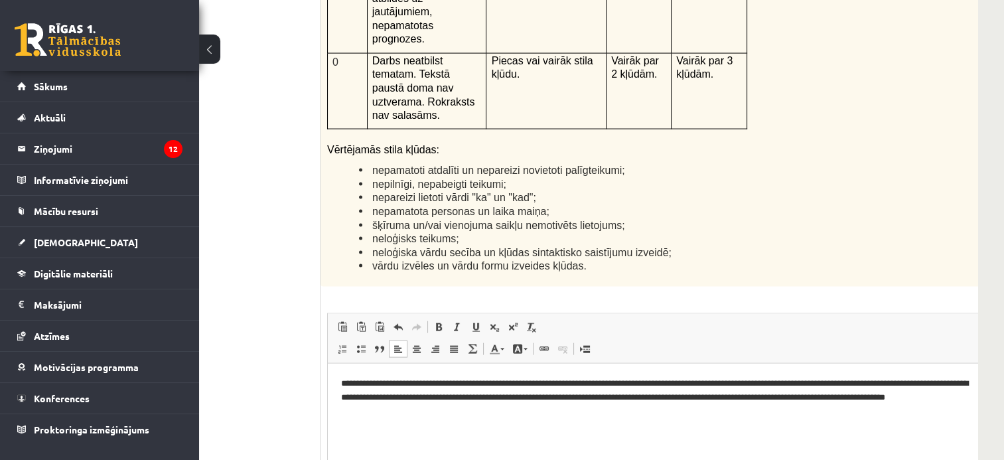
click at [495, 428] on html "**********" at bounding box center [676, 397] width 697 height 68
click at [870, 400] on p "**********" at bounding box center [658, 396] width 635 height 41
click at [389, 414] on p "**********" at bounding box center [658, 396] width 635 height 41
click at [448, 412] on p "**********" at bounding box center [658, 396] width 635 height 41
click at [522, 412] on p "**********" at bounding box center [658, 396] width 635 height 41
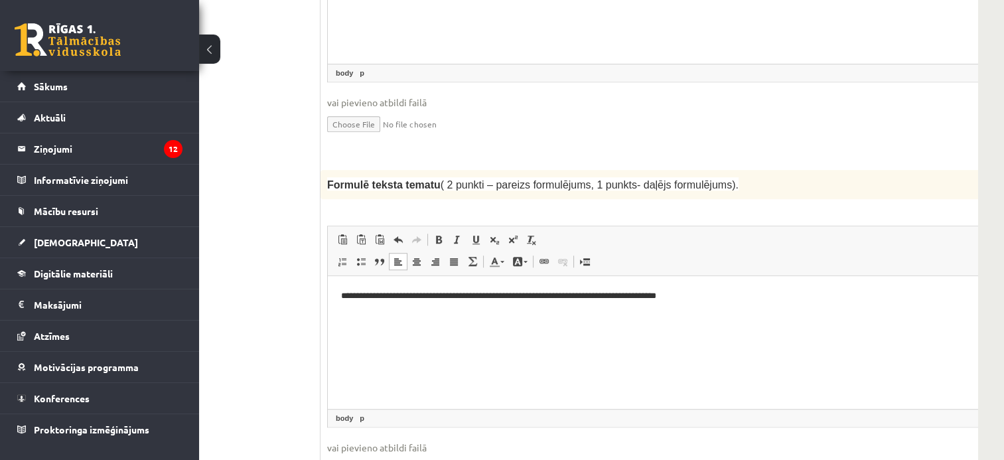
scroll to position [1322, 98]
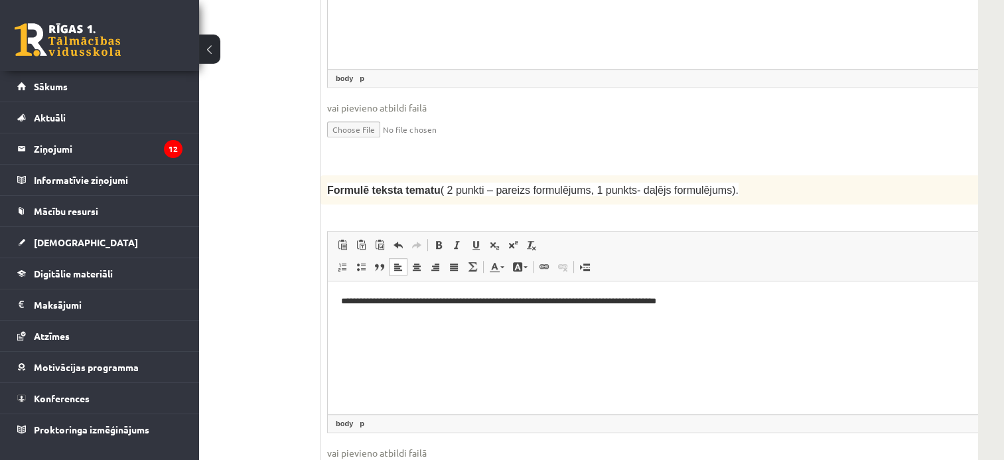
drag, startPoint x: 1002, startPoint y: 167, endPoint x: 1002, endPoint y: 159, distance: 8.0
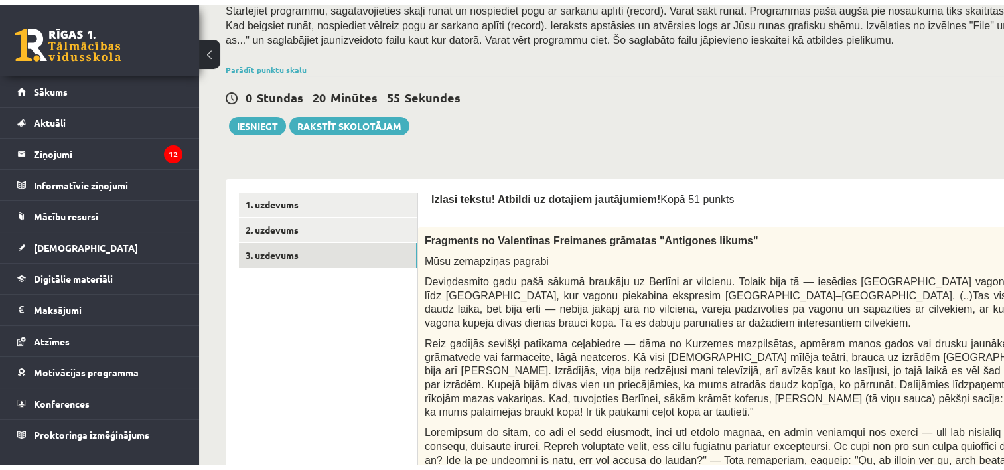
scroll to position [238, 0]
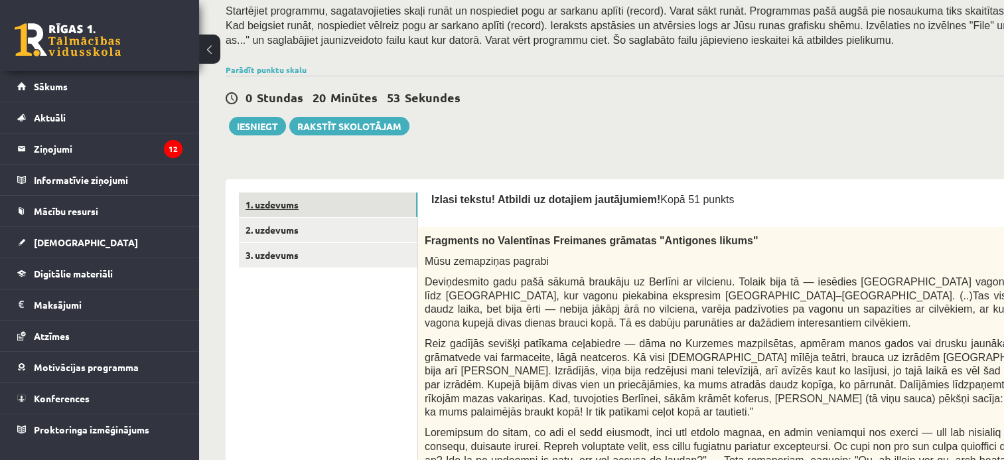
click at [291, 205] on link "1. uzdevums" at bounding box center [328, 205] width 179 height 25
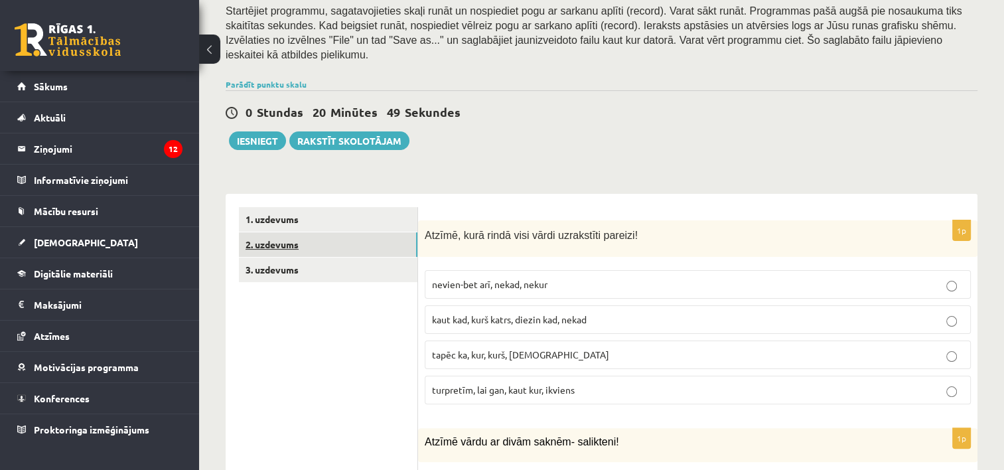
click at [313, 232] on link "2. uzdevums" at bounding box center [328, 244] width 179 height 25
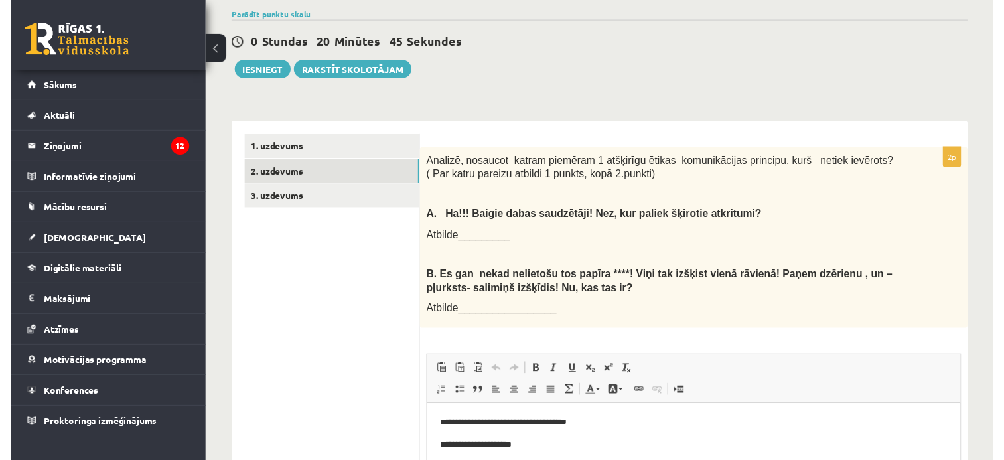
scroll to position [301, 0]
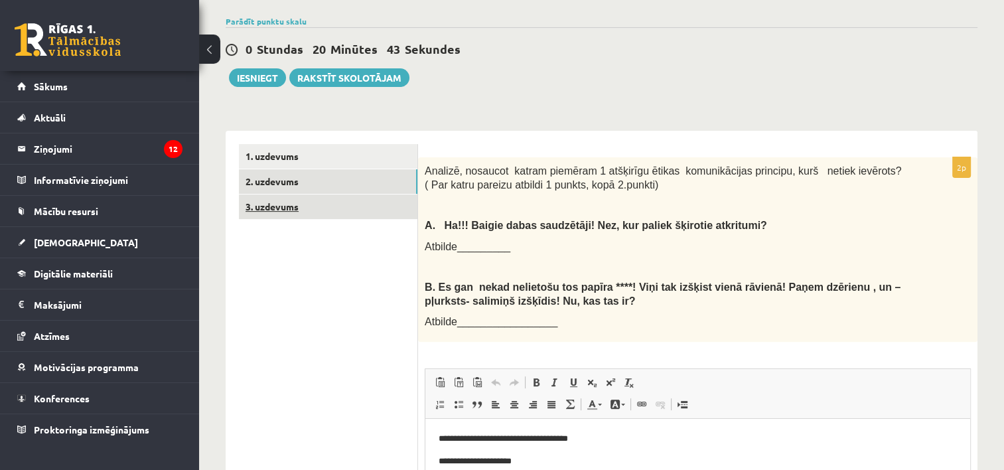
click at [293, 197] on link "3. uzdevums" at bounding box center [328, 207] width 179 height 25
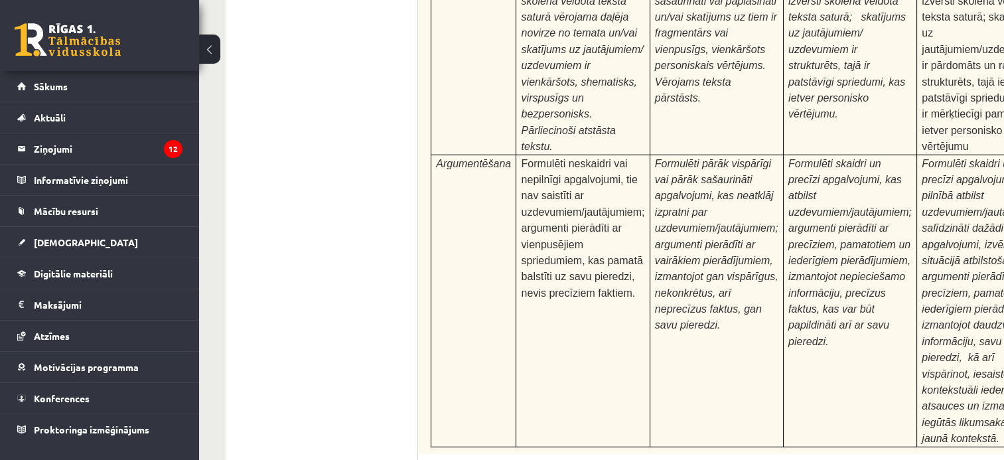
scroll to position [4193, 0]
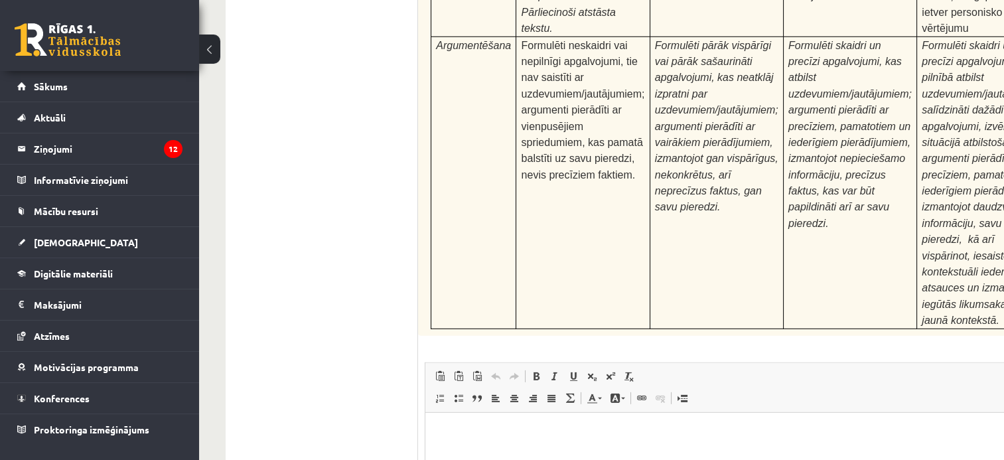
click at [752, 453] on html at bounding box center [774, 432] width 697 height 40
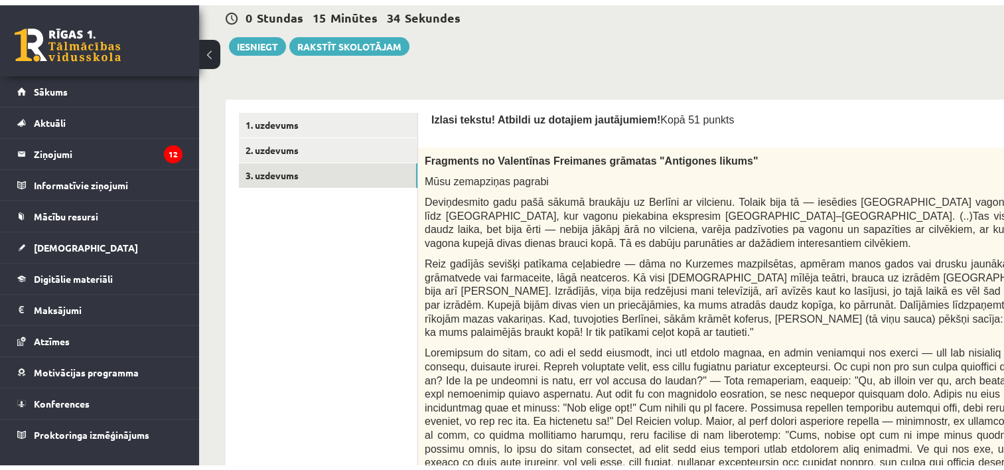
scroll to position [300, 0]
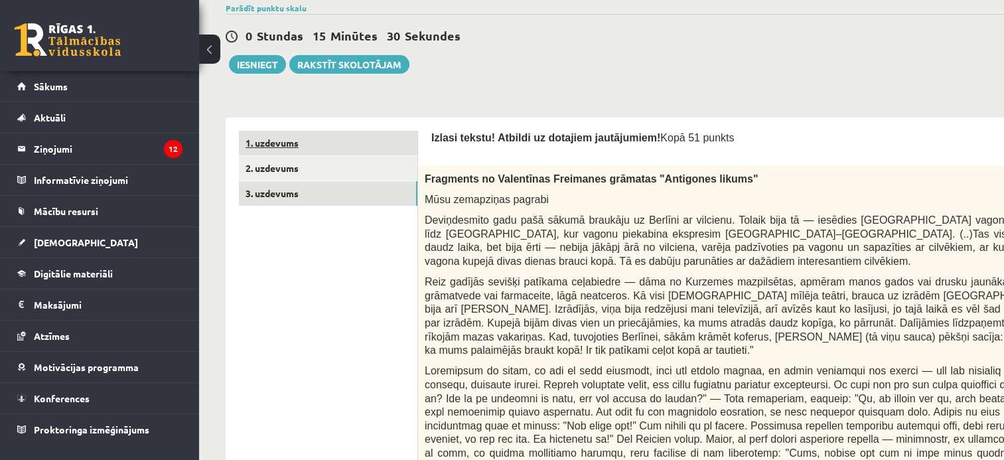
click at [327, 139] on link "1. uzdevums" at bounding box center [328, 143] width 179 height 25
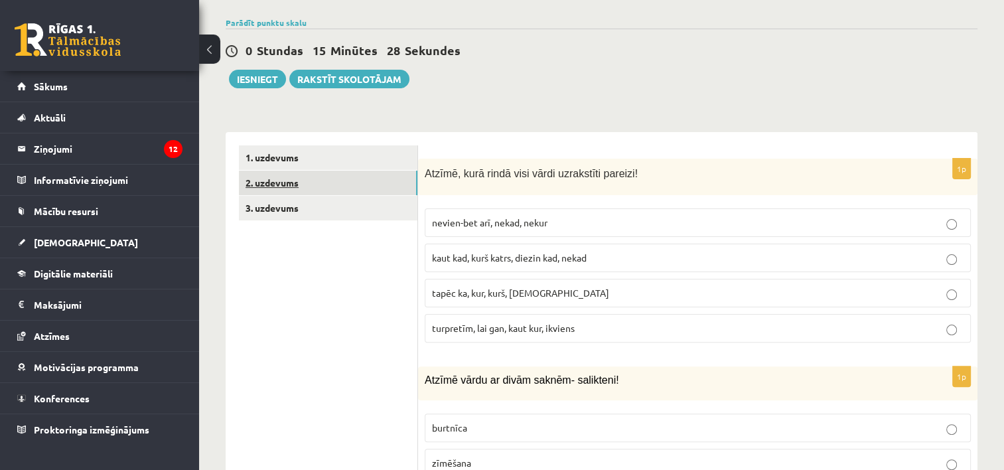
click at [311, 171] on link "2. uzdevums" at bounding box center [328, 183] width 179 height 25
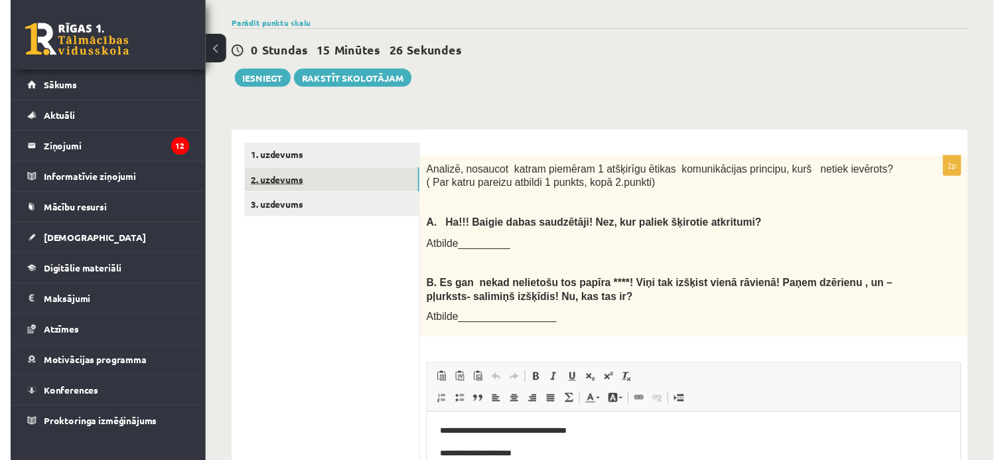
scroll to position [0, 0]
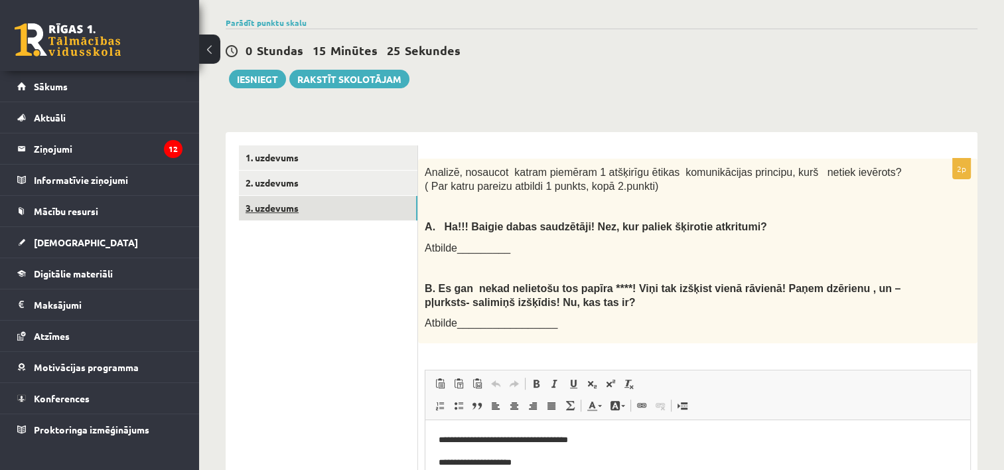
click at [289, 197] on link "3. uzdevums" at bounding box center [328, 208] width 179 height 25
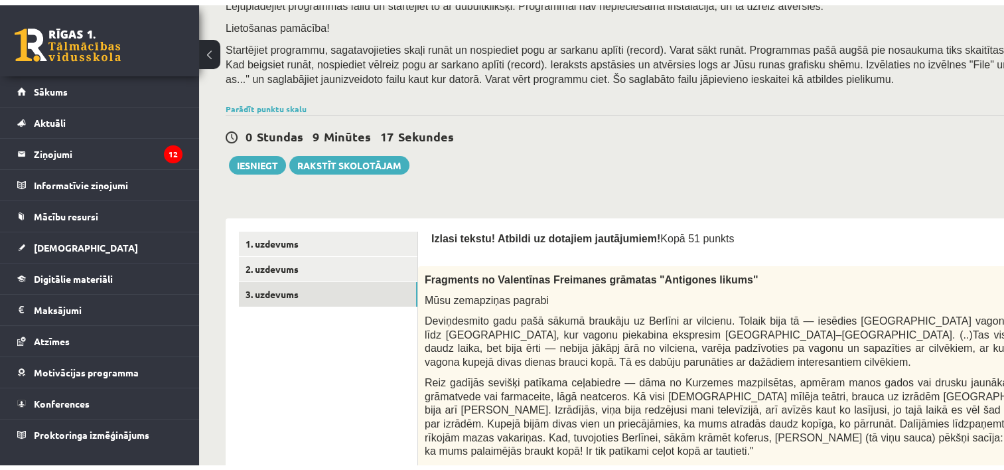
scroll to position [199, 0]
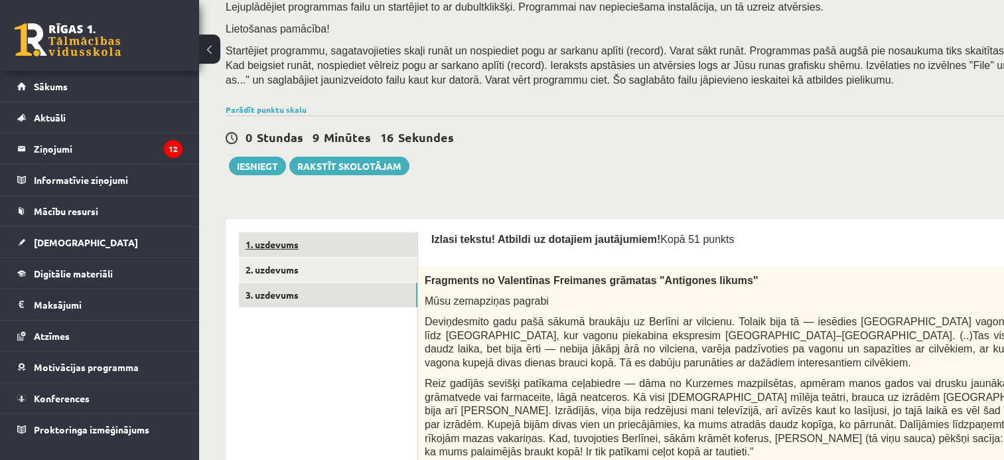
click at [373, 248] on link "1. uzdevums" at bounding box center [328, 244] width 179 height 25
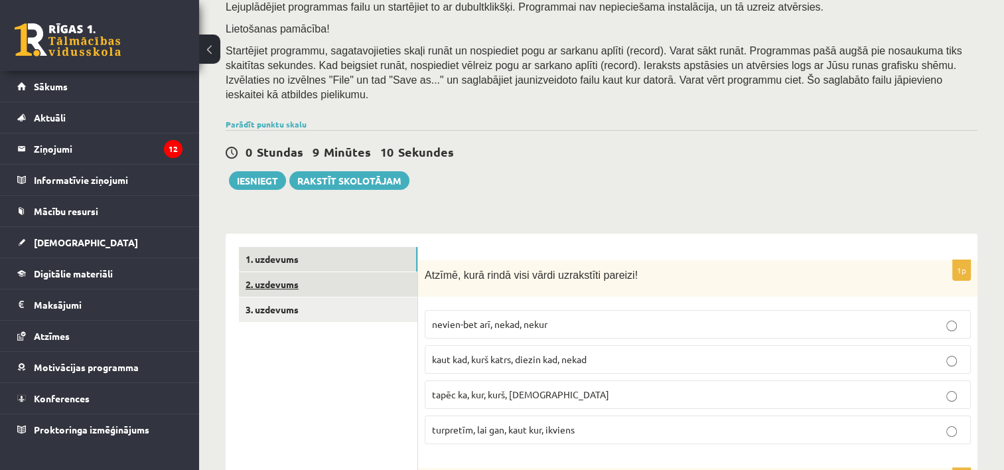
click at [321, 274] on link "2. uzdevums" at bounding box center [328, 284] width 179 height 25
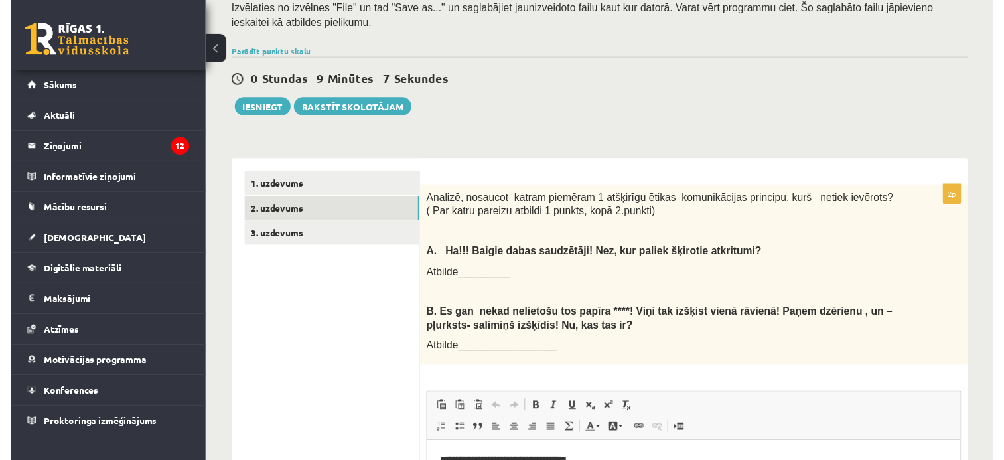
scroll to position [264, 0]
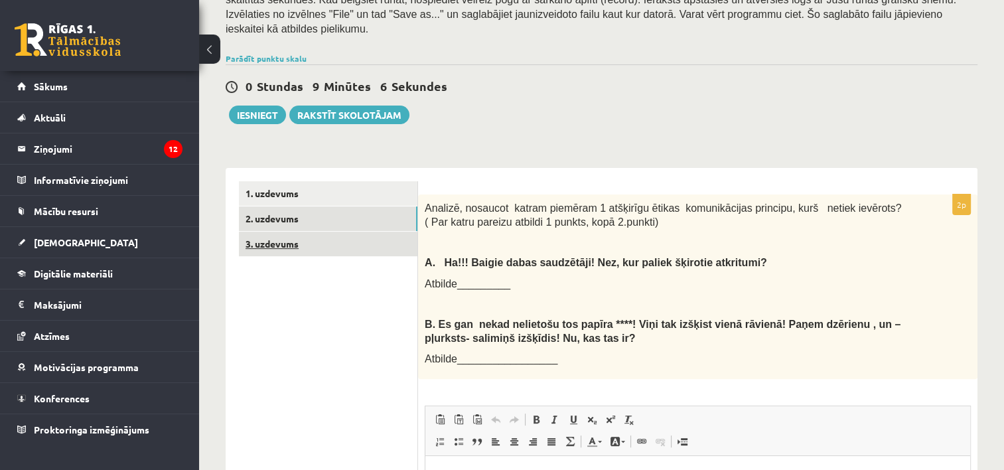
click at [337, 232] on link "3. uzdevums" at bounding box center [328, 244] width 179 height 25
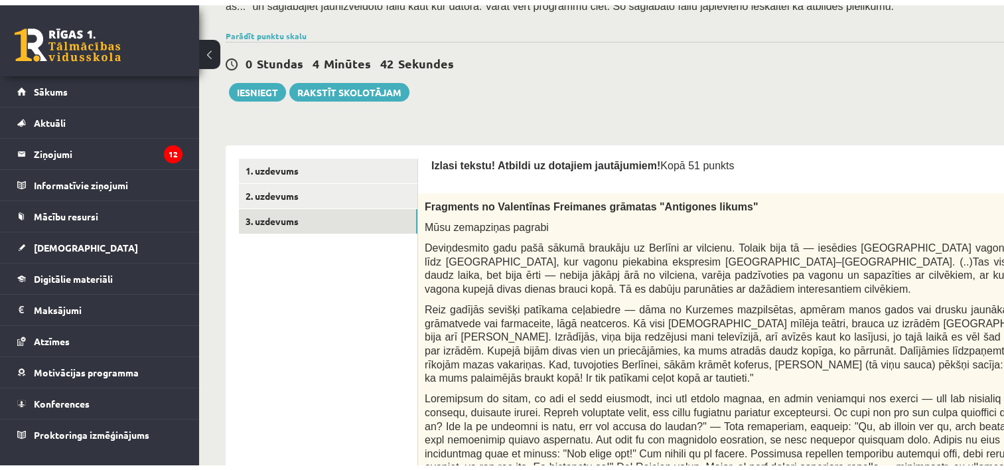
scroll to position [312, 0]
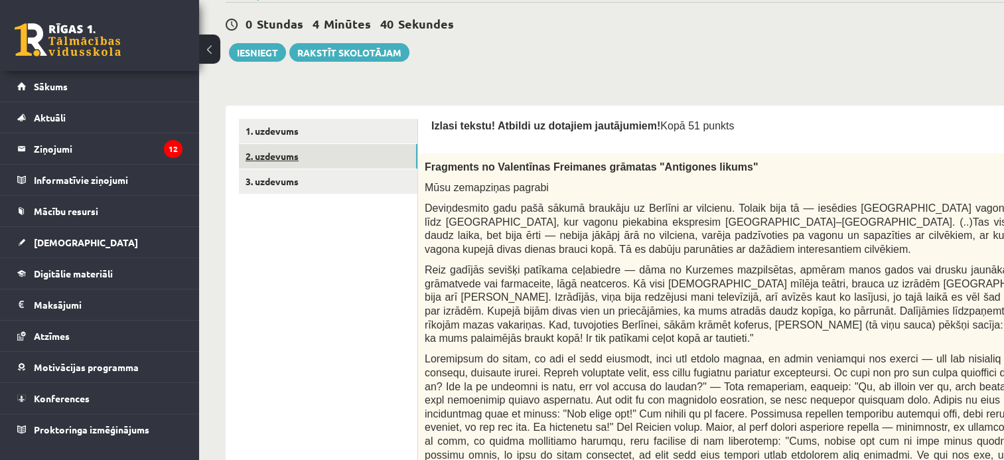
click at [308, 159] on link "2. uzdevums" at bounding box center [328, 156] width 179 height 25
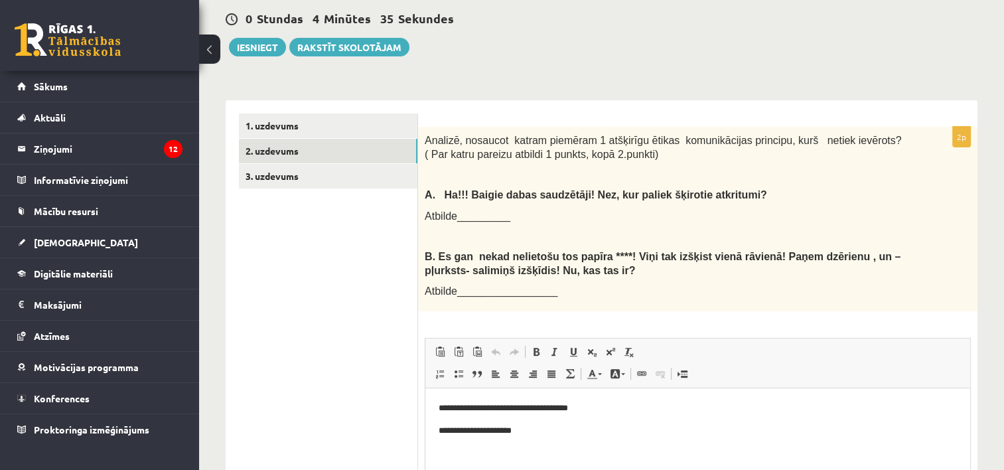
scroll to position [291, 0]
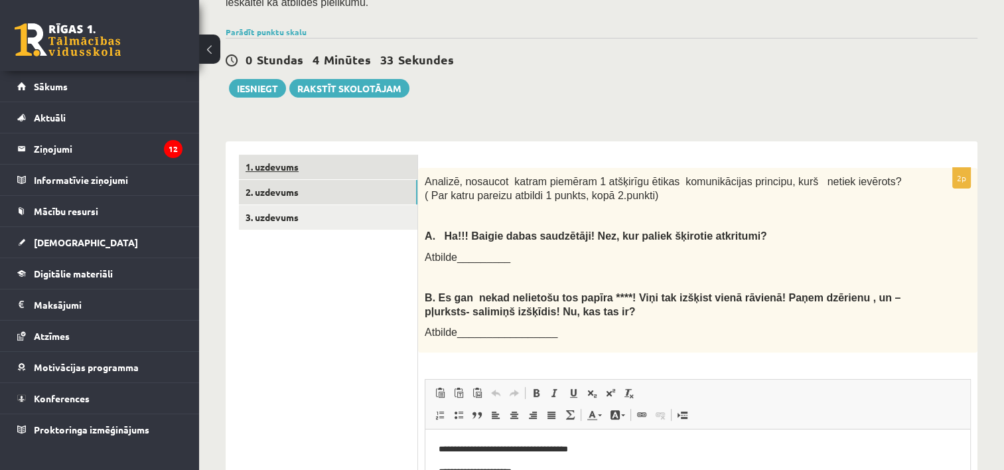
click at [319, 155] on link "1. uzdevums" at bounding box center [328, 167] width 179 height 25
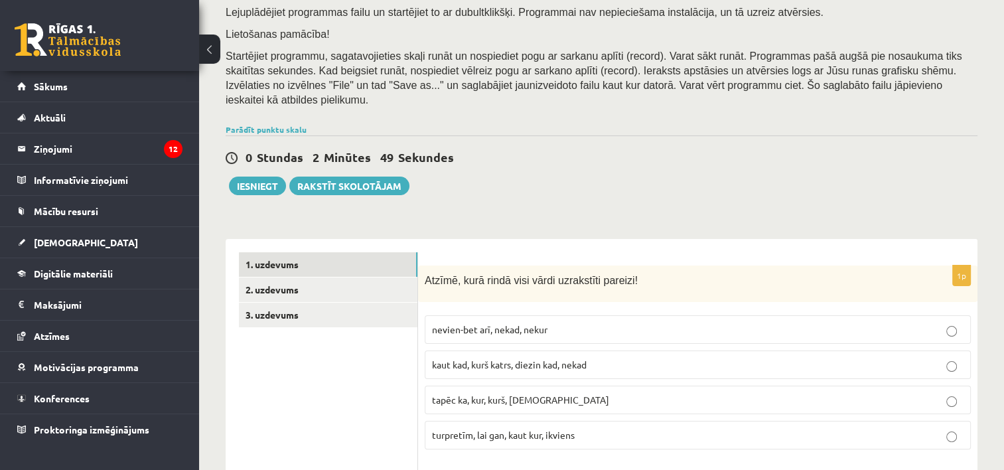
scroll to position [120, 0]
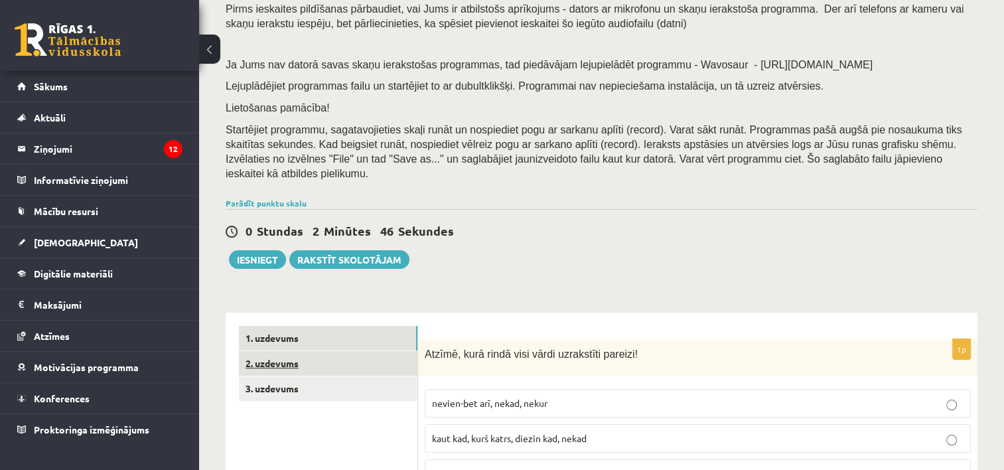
click at [349, 351] on link "2. uzdevums" at bounding box center [328, 363] width 179 height 25
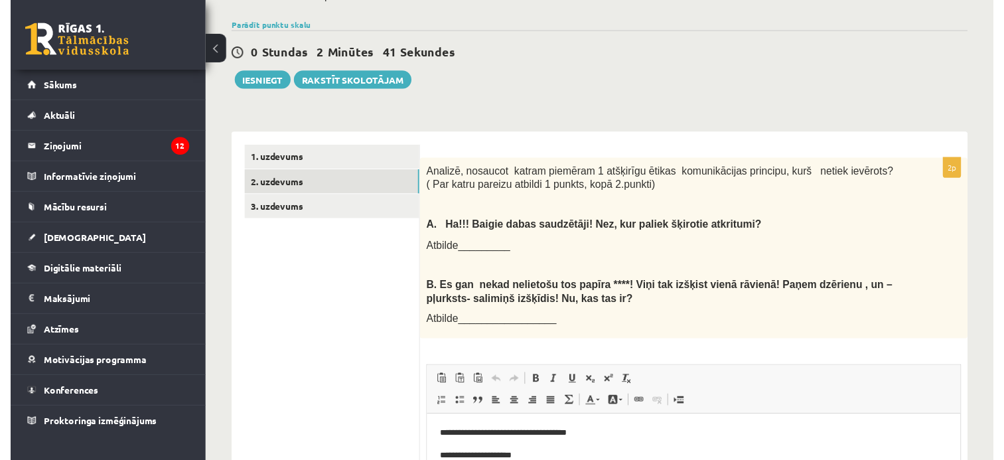
scroll to position [297, 0]
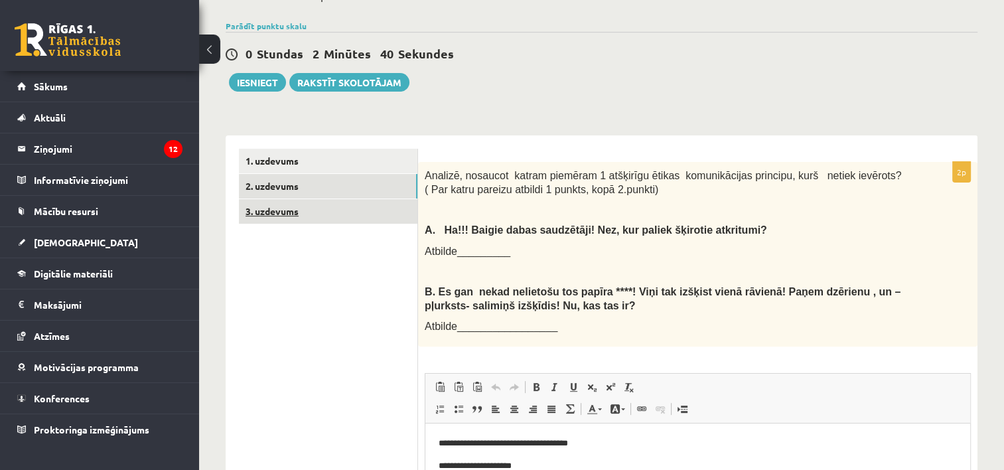
click at [349, 199] on link "3. uzdevums" at bounding box center [328, 211] width 179 height 25
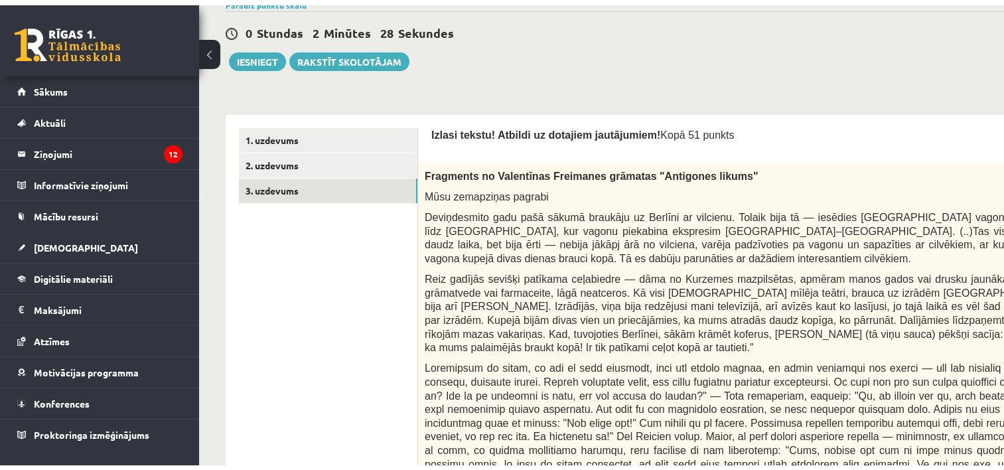
scroll to position [274, 0]
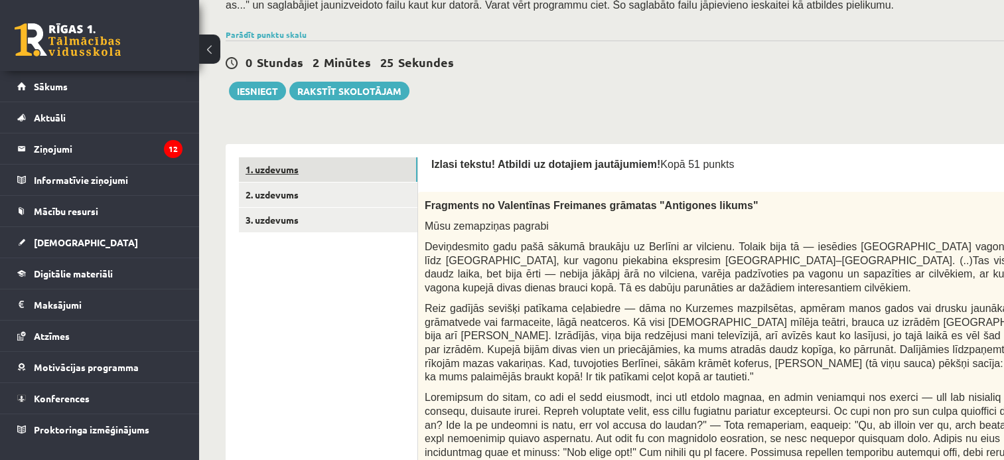
click at [410, 167] on link "1. uzdevums" at bounding box center [328, 169] width 179 height 25
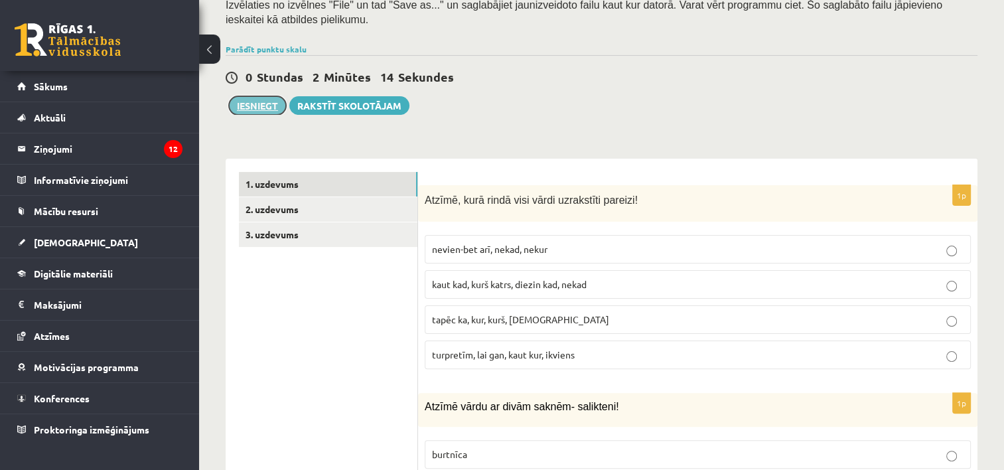
click at [250, 96] on button "Iesniegt" at bounding box center [257, 105] width 57 height 19
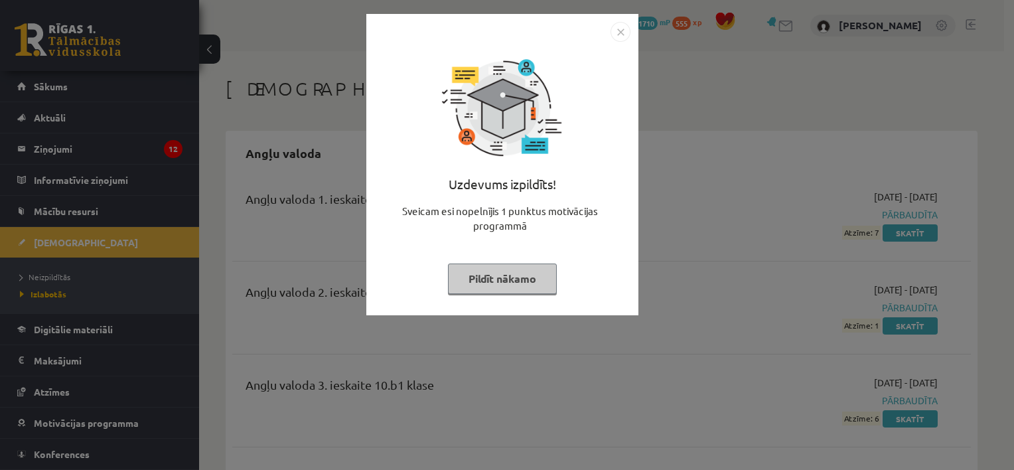
click at [547, 271] on button "Pildīt nākamo" at bounding box center [502, 279] width 109 height 31
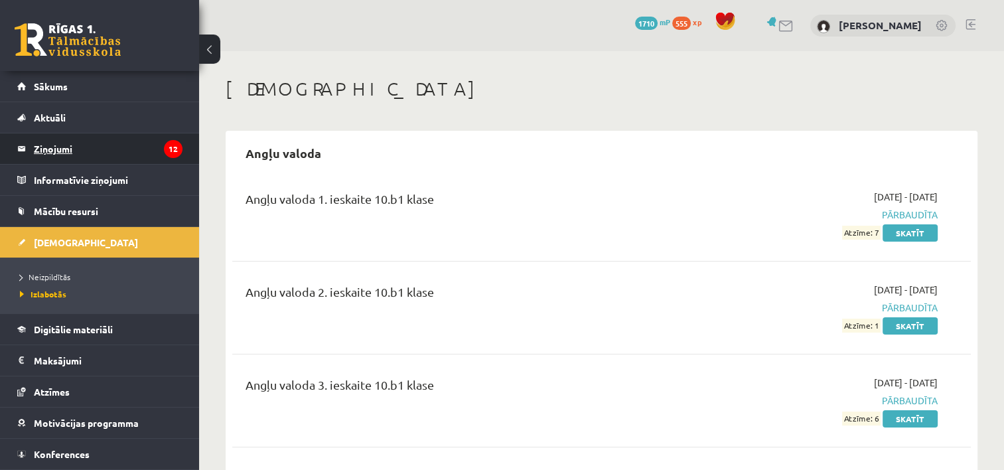
click at [52, 145] on legend "Ziņojumi 12" at bounding box center [108, 148] width 149 height 31
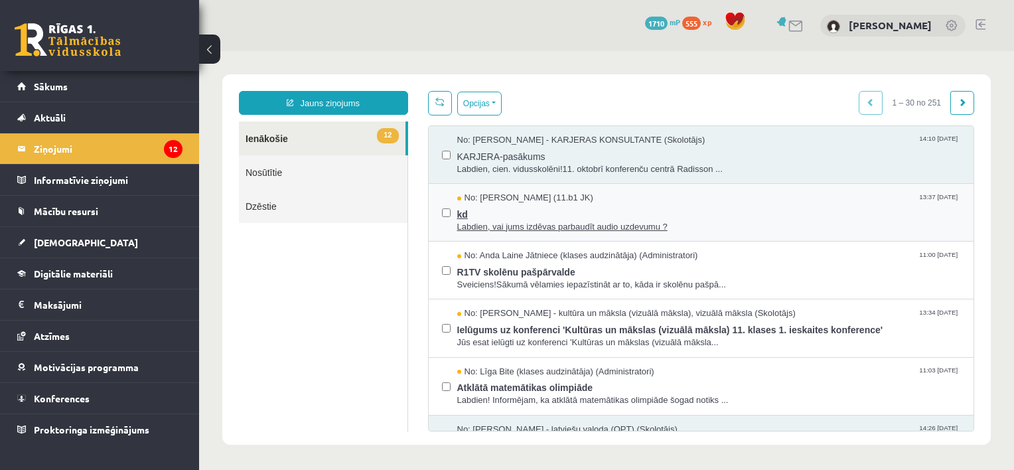
click at [640, 226] on span "Labdien, vai jums izdēvas parbaudīt audio uzdevumu ?" at bounding box center [709, 227] width 504 height 13
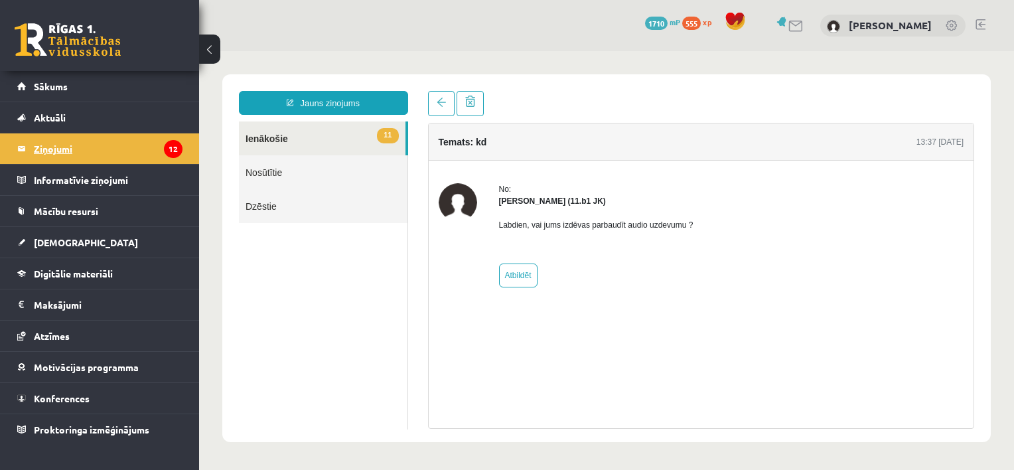
click at [135, 146] on legend "Ziņojumi 12" at bounding box center [108, 148] width 149 height 31
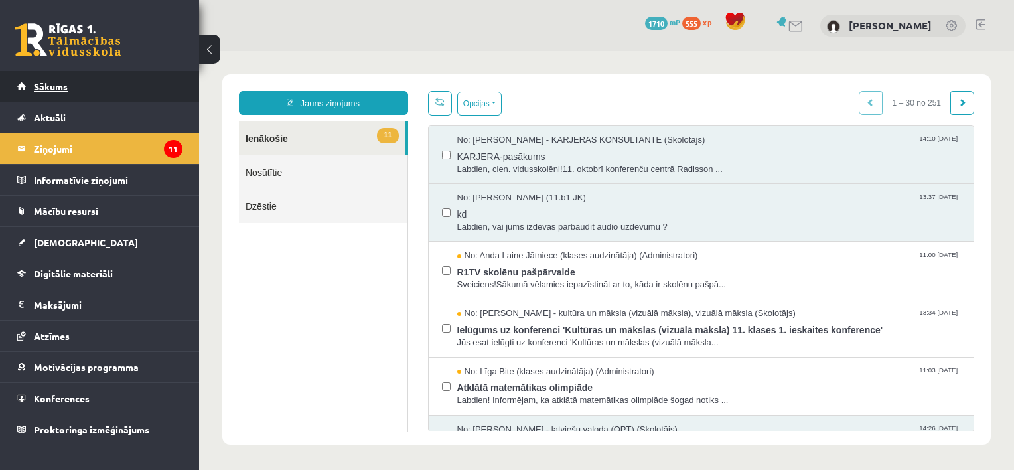
click at [23, 93] on link "Sākums" at bounding box center [99, 86] width 165 height 31
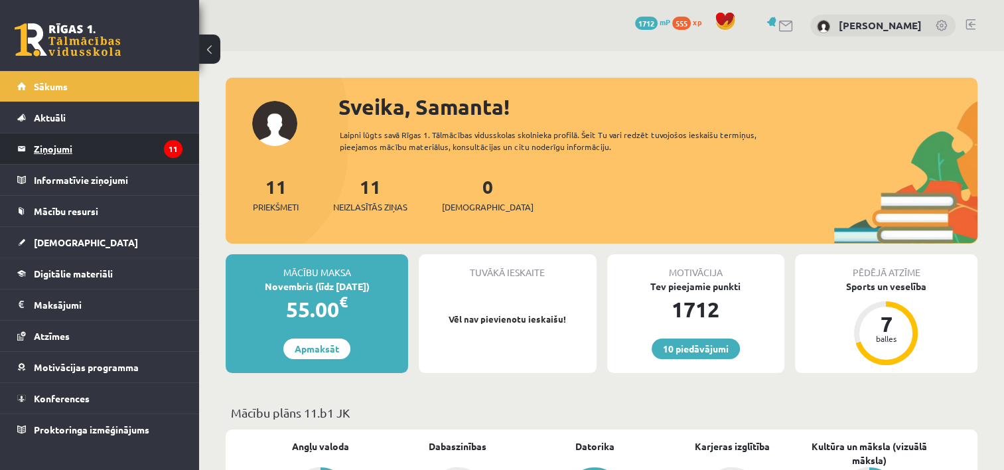
click at [61, 153] on legend "Ziņojumi 11" at bounding box center [108, 148] width 149 height 31
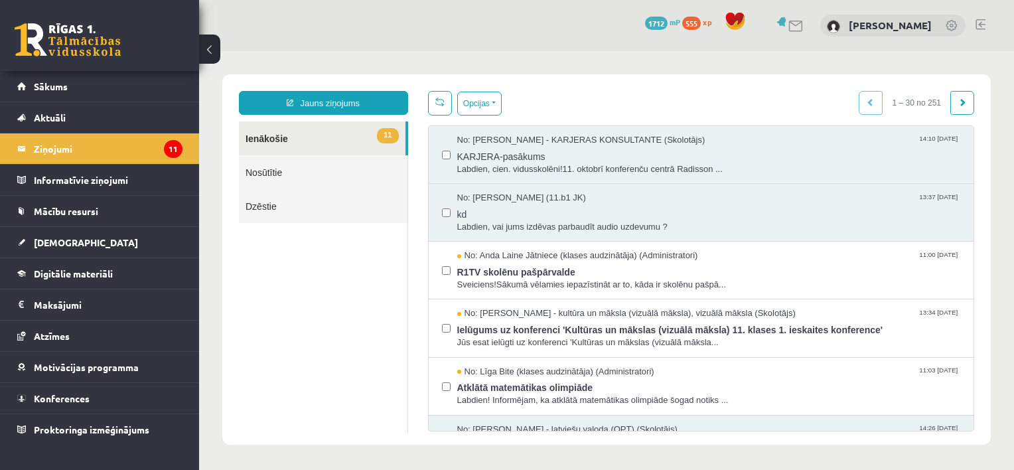
click at [319, 175] on link "Nosūtītie" at bounding box center [323, 172] width 169 height 34
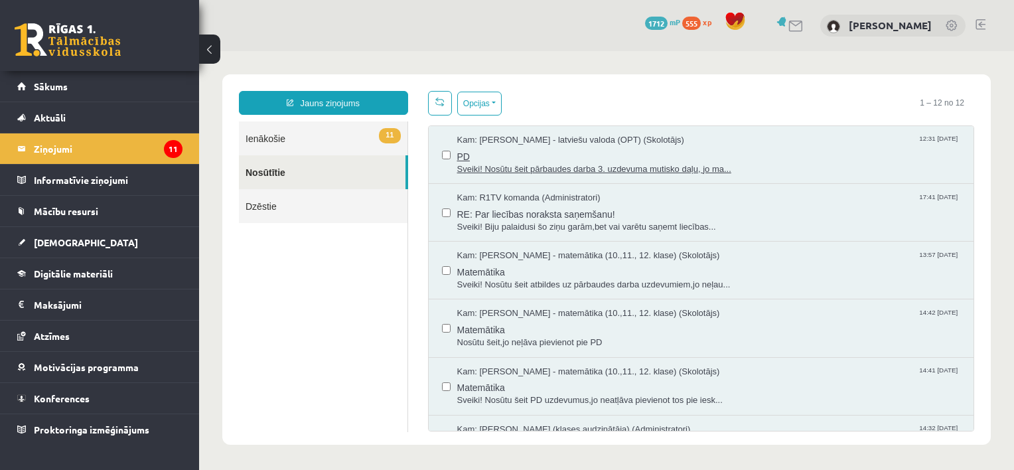
click at [517, 158] on span "PD" at bounding box center [709, 155] width 504 height 17
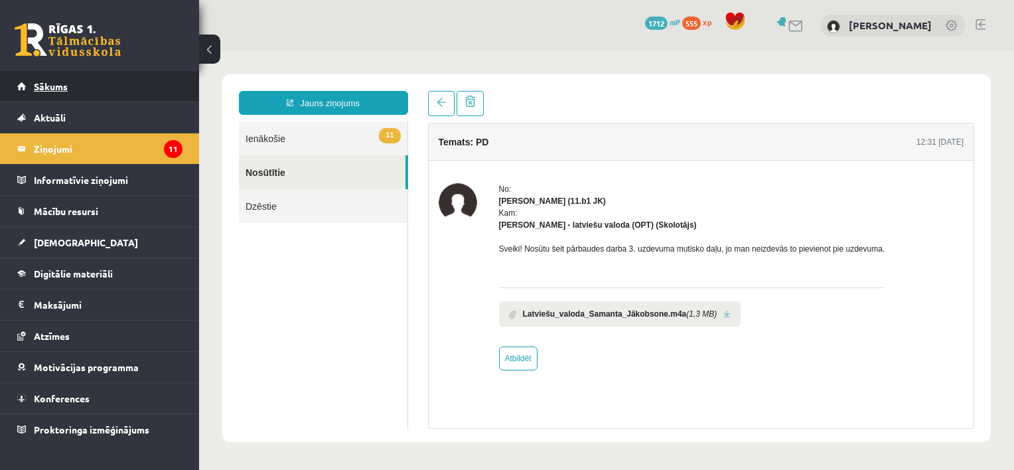
click at [127, 84] on link "Sākums" at bounding box center [99, 86] width 165 height 31
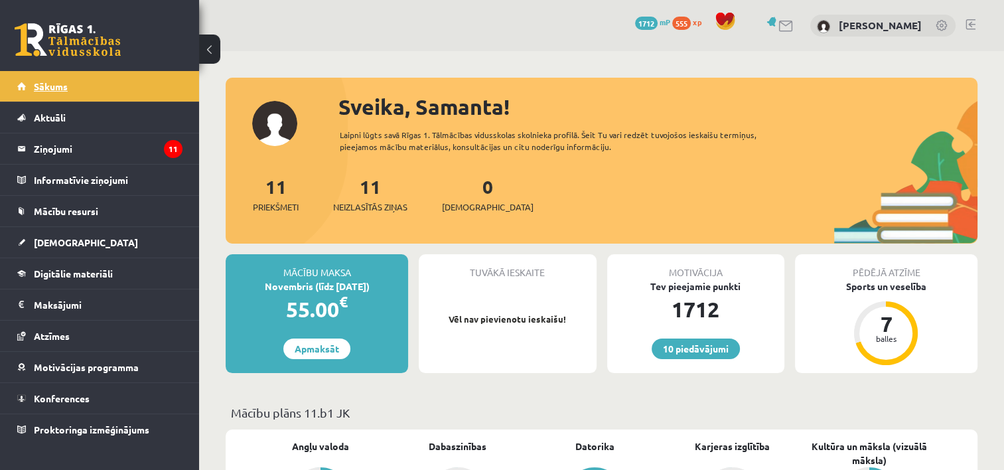
click at [108, 83] on link "Sākums" at bounding box center [99, 86] width 165 height 31
click at [975, 23] on link at bounding box center [971, 24] width 10 height 11
